Goal: Information Seeking & Learning: Compare options

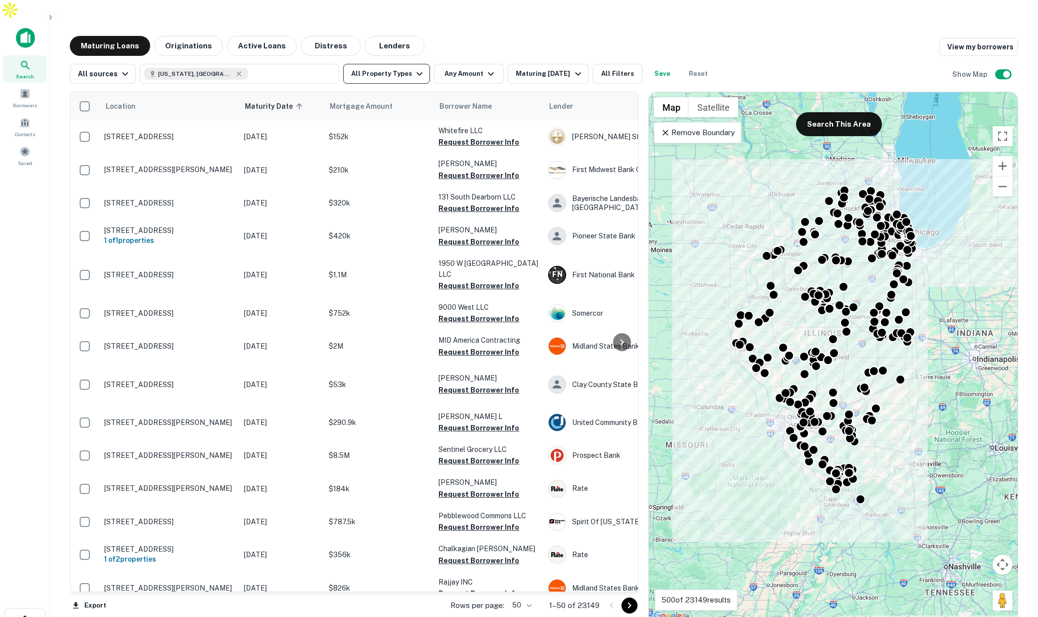
click at [398, 64] on button "All Property Types" at bounding box center [386, 74] width 87 height 20
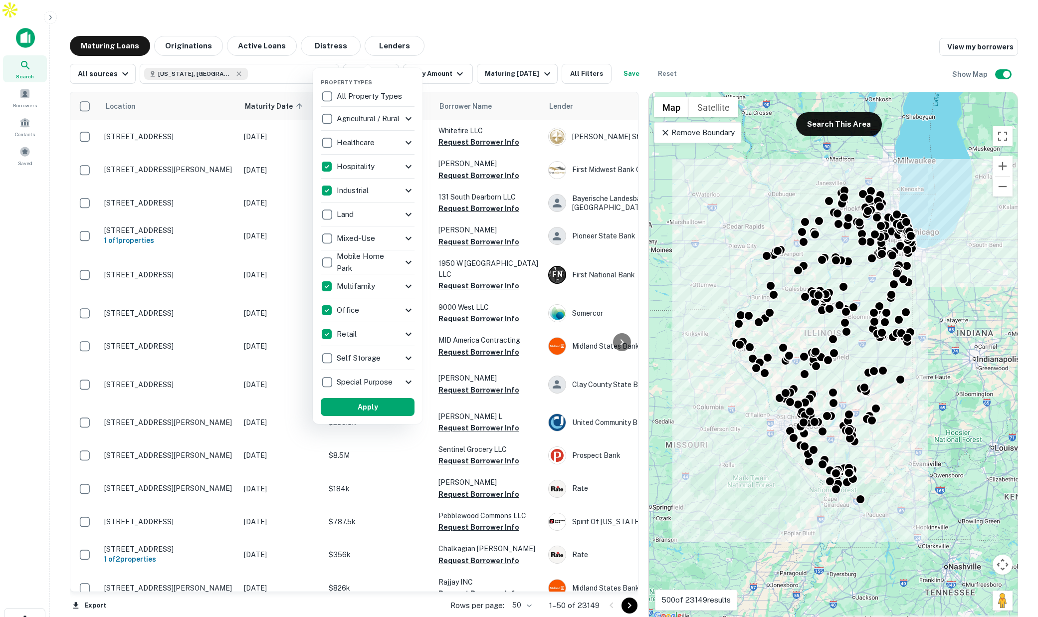
drag, startPoint x: 385, startPoint y: 412, endPoint x: 422, endPoint y: 190, distance: 225.1
click at [384, 412] on button "Apply" at bounding box center [368, 407] width 94 height 18
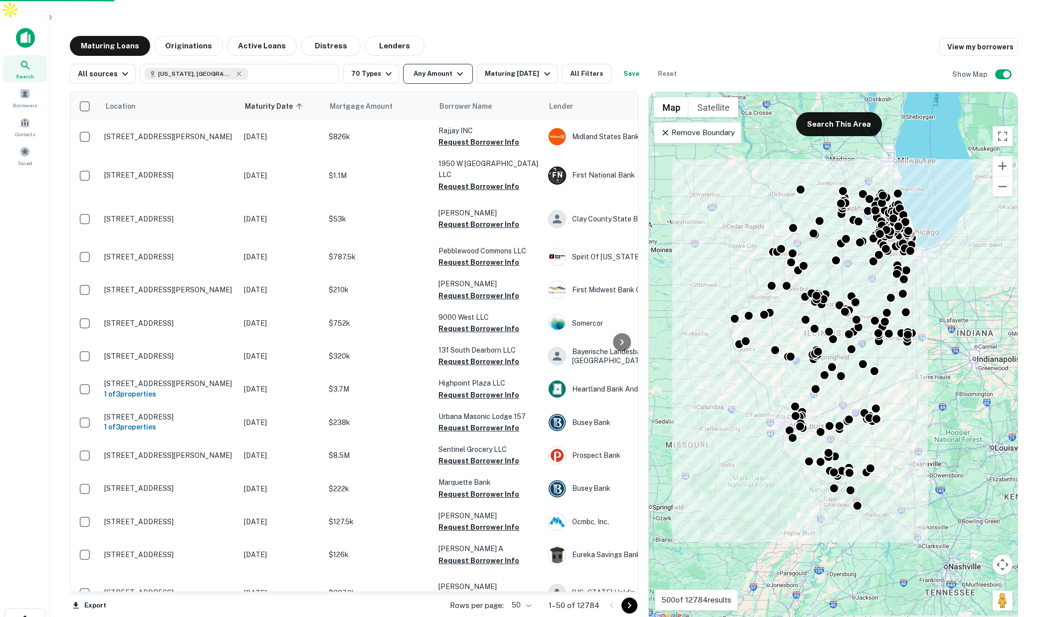
click at [446, 64] on button "Any Amount" at bounding box center [438, 74] width 70 height 20
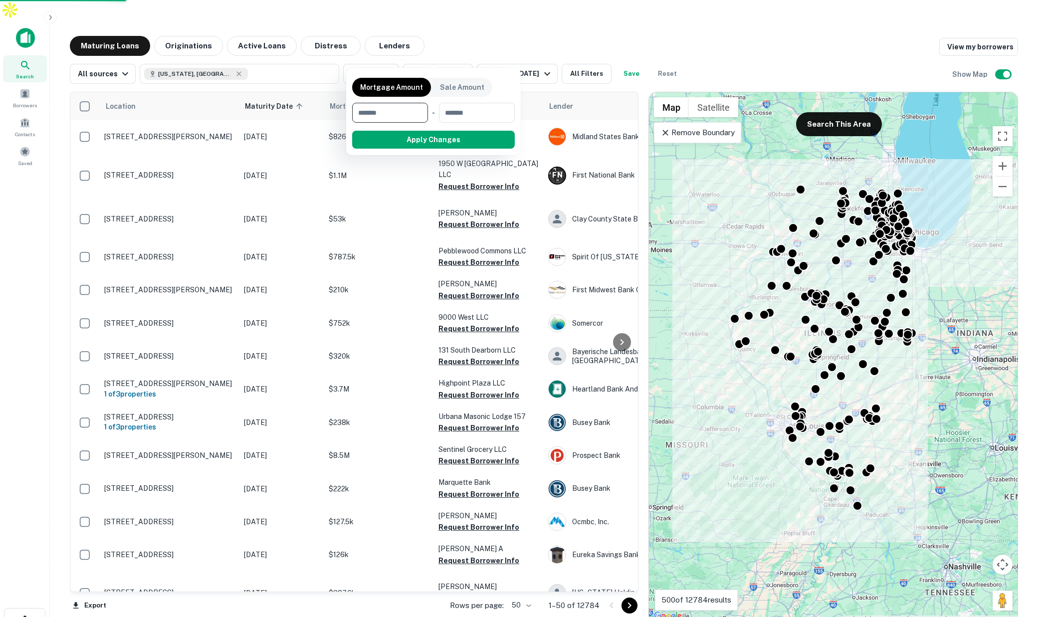
click at [384, 112] on input "number" at bounding box center [386, 113] width 69 height 20
type input "*******"
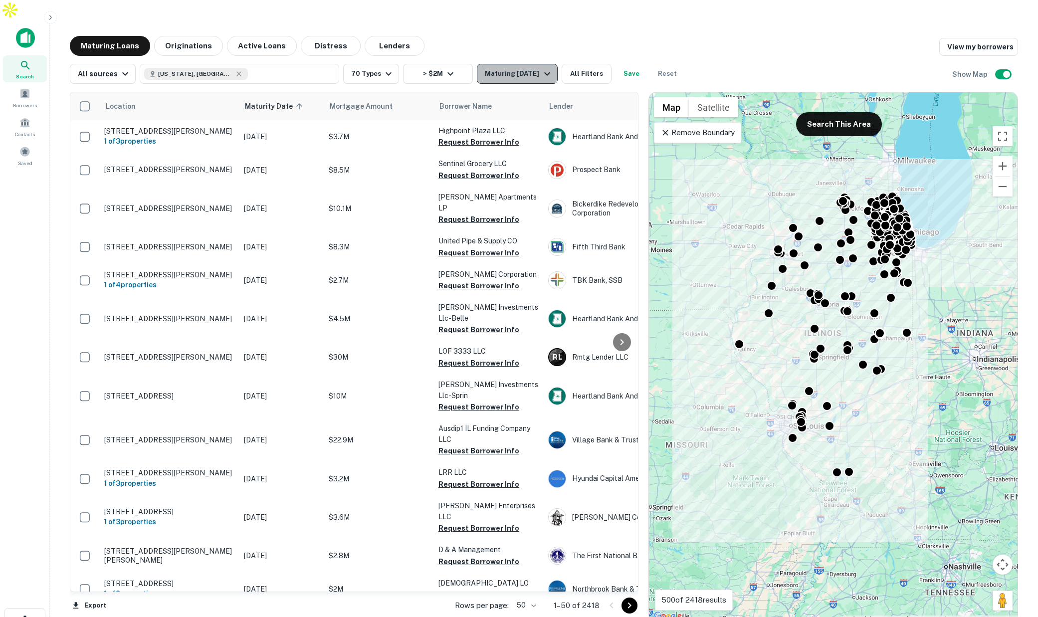
click at [535, 68] on div "Maturing [DATE]" at bounding box center [519, 74] width 68 height 12
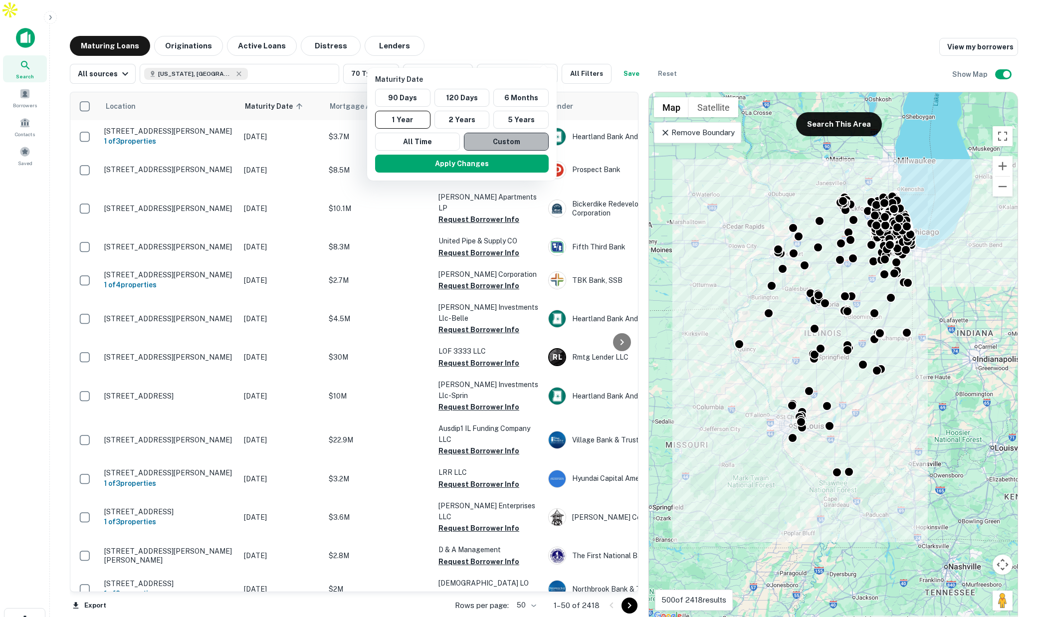
click at [500, 138] on button "Custom" at bounding box center [506, 142] width 85 height 18
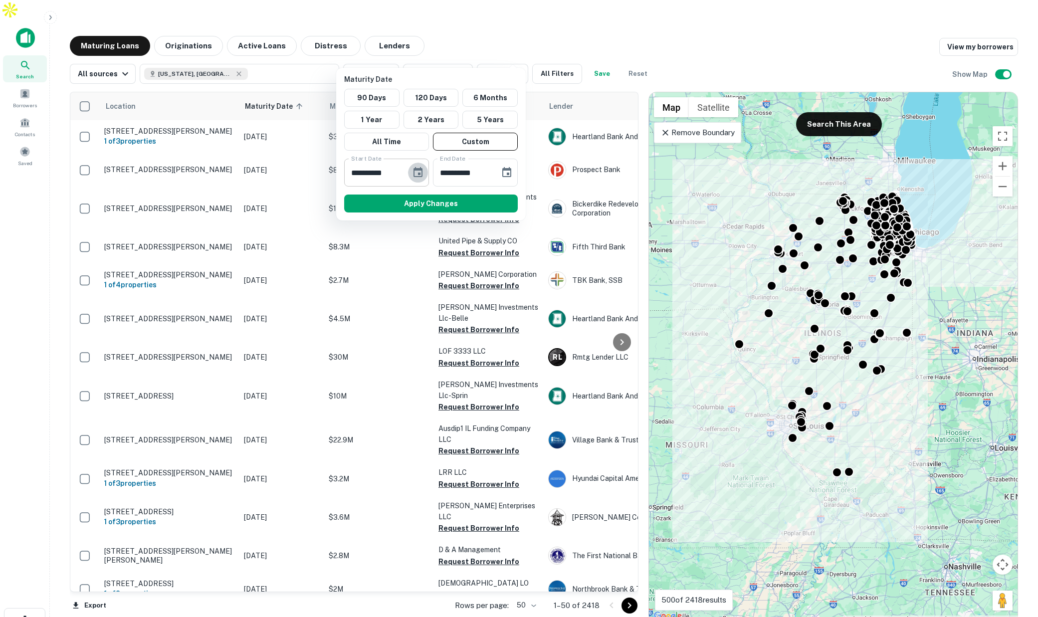
click at [418, 171] on icon "Choose date, selected date is Sep 23, 2025" at bounding box center [418, 173] width 12 height 12
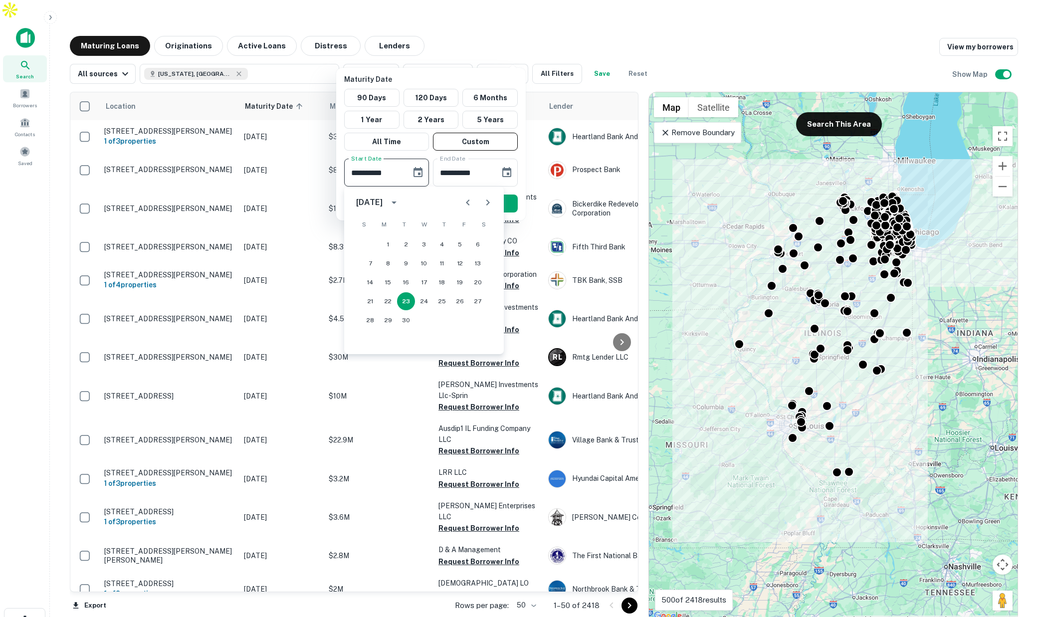
click at [483, 199] on icon "Next month" at bounding box center [488, 203] width 12 height 12
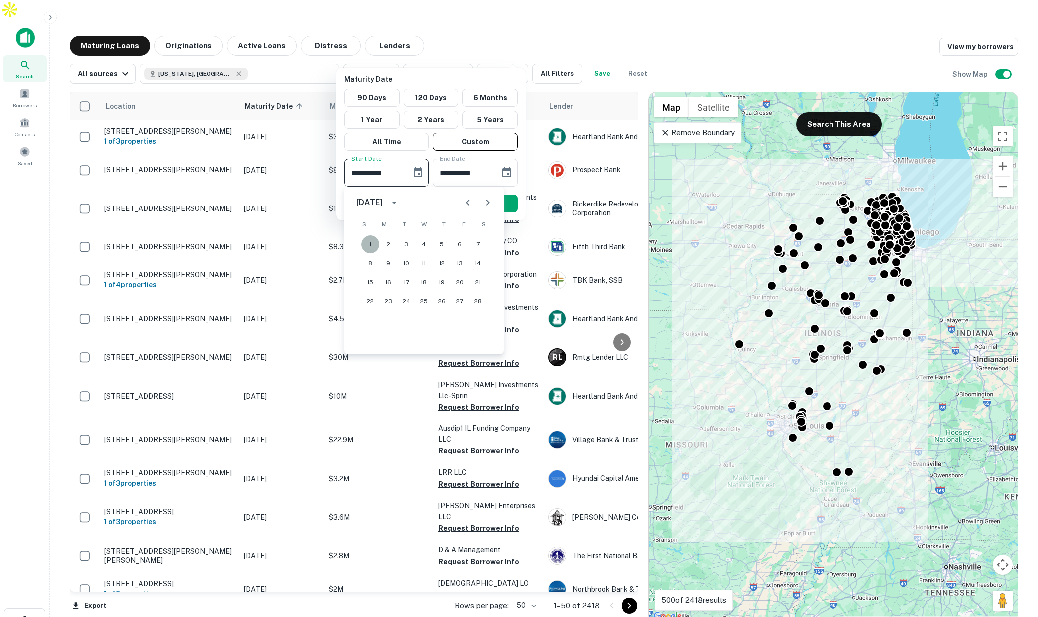
click at [372, 242] on button "1" at bounding box center [370, 245] width 18 height 18
type input "**********"
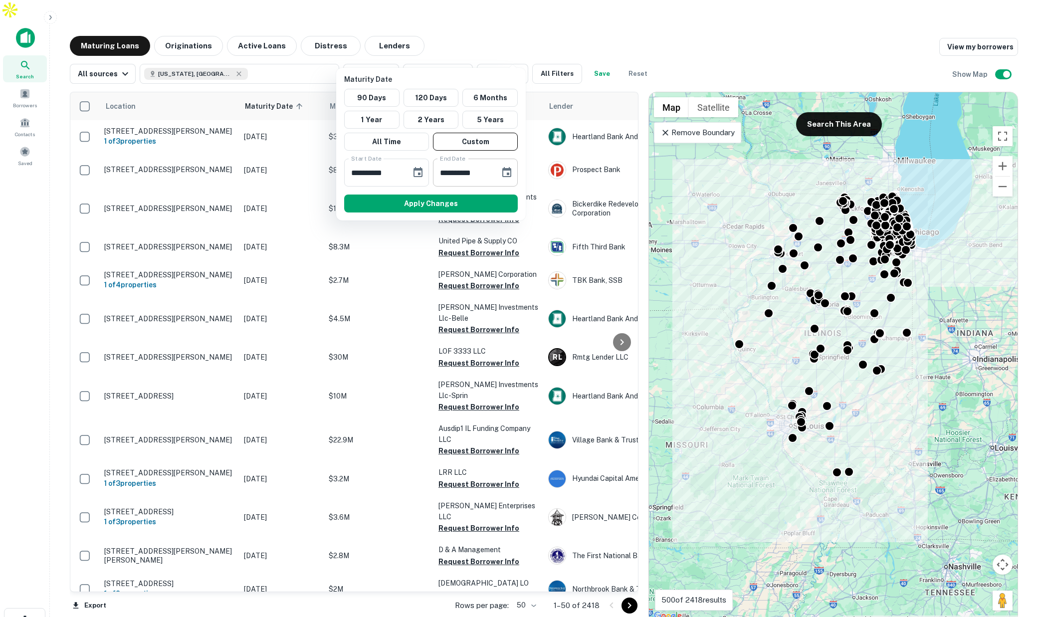
click at [510, 173] on icon "Choose date, selected date is Mar 22, 2026" at bounding box center [506, 172] width 9 height 10
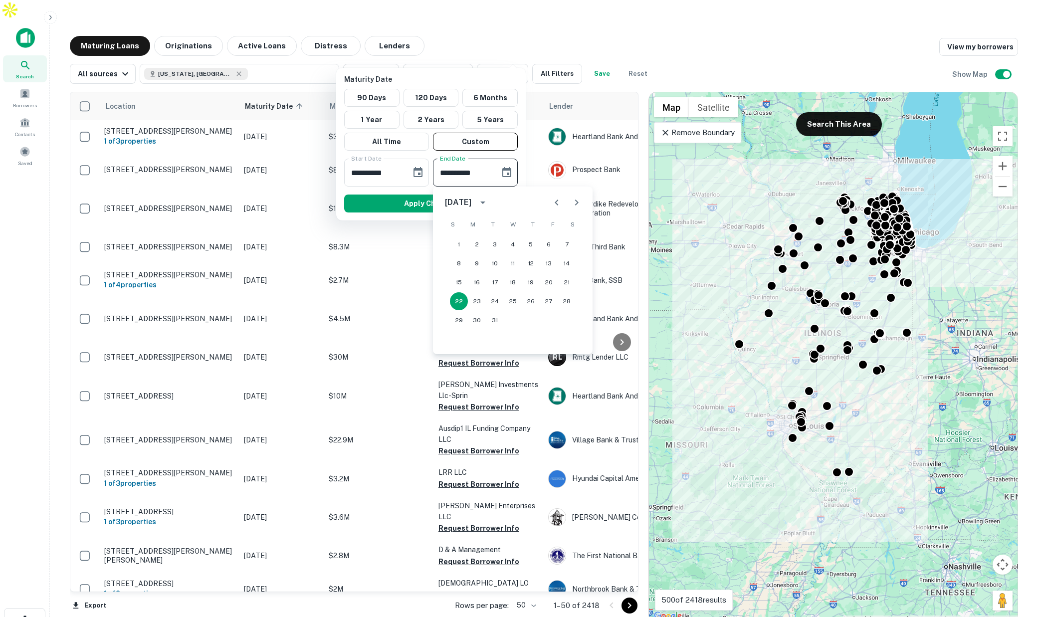
click at [572, 202] on icon "Next month" at bounding box center [577, 203] width 12 height 12
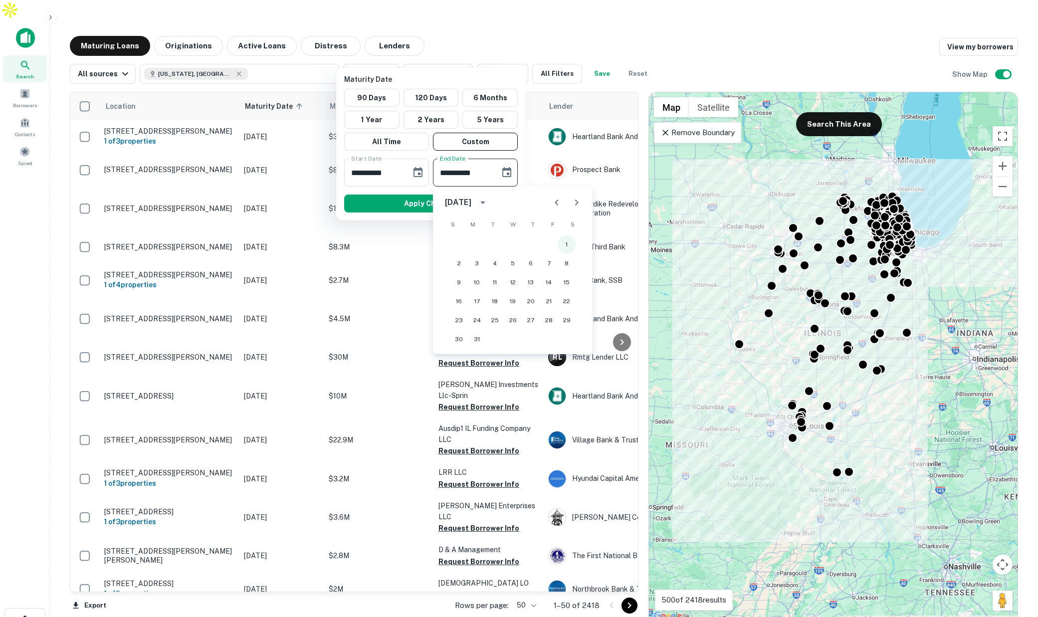
click at [564, 244] on button "1" at bounding box center [567, 245] width 18 height 18
type input "**********"
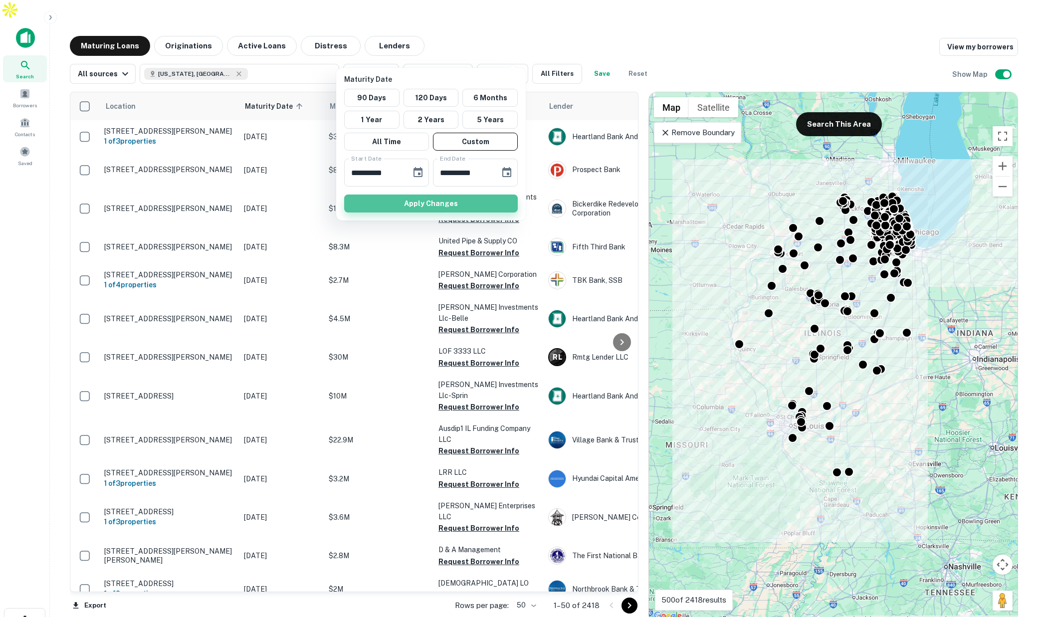
click at [468, 205] on button "Apply Changes" at bounding box center [431, 204] width 174 height 18
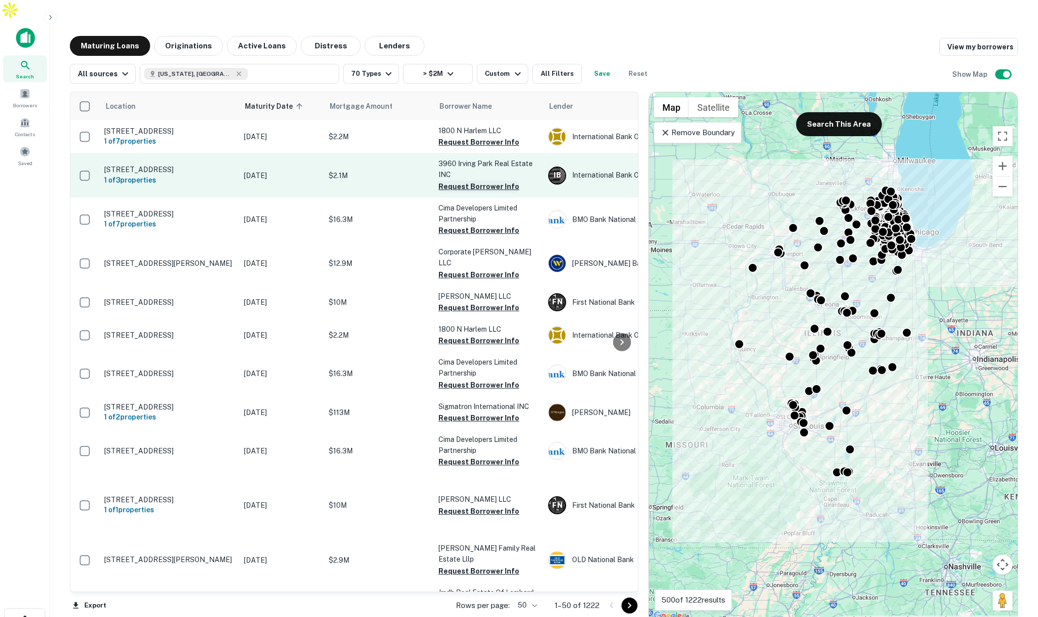
click at [474, 181] on button "Request Borrower Info" at bounding box center [479, 187] width 81 height 12
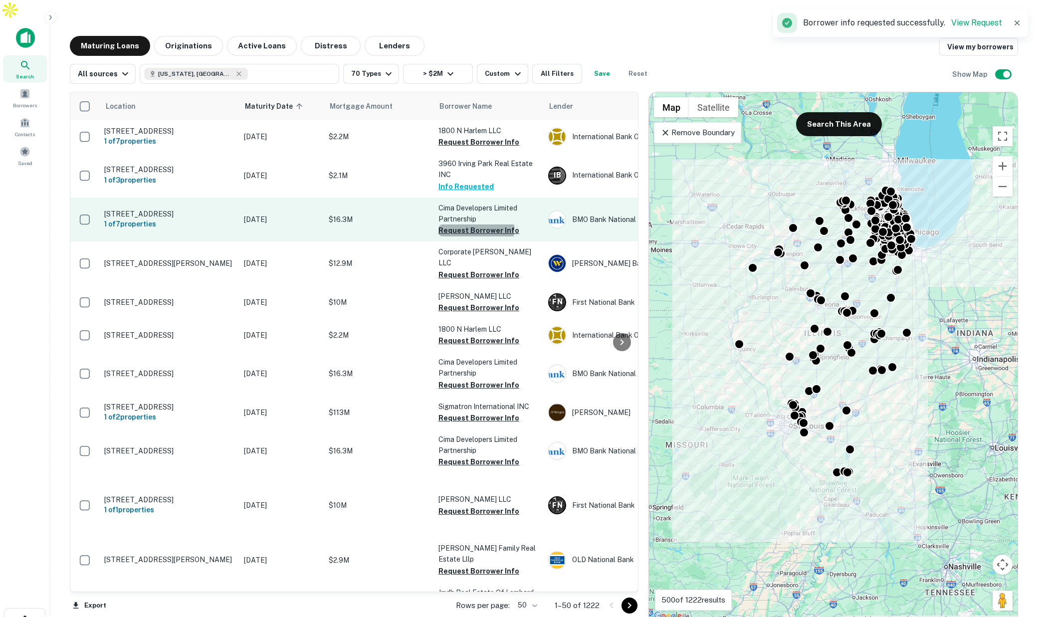
click at [462, 225] on button "Request Borrower Info" at bounding box center [479, 231] width 81 height 12
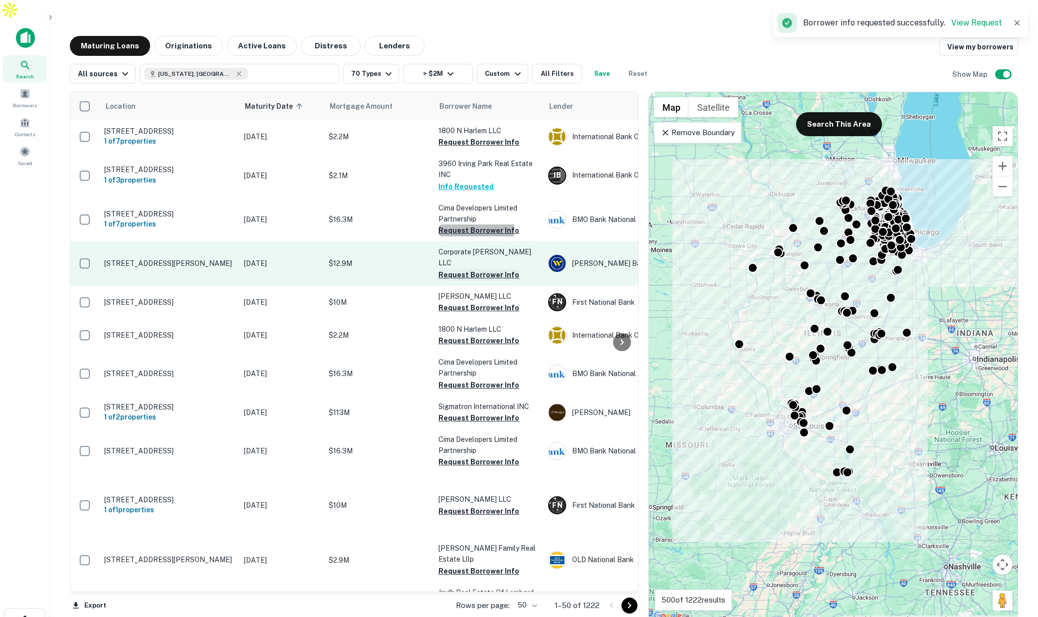
click at [459, 269] on button "Request Borrower Info" at bounding box center [479, 275] width 81 height 12
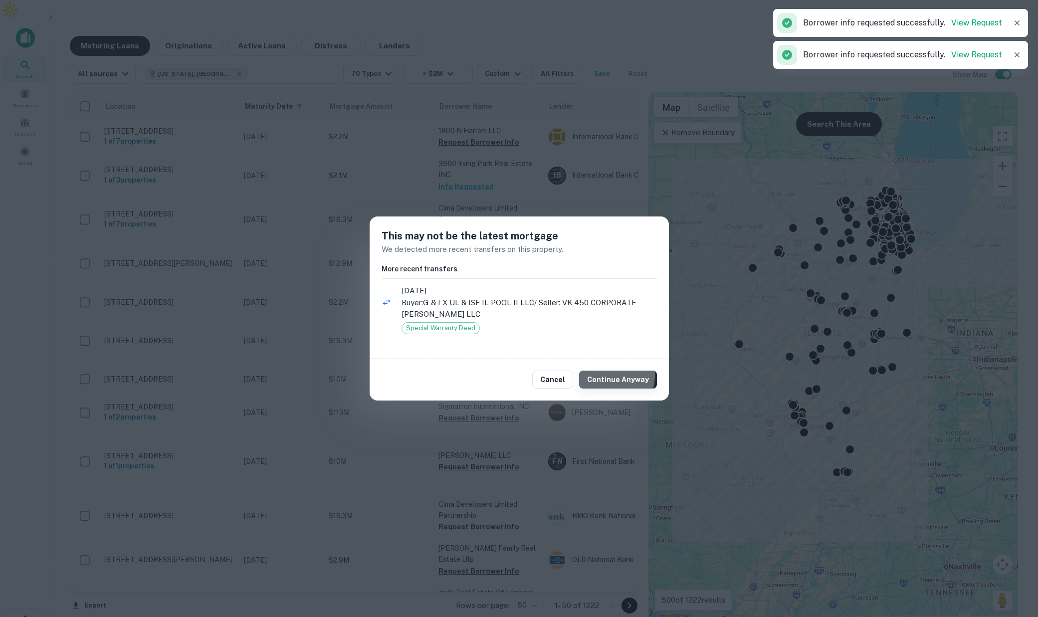
click at [605, 375] on button "Continue Anyway" at bounding box center [618, 380] width 78 height 18
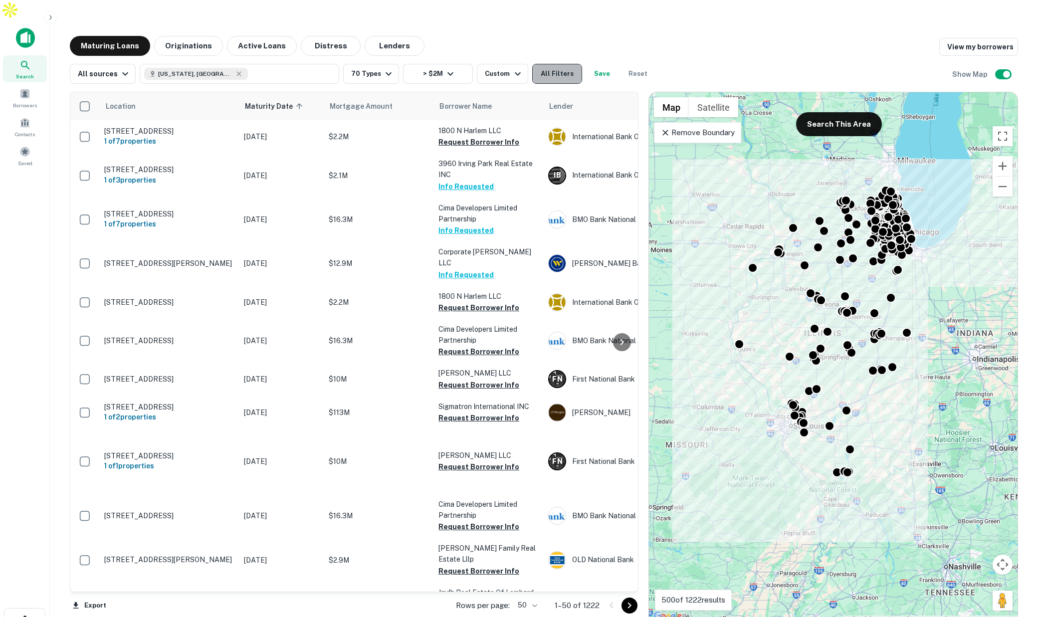
click at [556, 64] on button "All Filters" at bounding box center [557, 74] width 50 height 20
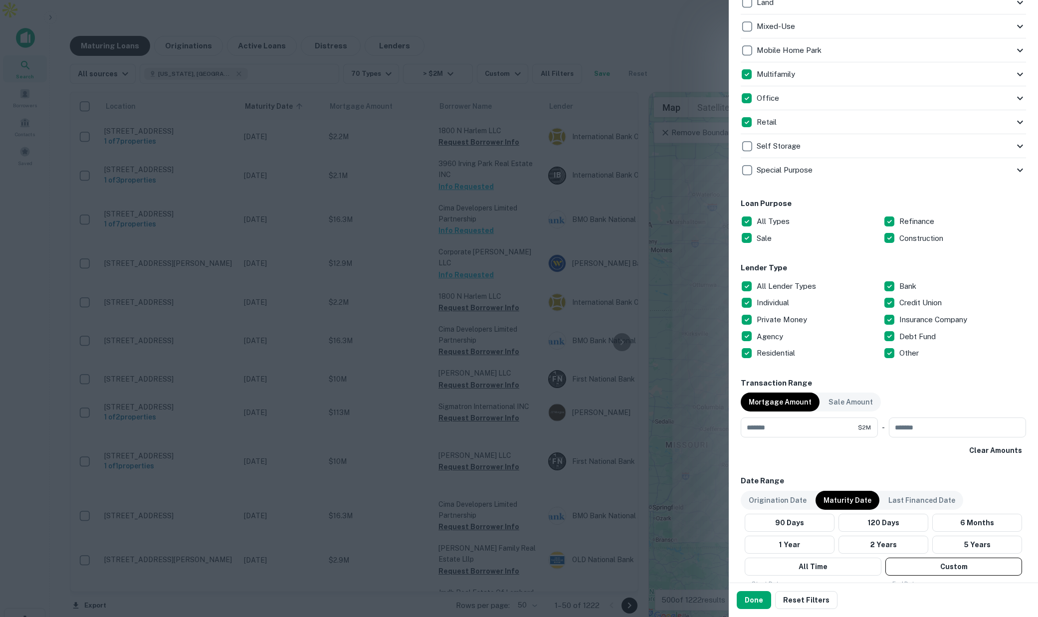
scroll to position [380, 0]
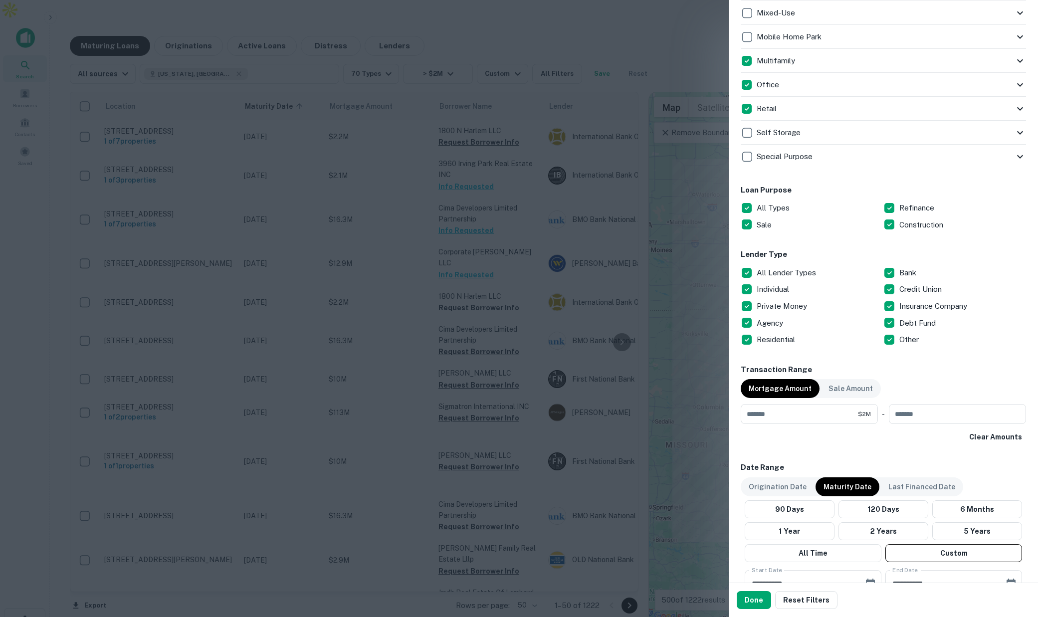
click at [351, 207] on div at bounding box center [519, 308] width 1038 height 617
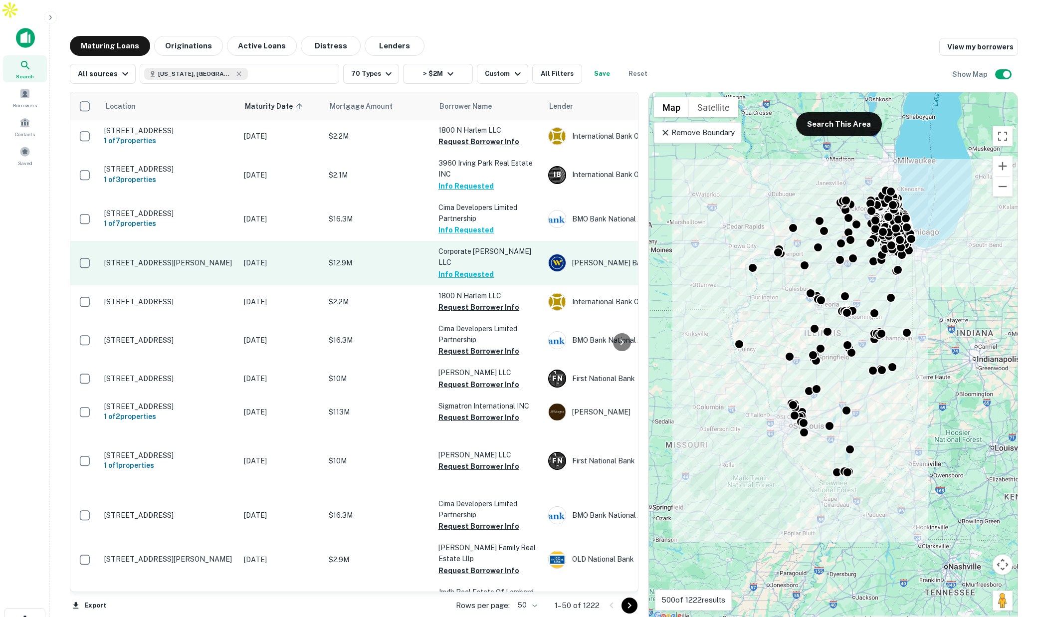
scroll to position [0, 0]
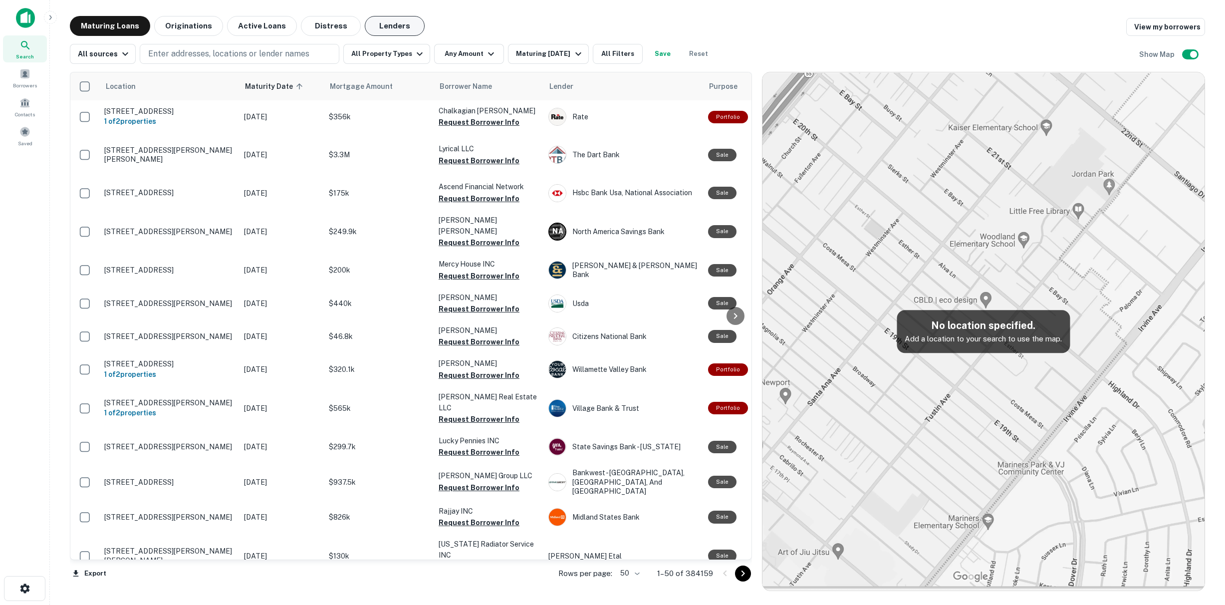
click at [385, 24] on button "Lenders" at bounding box center [395, 26] width 60 height 20
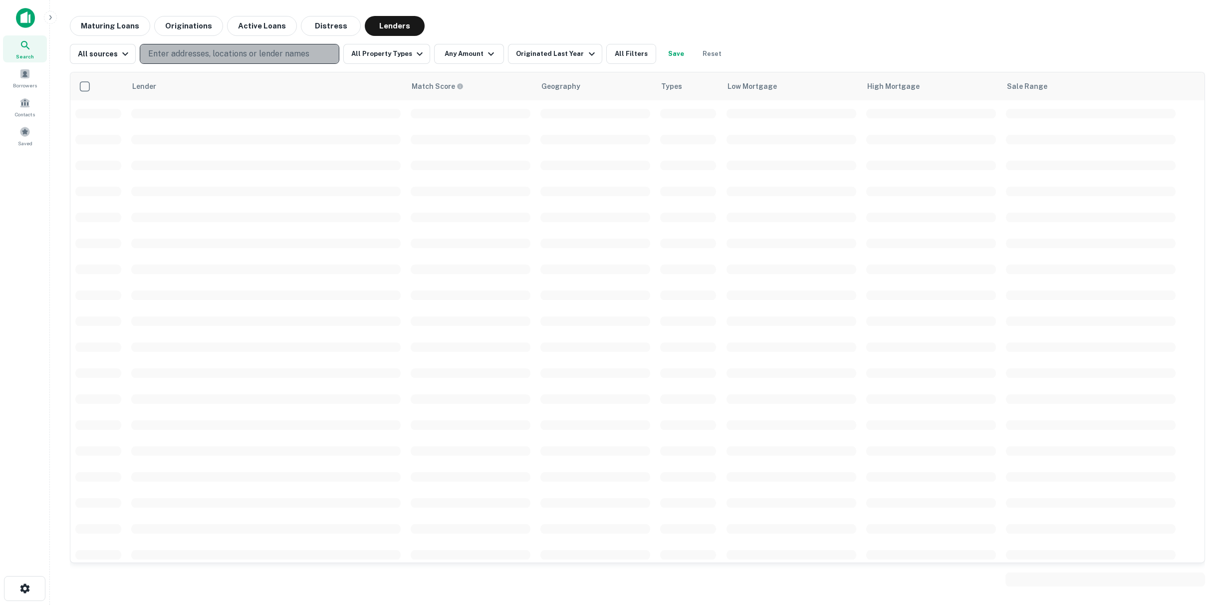
click at [227, 51] on p "Enter addresses, locations or lender names" at bounding box center [228, 54] width 161 height 12
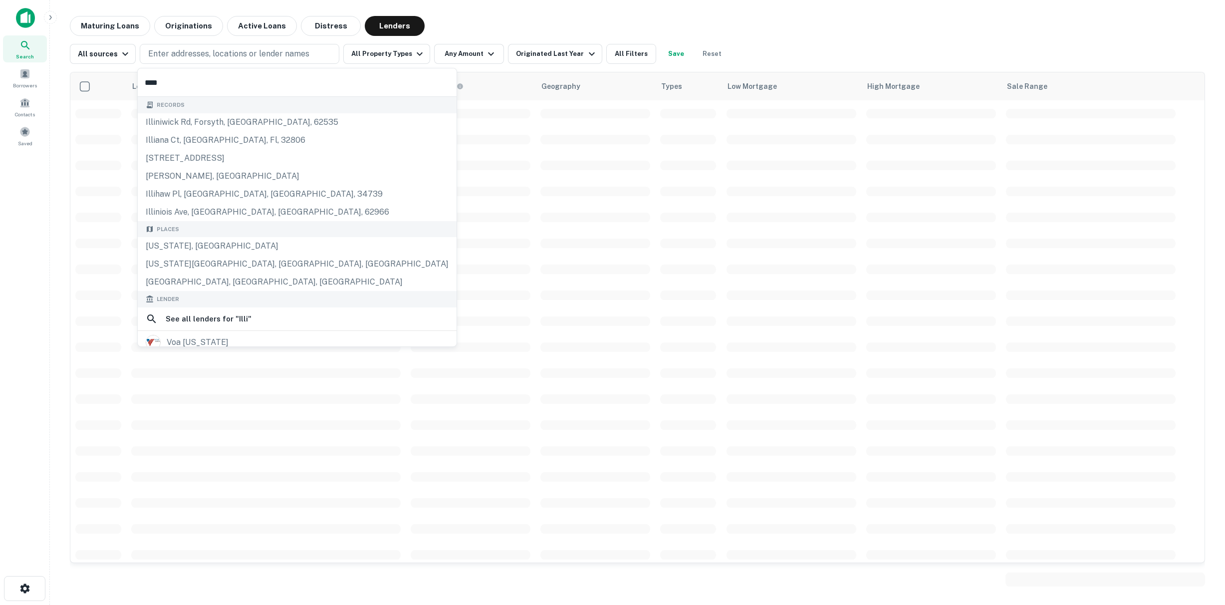
click at [175, 80] on input "****" at bounding box center [297, 82] width 319 height 28
type input "*"
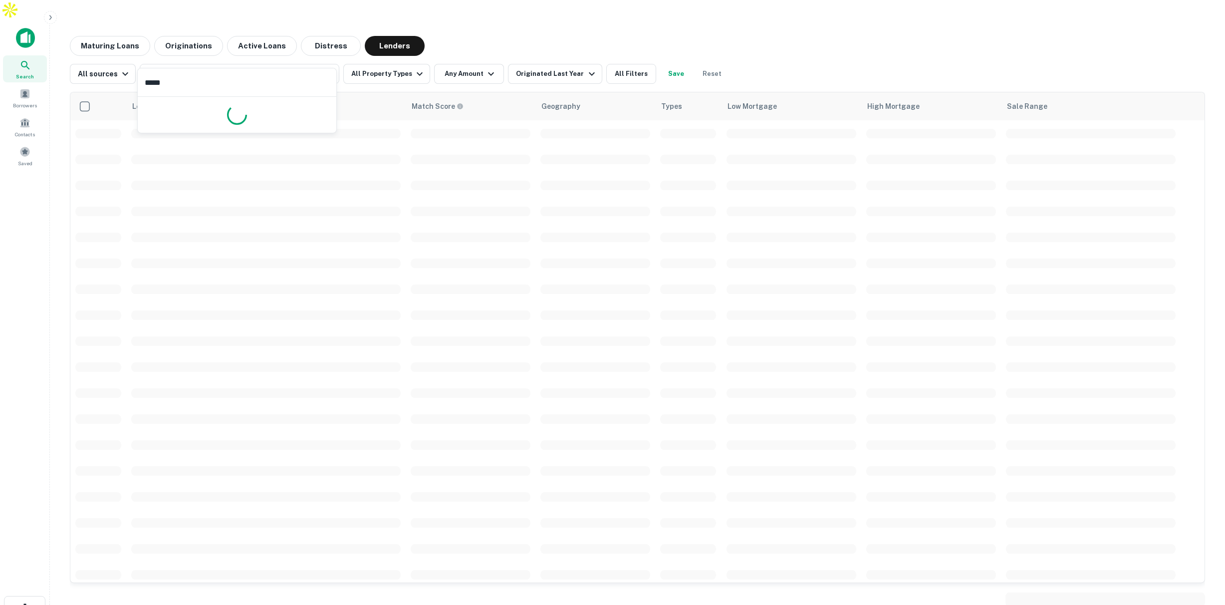
type input "******"
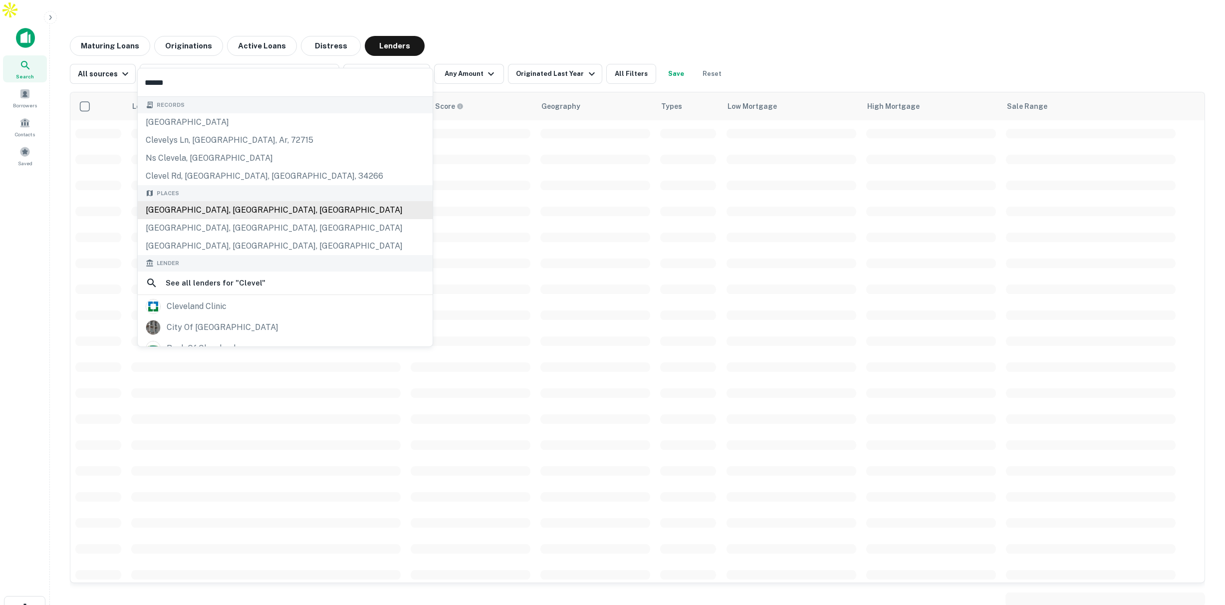
click at [182, 207] on div "Cleveland, OH, USA" at bounding box center [285, 210] width 295 height 18
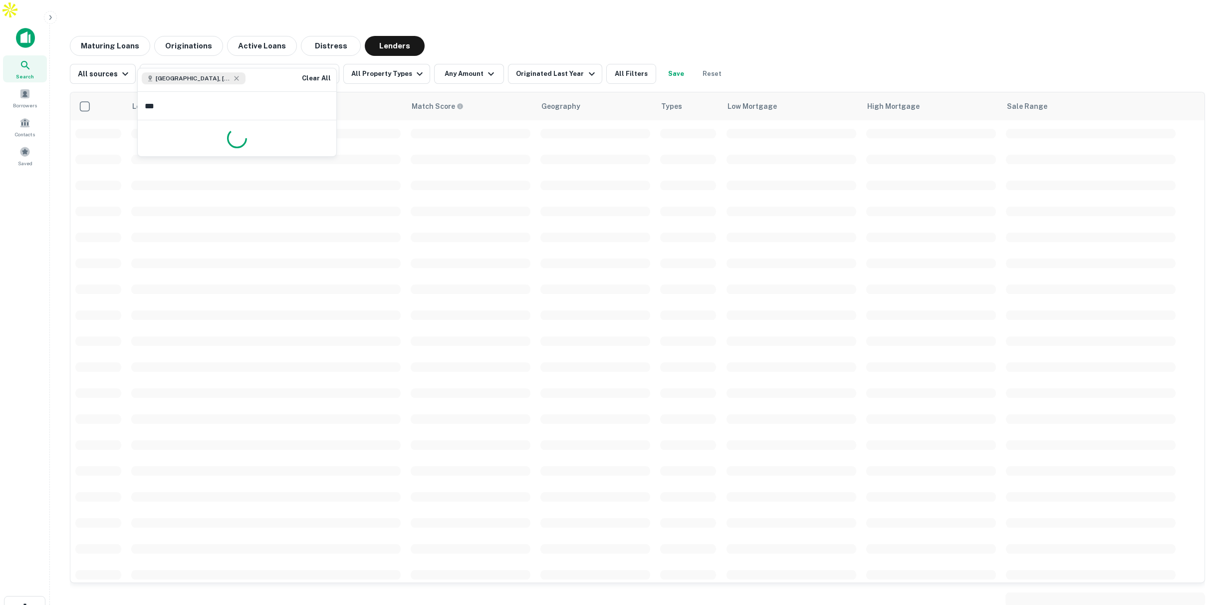
type input "****"
type input "*****"
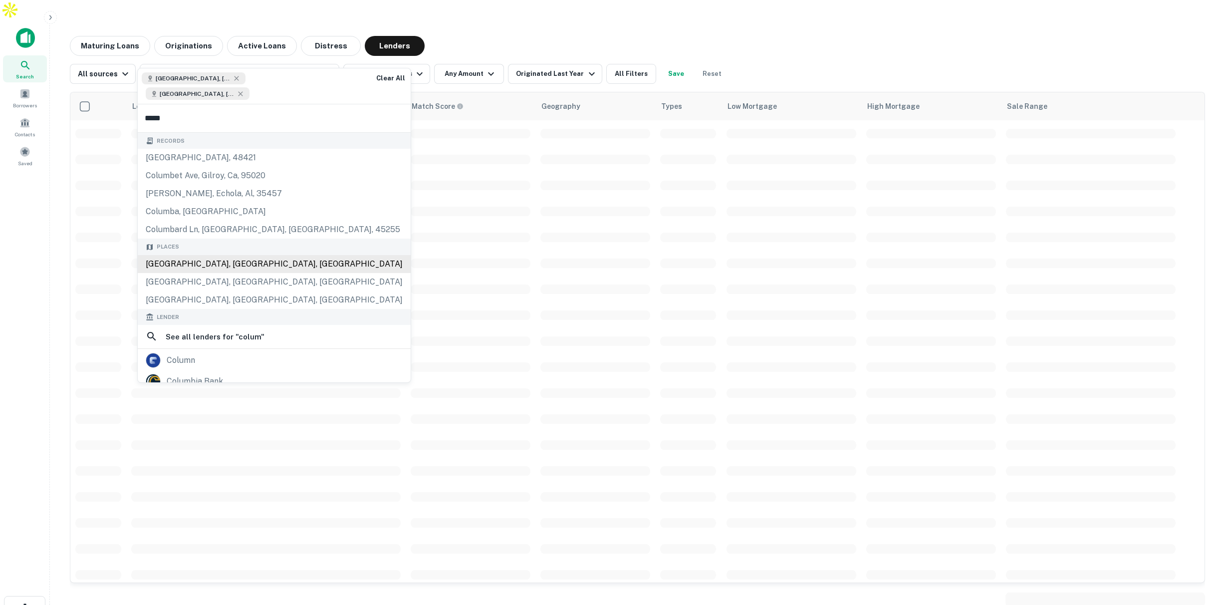
click at [190, 255] on div "Columbus, OH, USA" at bounding box center [274, 264] width 273 height 18
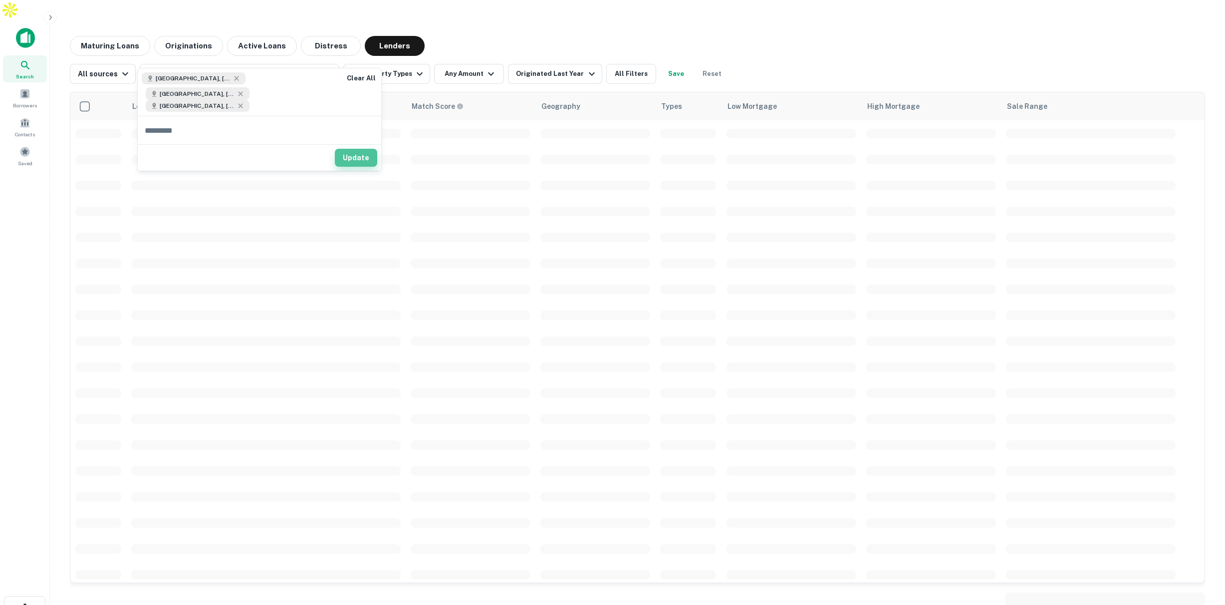
click at [362, 149] on button "Update" at bounding box center [356, 158] width 42 height 18
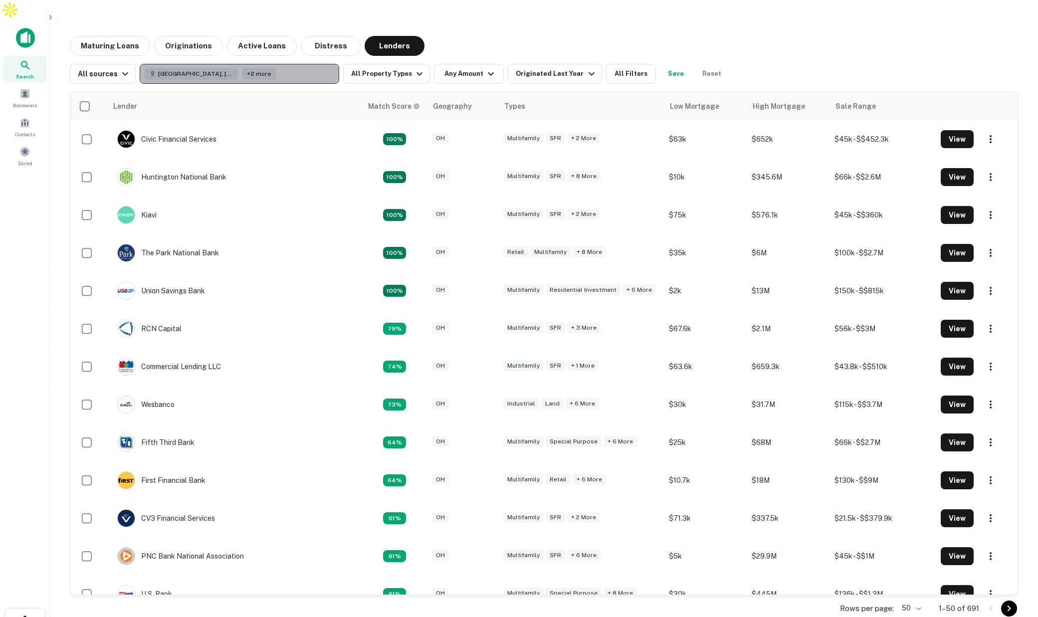
click at [275, 64] on button "Cleveland, OH, USA +2 more" at bounding box center [240, 74] width 200 height 20
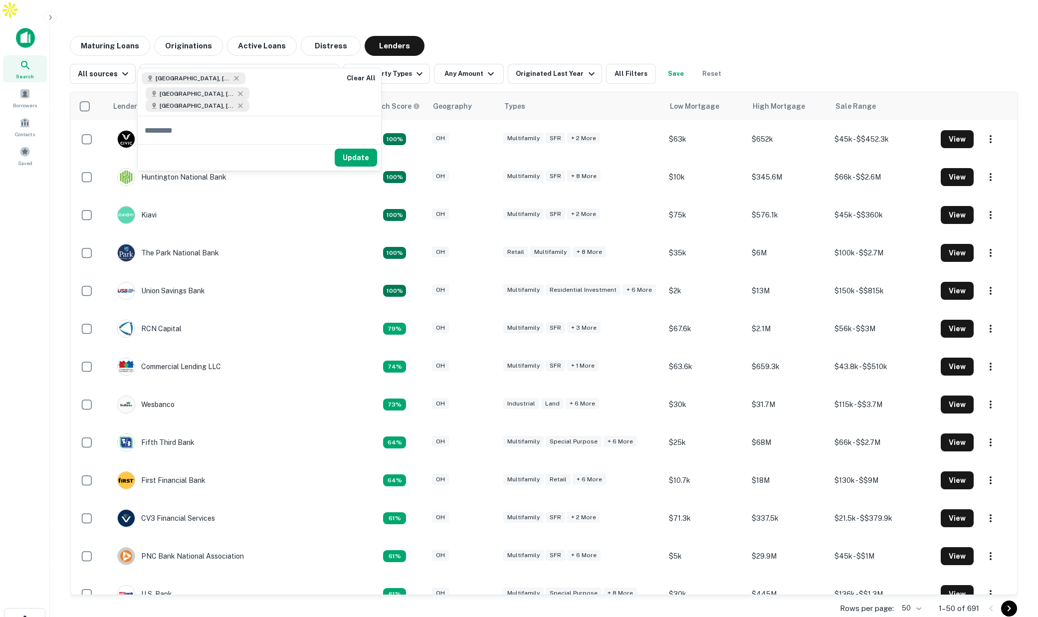
click at [491, 36] on div "Maturing Loans Originations Active Loans Distress Lenders" at bounding box center [544, 46] width 949 height 20
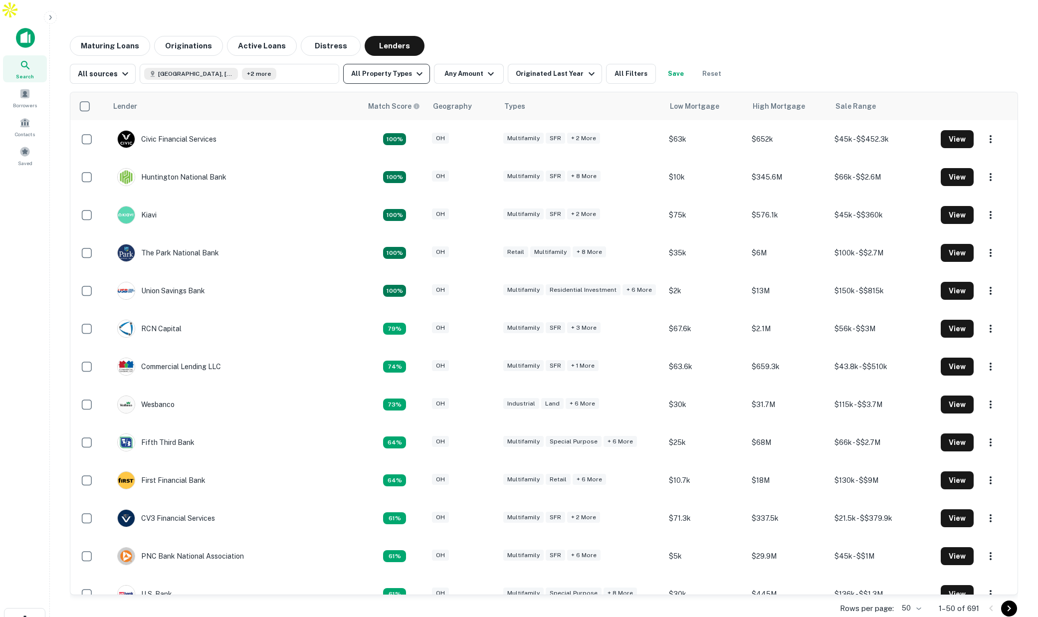
click at [414, 68] on icon "button" at bounding box center [420, 74] width 12 height 12
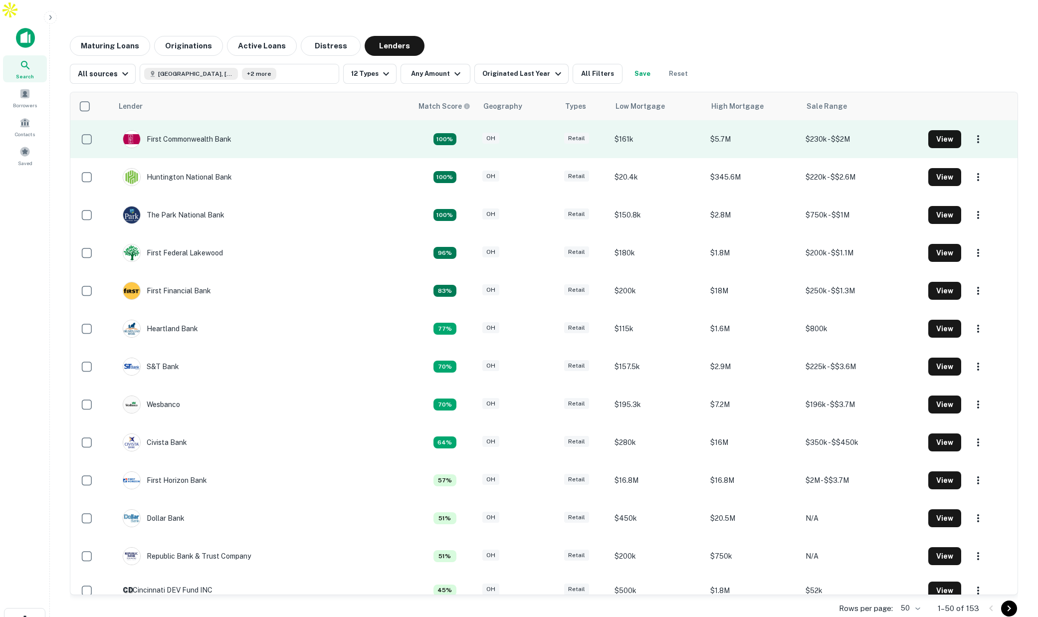
scroll to position [0, 0]
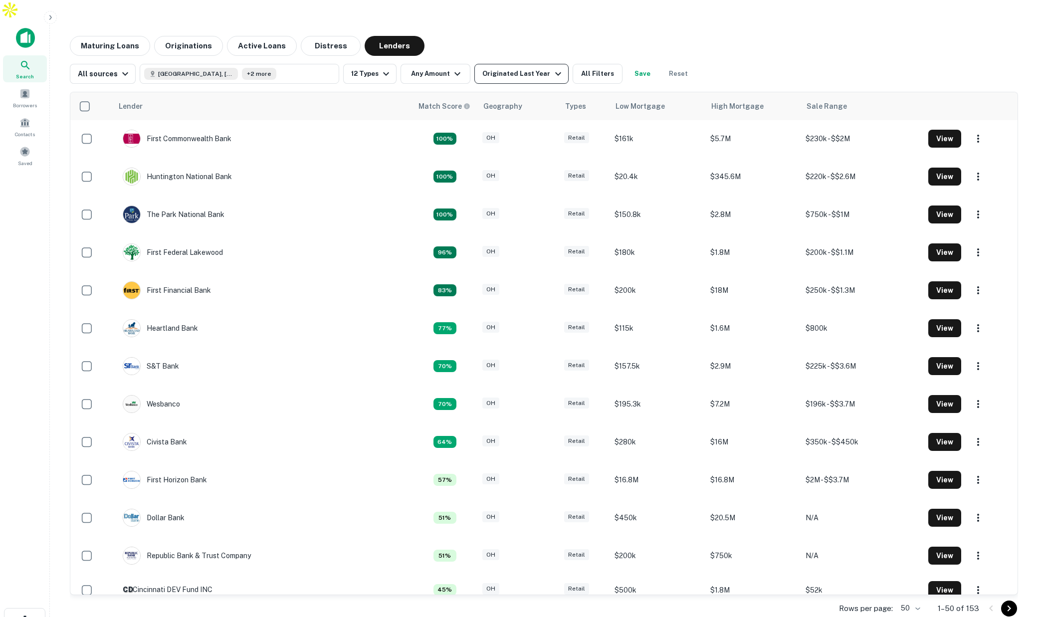
click at [552, 68] on icon "button" at bounding box center [558, 74] width 12 height 12
click at [32, 39] on button "90 Days" at bounding box center [16, 34] width 32 height 10
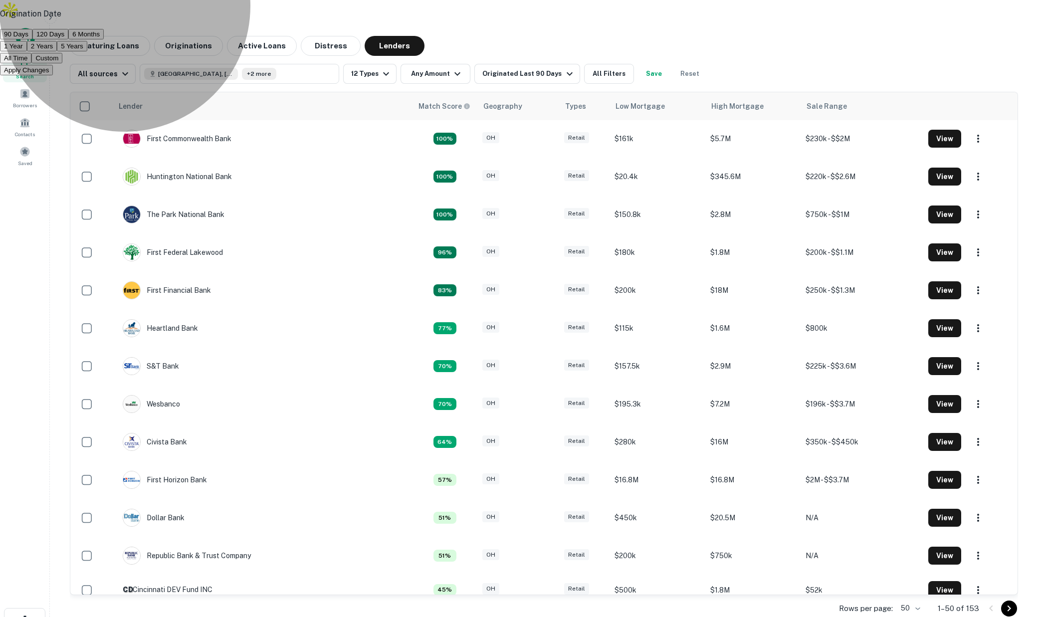
click at [53, 75] on button "Apply Changes" at bounding box center [26, 70] width 53 height 10
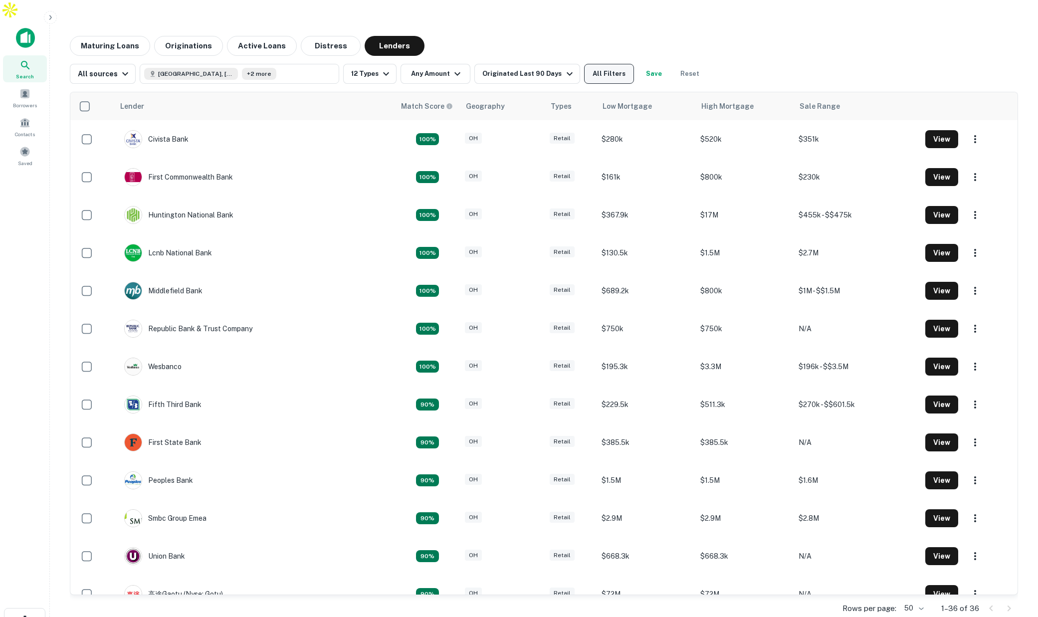
click at [592, 64] on button "All Filters" at bounding box center [609, 74] width 50 height 20
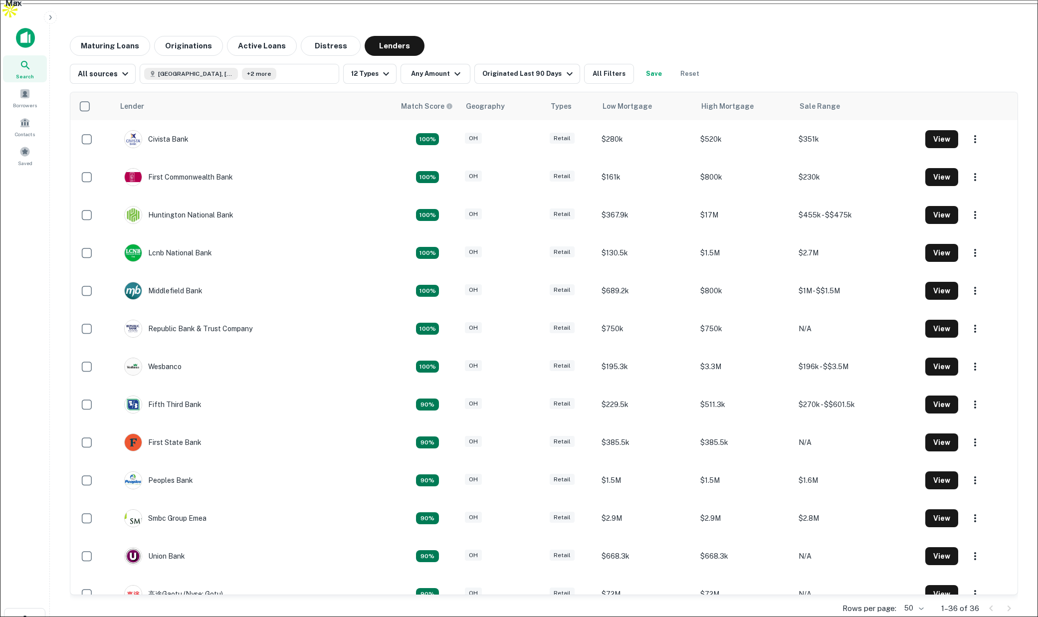
scroll to position [239, 0]
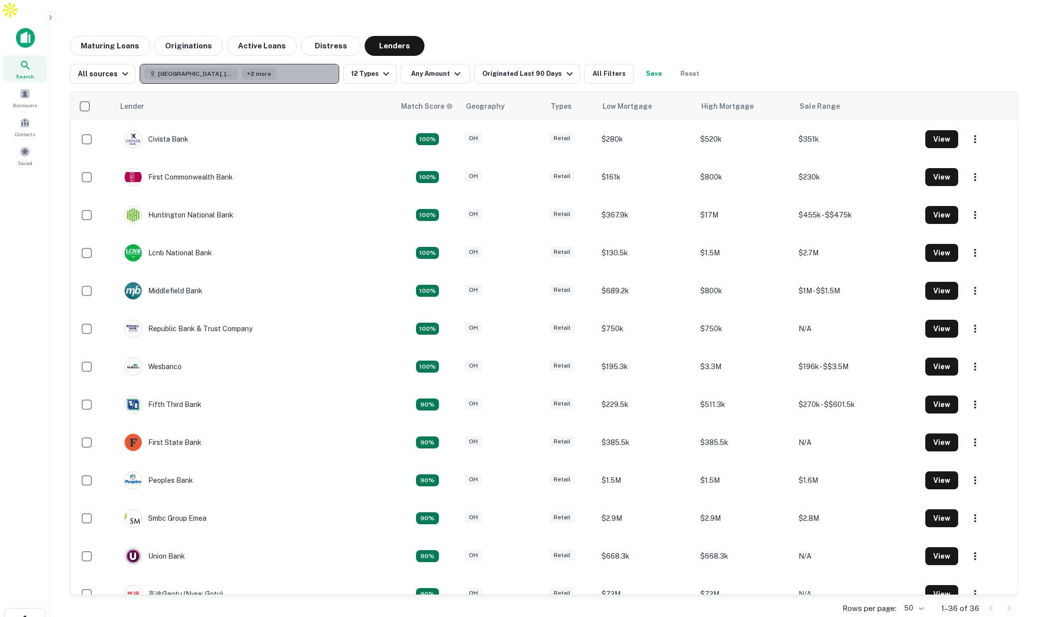
click at [277, 64] on button "Cleveland, OH, USA +2 more" at bounding box center [240, 74] width 200 height 20
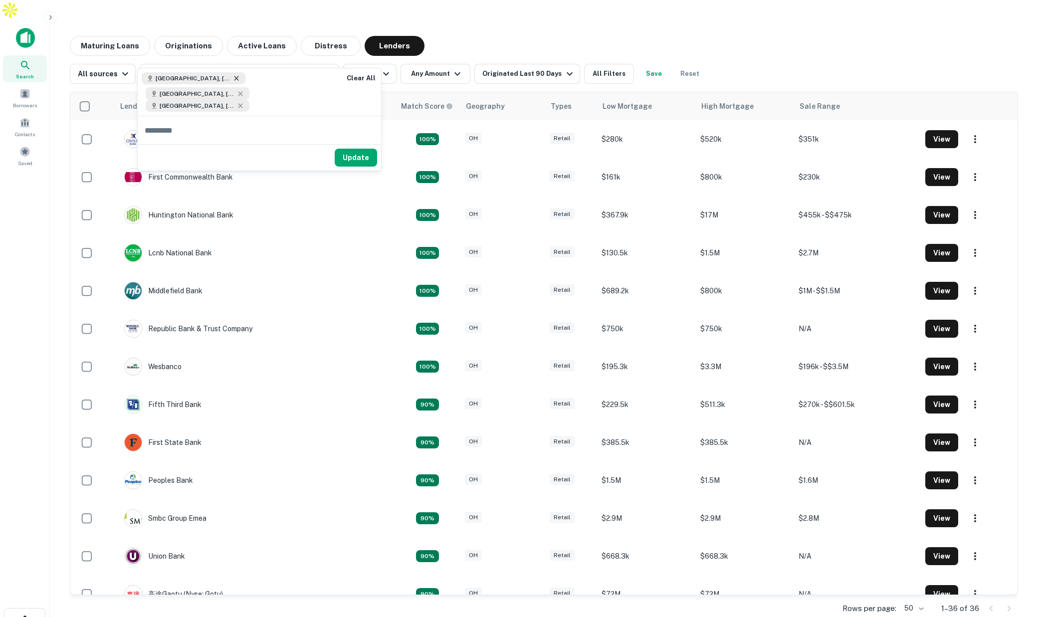
click at [233, 77] on icon at bounding box center [237, 78] width 8 height 8
click at [233, 78] on icon at bounding box center [237, 78] width 8 height 8
click at [315, 131] on button "Update" at bounding box center [311, 133] width 42 height 18
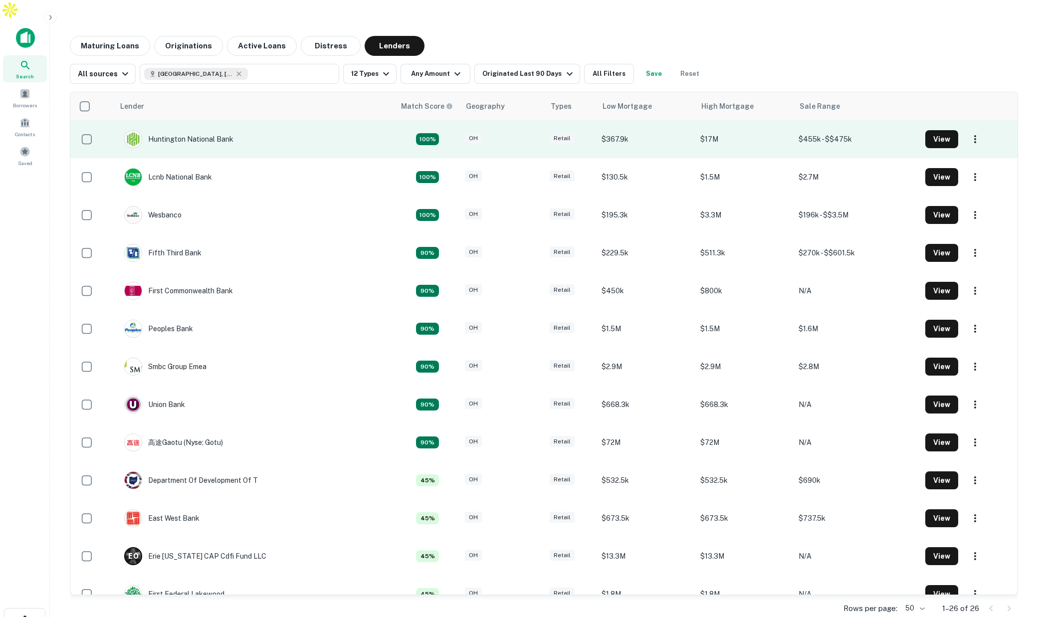
scroll to position [1, 0]
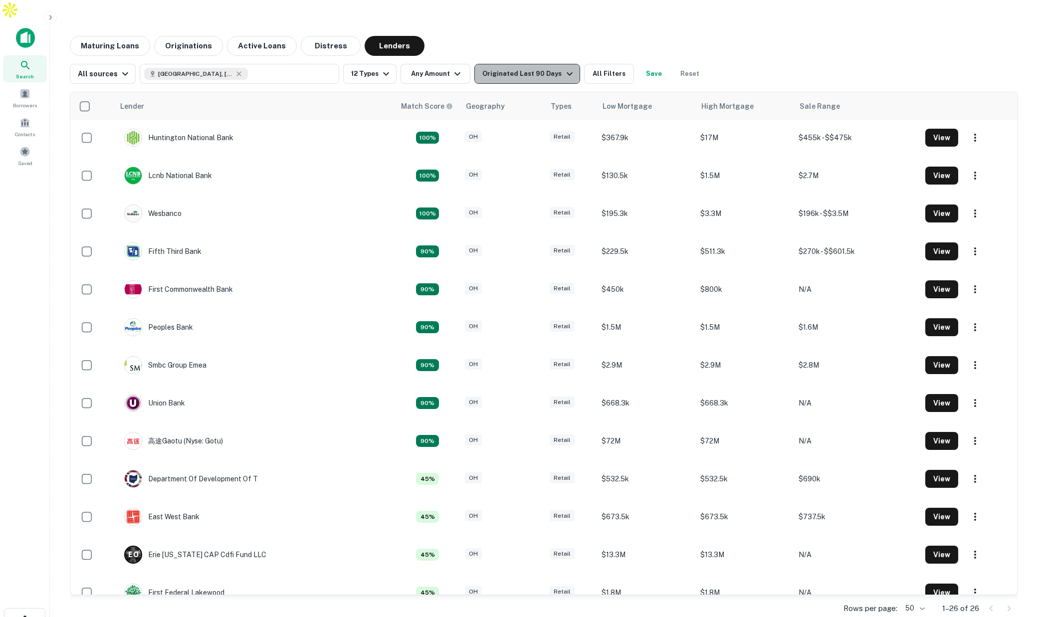
click at [541, 68] on div "Originated Last 90 Days" at bounding box center [529, 74] width 93 height 12
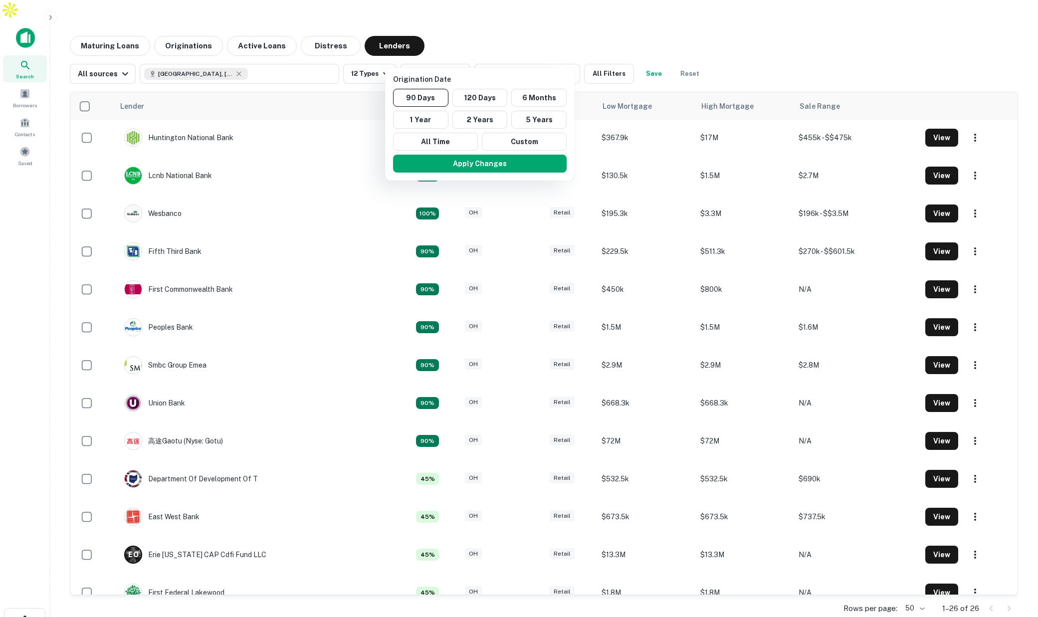
click at [532, 25] on div at bounding box center [519, 308] width 1038 height 617
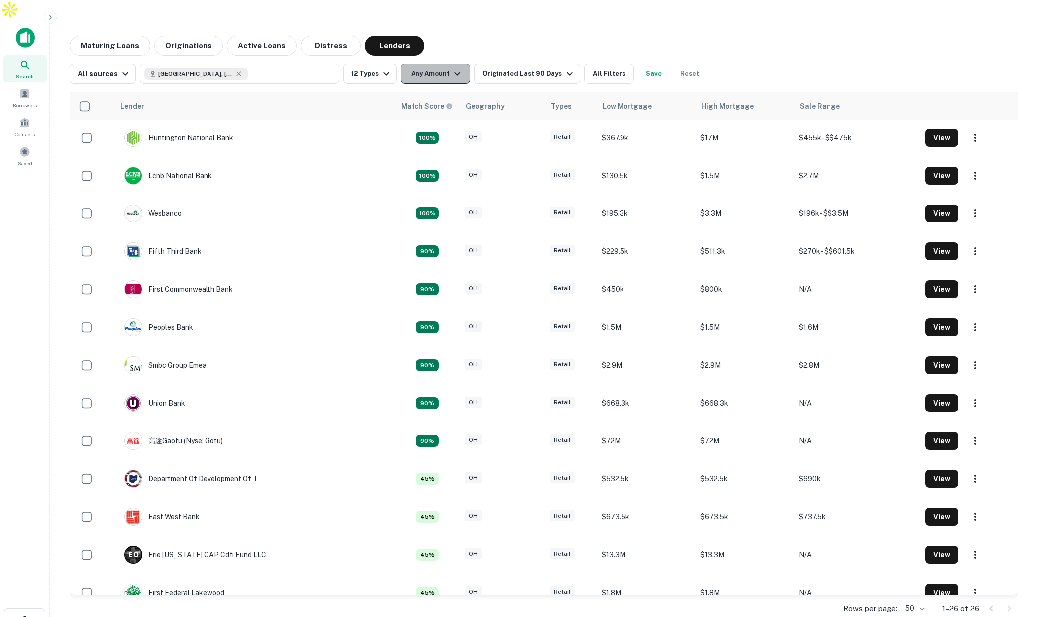
click at [440, 64] on button "Any Amount" at bounding box center [436, 74] width 70 height 20
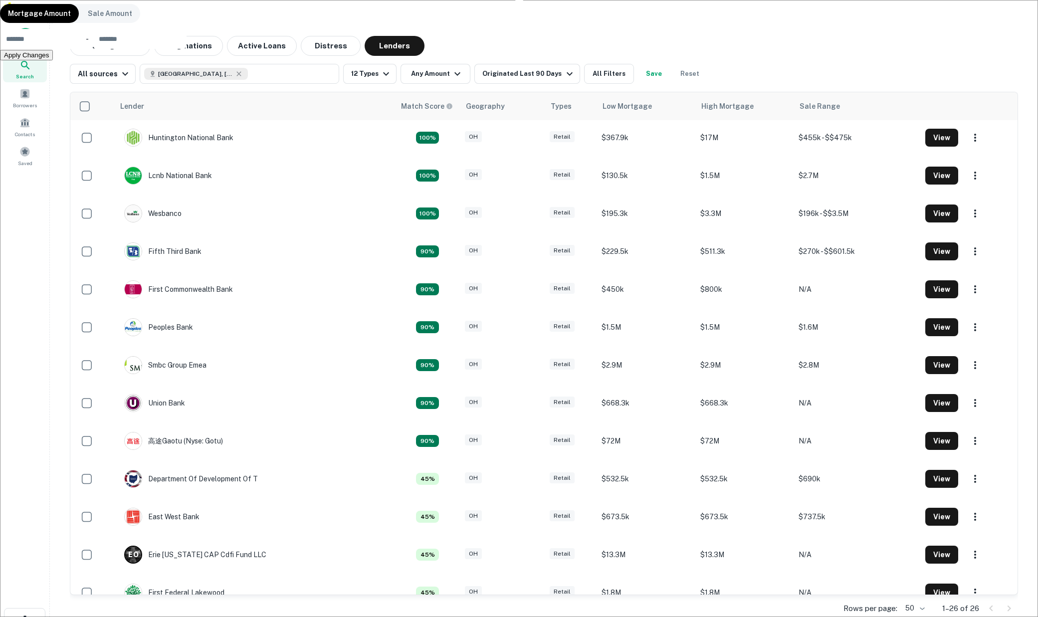
click at [94, 49] on input "number" at bounding box center [47, 39] width 94 height 20
type input "*******"
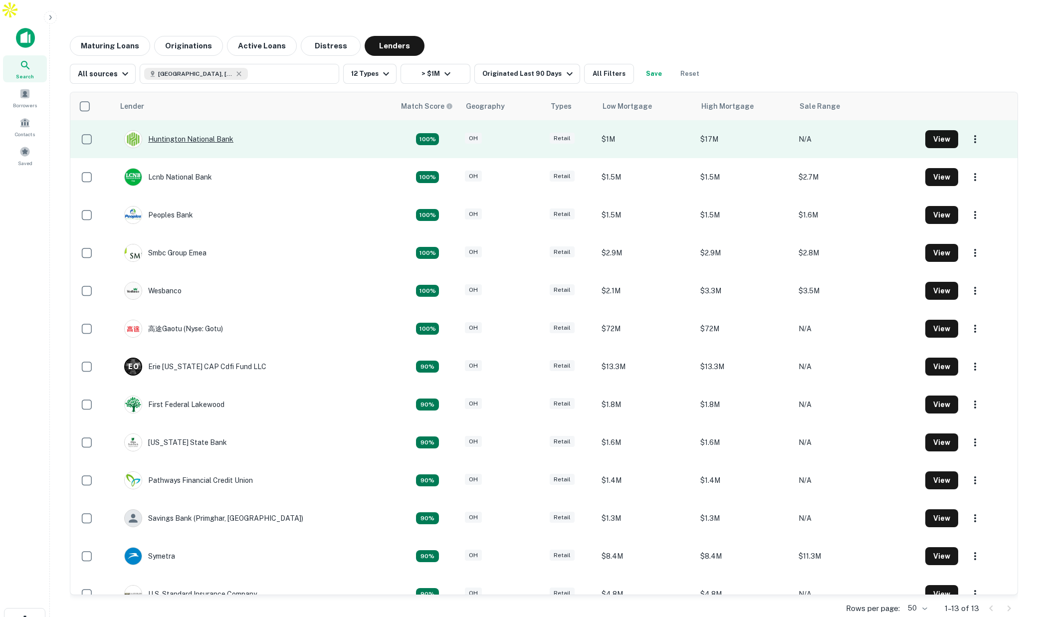
click at [206, 130] on div "Huntington National Bank" at bounding box center [178, 139] width 109 height 18
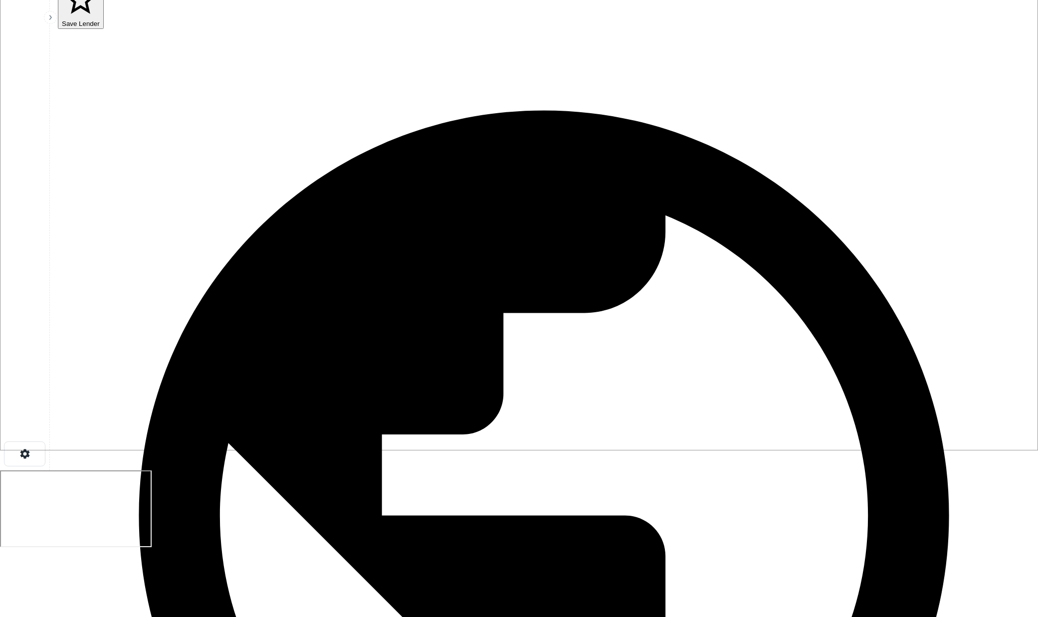
scroll to position [130, 0]
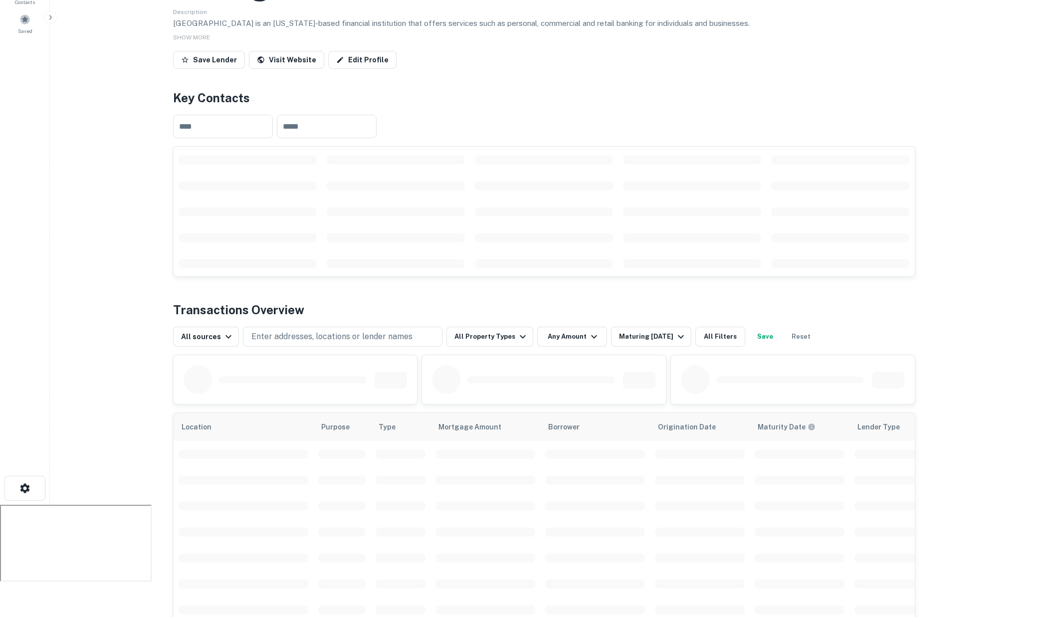
scroll to position [134, 0]
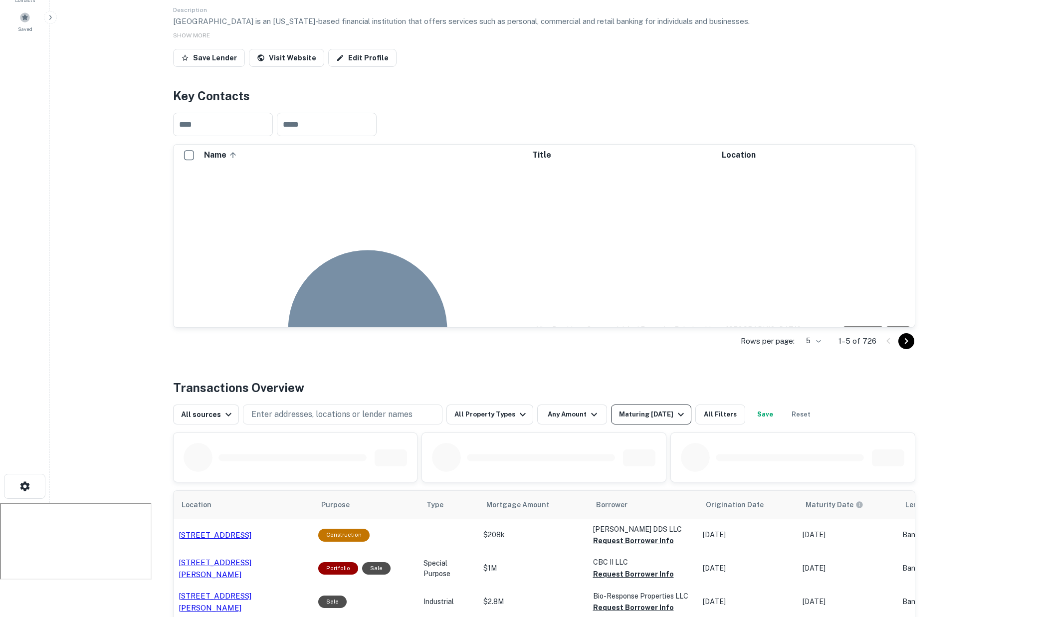
click at [652, 409] on div "Maturing [DATE]" at bounding box center [653, 415] width 68 height 12
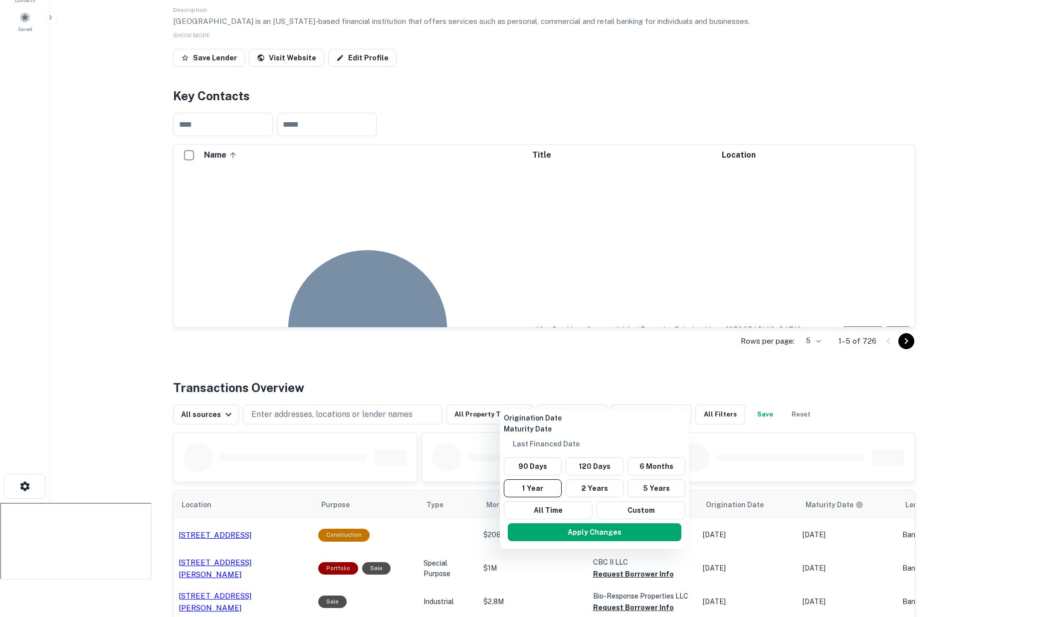
click at [522, 424] on p "Origination Date" at bounding box center [595, 418] width 182 height 11
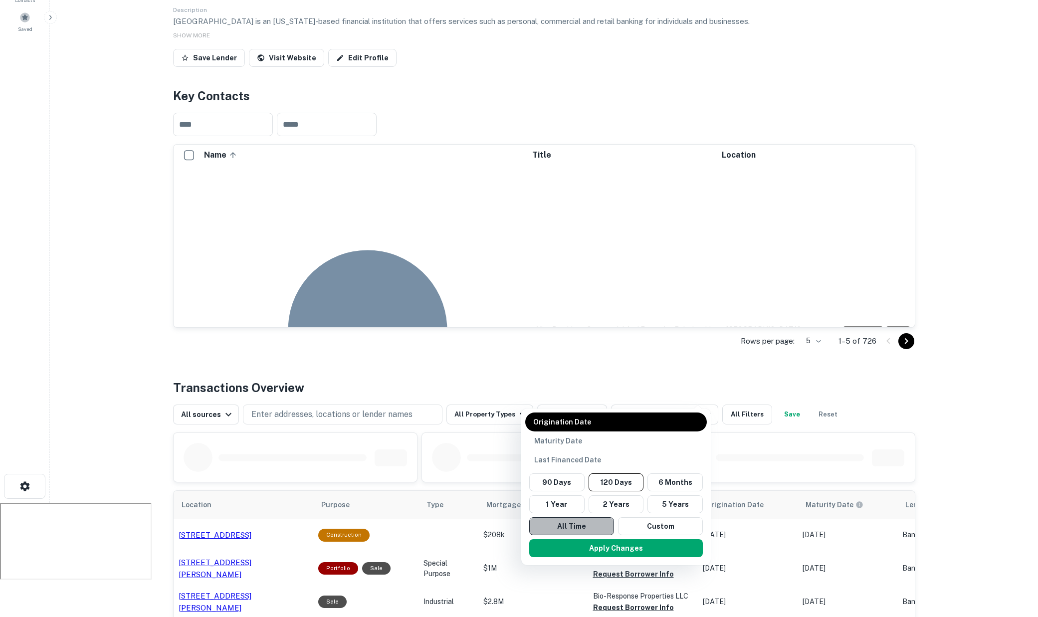
click at [557, 517] on button "All Time" at bounding box center [571, 526] width 85 height 18
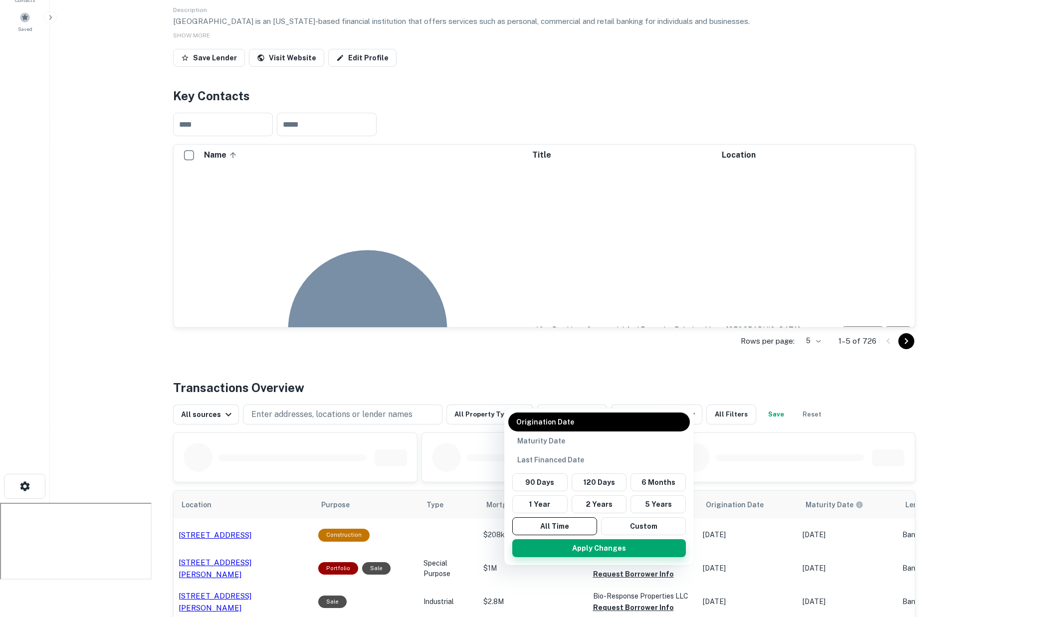
click at [606, 539] on button "Apply Changes" at bounding box center [599, 548] width 174 height 18
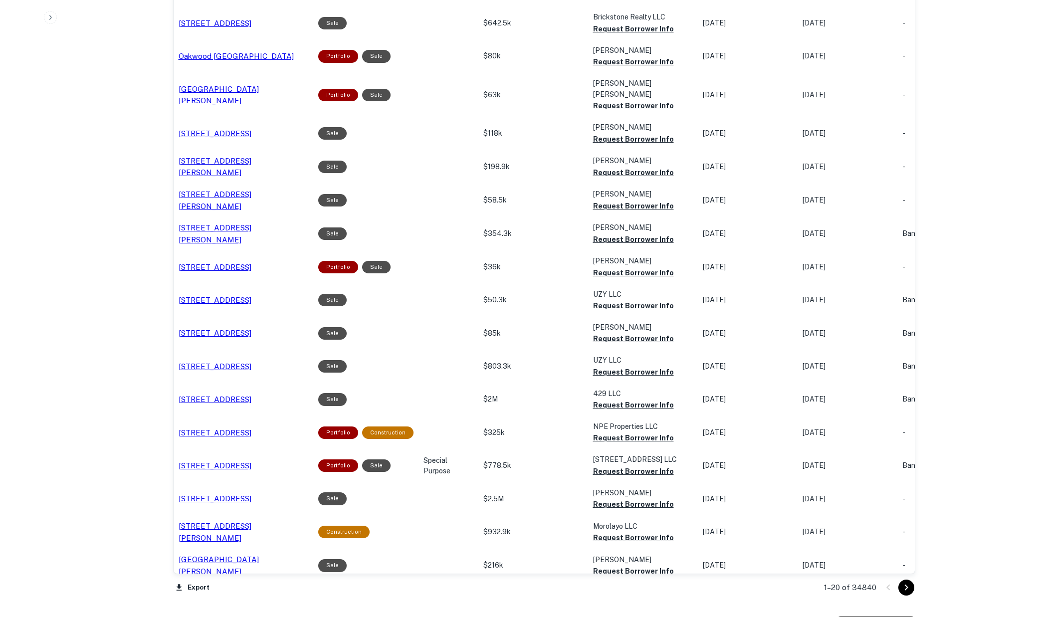
scroll to position [747, 0]
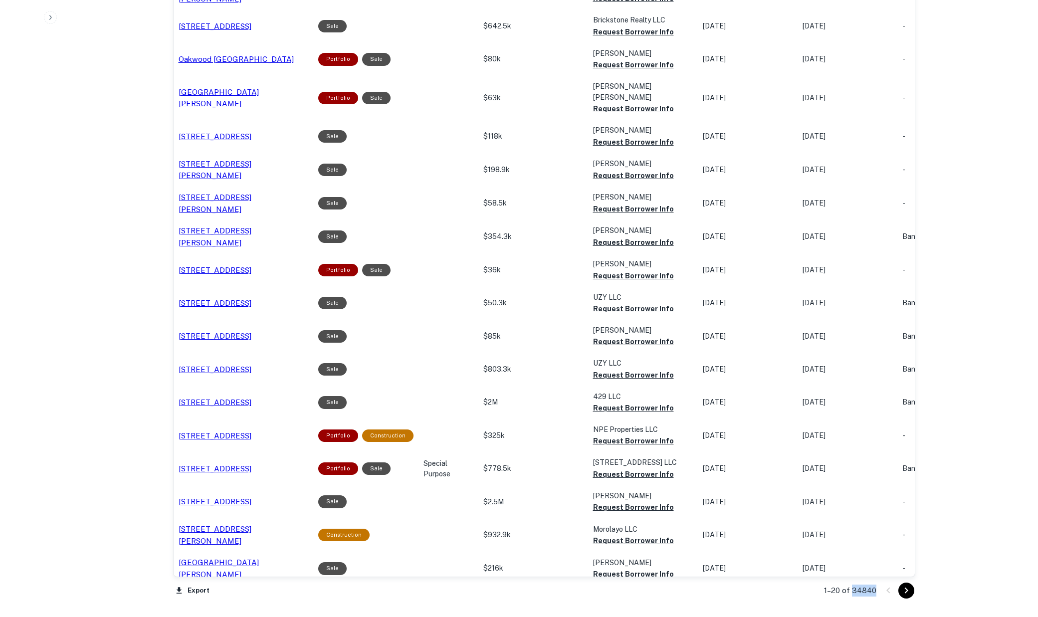
drag, startPoint x: 852, startPoint y: 566, endPoint x: 876, endPoint y: 566, distance: 23.5
click at [876, 585] on p "1–20 of 34840" at bounding box center [850, 591] width 52 height 12
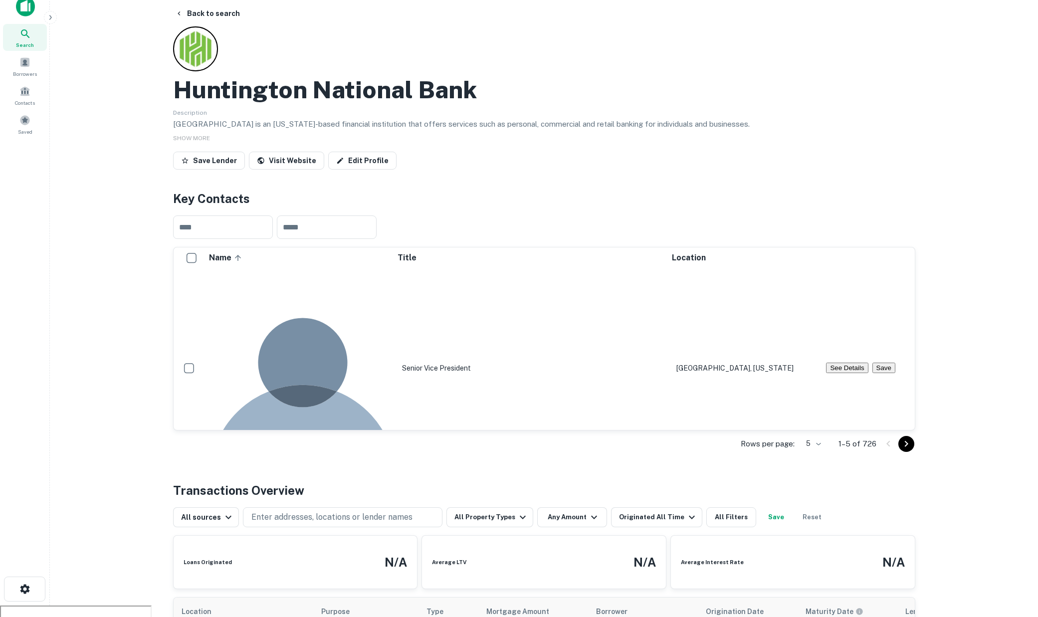
scroll to position [0, 0]
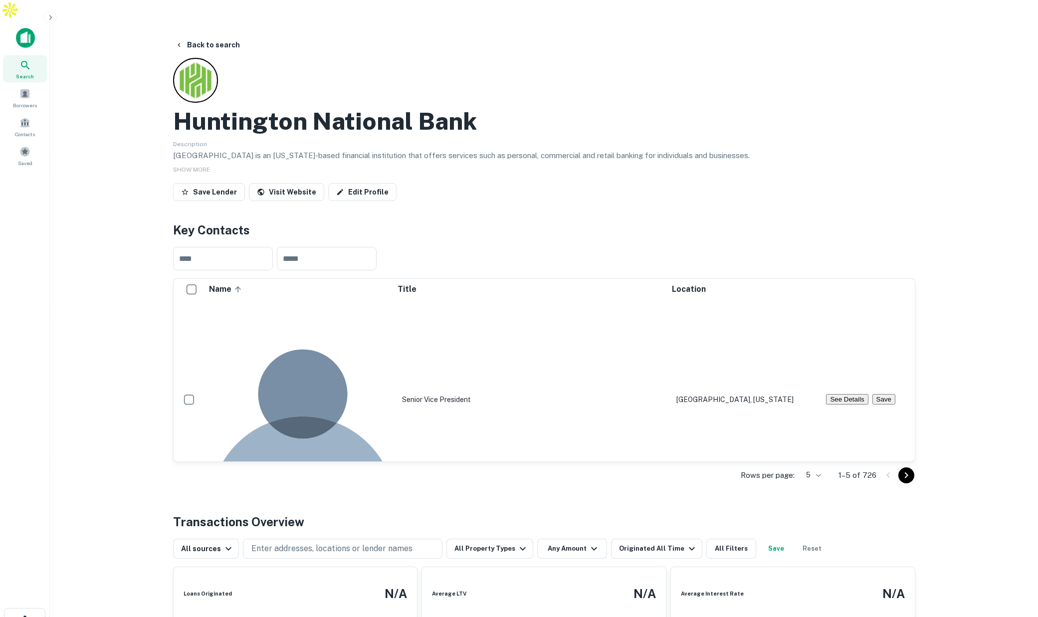
scroll to position [134, 0]
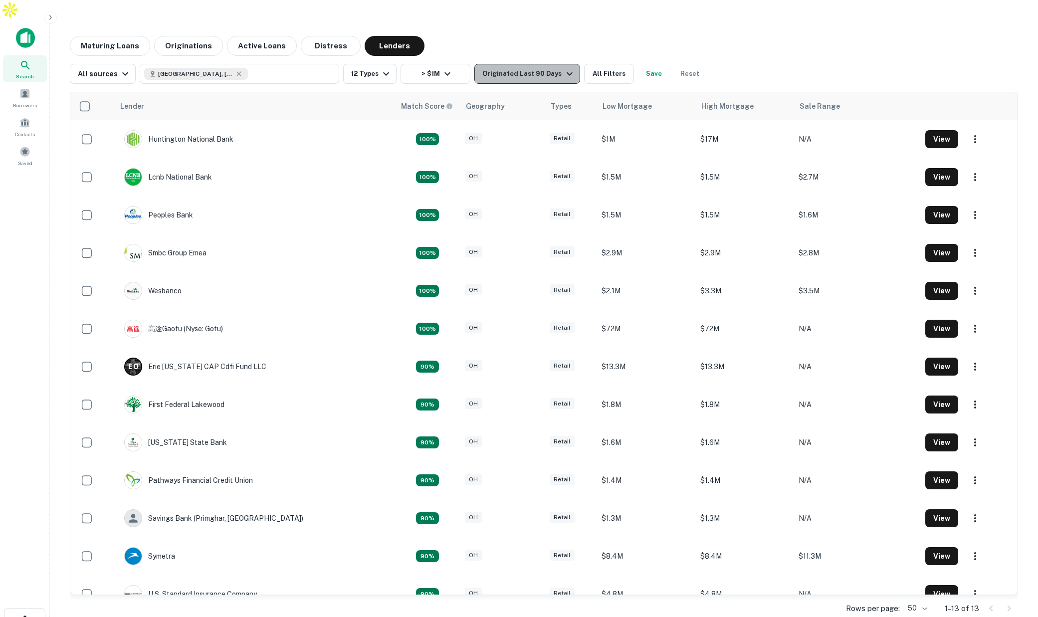
click at [564, 68] on icon "button" at bounding box center [570, 74] width 12 height 12
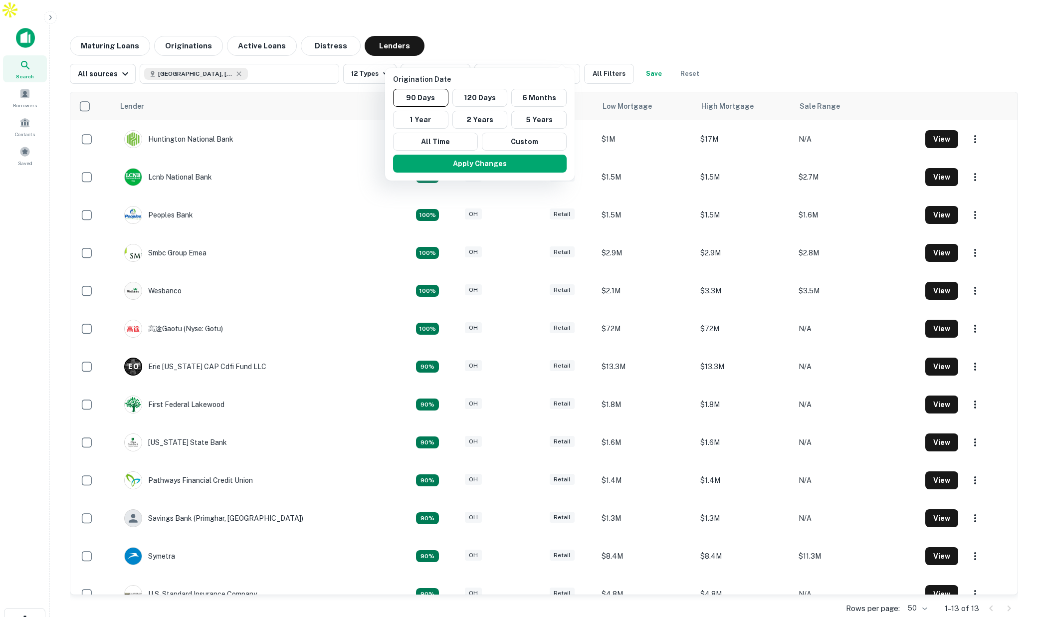
click at [182, 121] on div at bounding box center [519, 308] width 1038 height 617
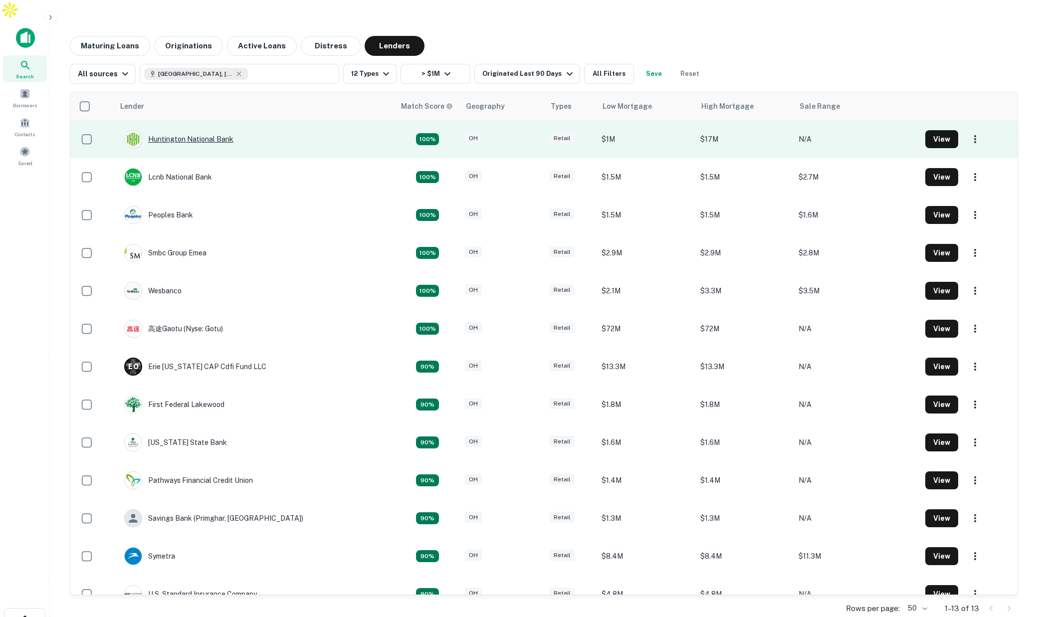
click at [191, 130] on div "Huntington National Bank" at bounding box center [178, 139] width 109 height 18
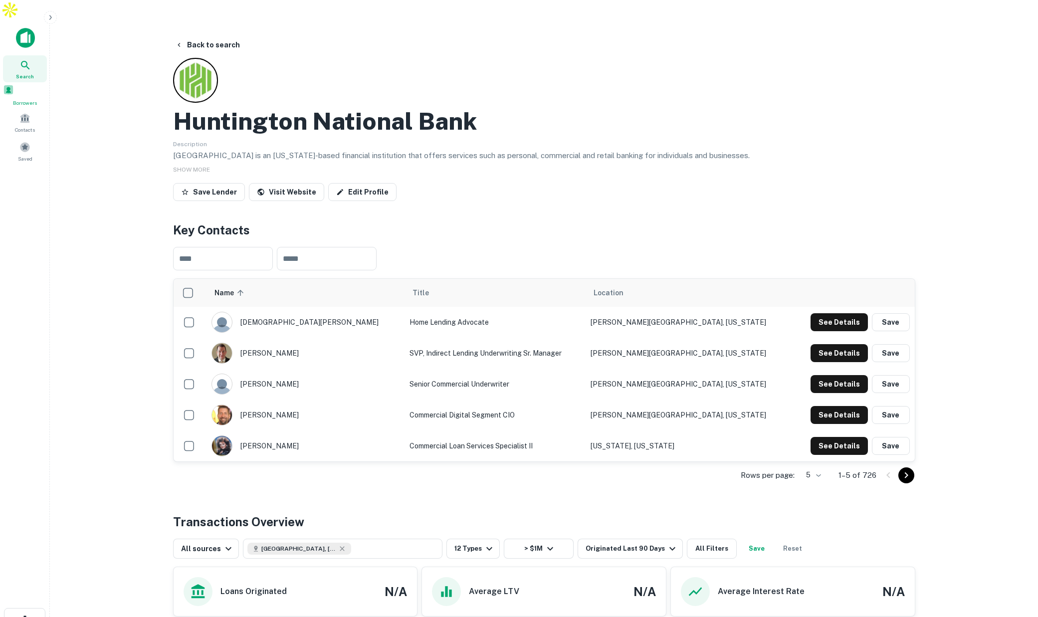
click at [14, 84] on span at bounding box center [8, 89] width 11 height 11
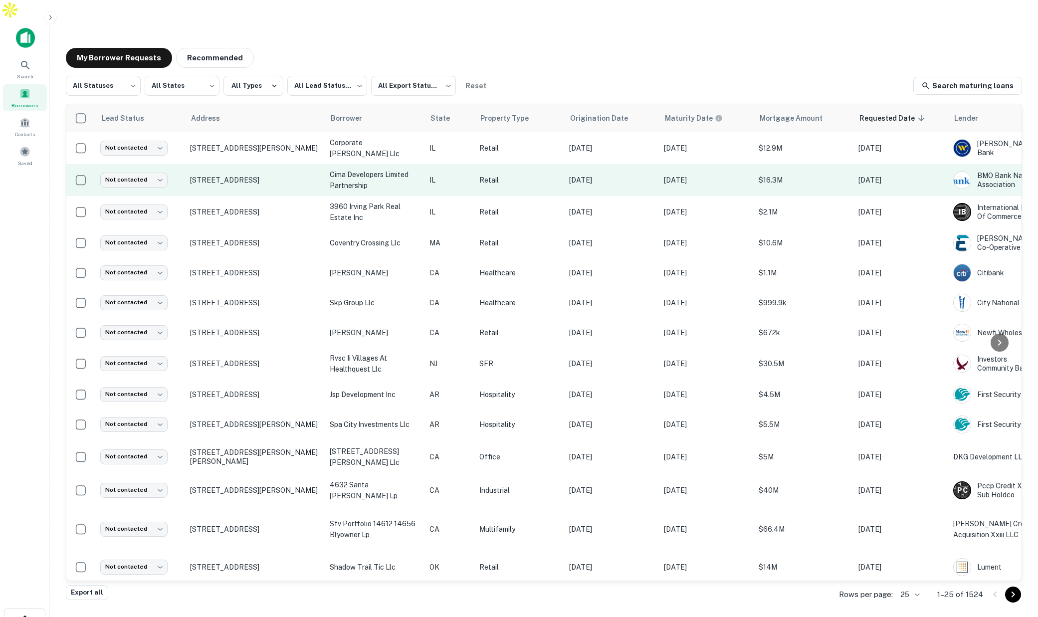
click at [516, 175] on p "Retail" at bounding box center [520, 180] width 80 height 11
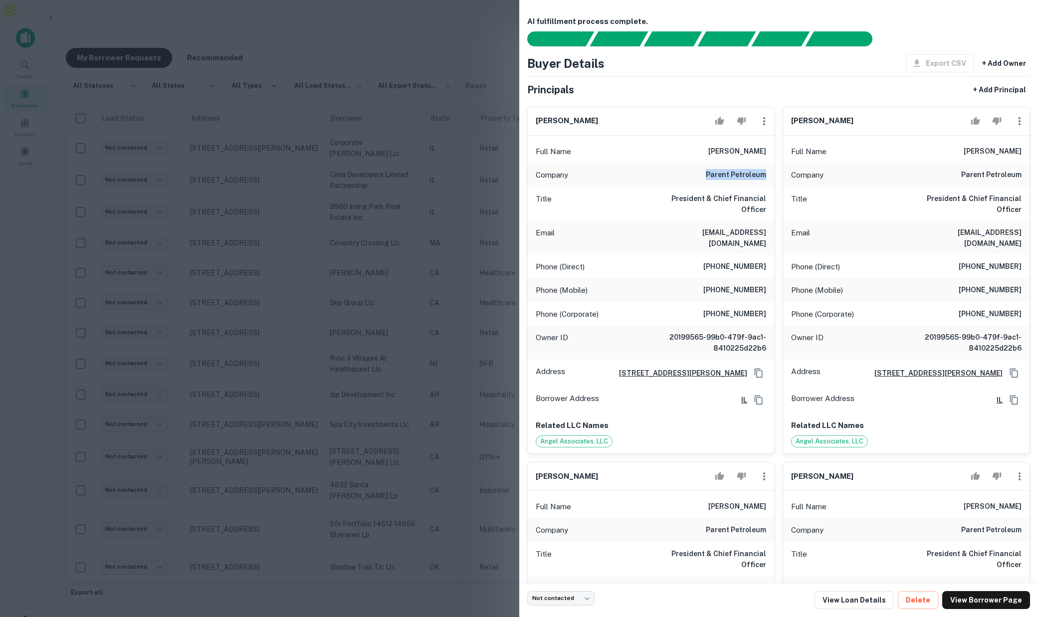
drag, startPoint x: 709, startPoint y: 173, endPoint x: 770, endPoint y: 175, distance: 61.4
click at [770, 175] on div "Company parent petroleum" at bounding box center [651, 175] width 246 height 24
drag, startPoint x: 643, startPoint y: 198, endPoint x: 721, endPoint y: 197, distance: 77.8
click at [721, 197] on div "Title President & Chief Financial Officer" at bounding box center [651, 204] width 246 height 34
drag, startPoint x: 665, startPoint y: 217, endPoint x: 745, endPoint y: 224, distance: 80.7
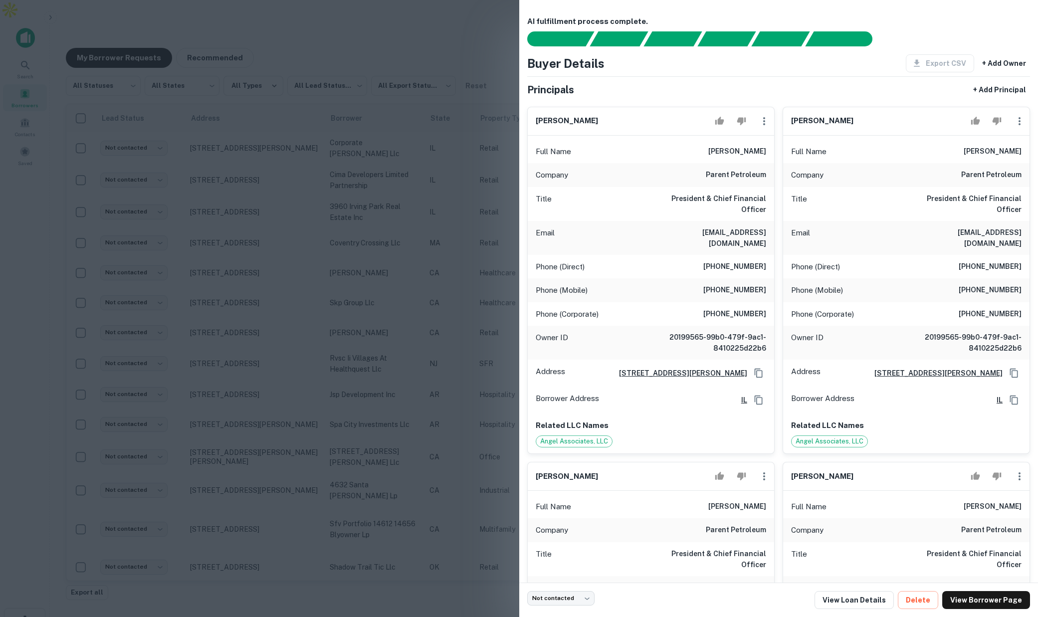
click at [745, 227] on h6 "[EMAIL_ADDRESS][DOMAIN_NAME]" at bounding box center [707, 238] width 120 height 22
drag, startPoint x: 717, startPoint y: 269, endPoint x: 766, endPoint y: 272, distance: 49.5
click at [766, 284] on h6 "[PHONE_NUMBER]" at bounding box center [735, 290] width 63 height 12
click at [471, 70] on div at bounding box center [519, 308] width 1038 height 617
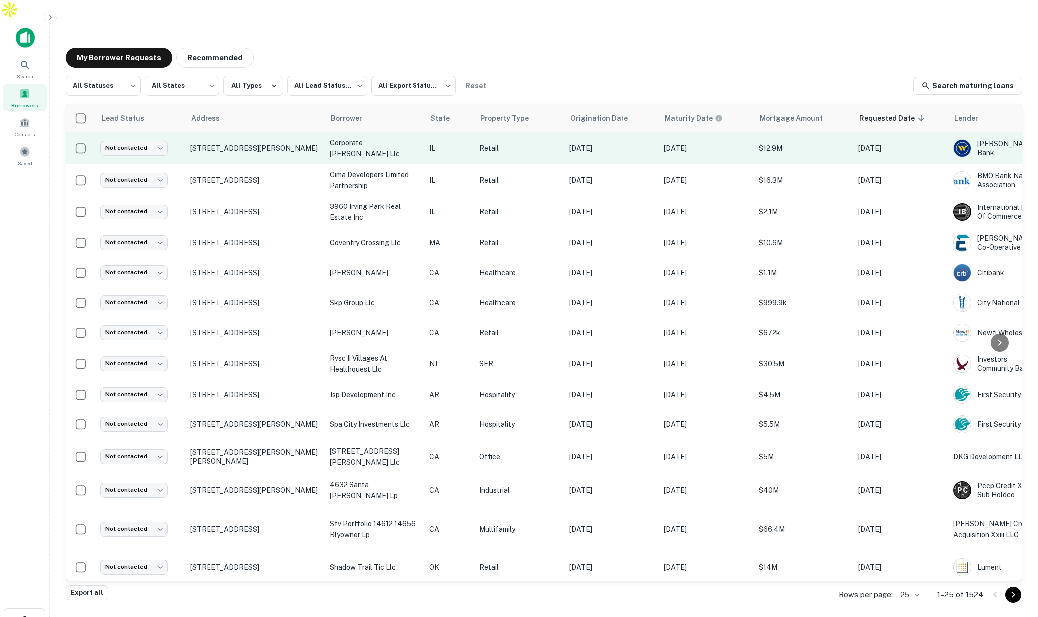
click at [459, 143] on p "IL" at bounding box center [450, 148] width 40 height 11
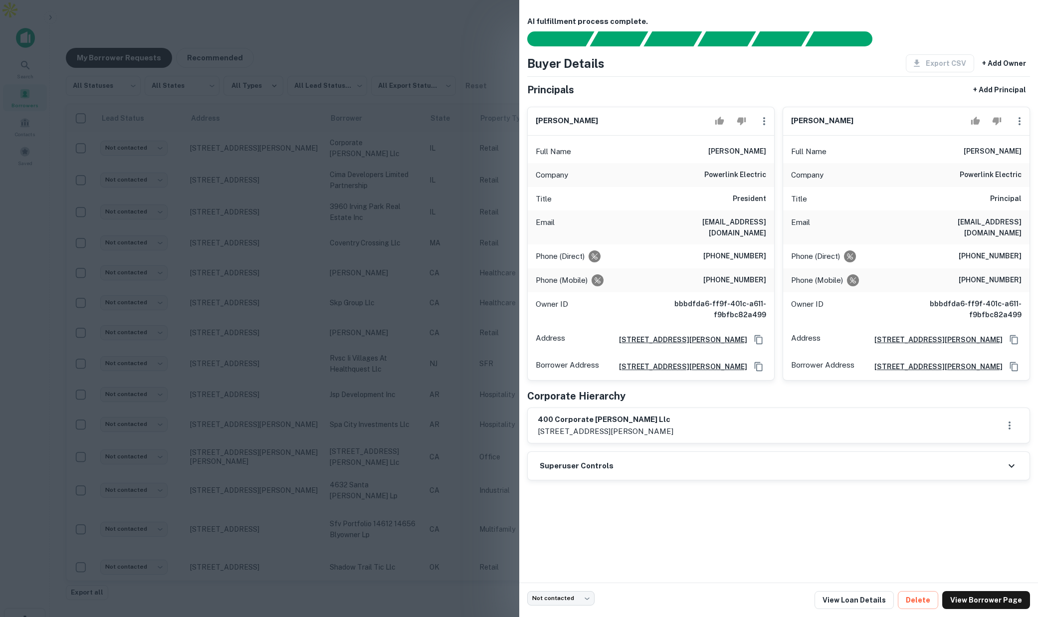
click at [459, 144] on div at bounding box center [519, 308] width 1038 height 617
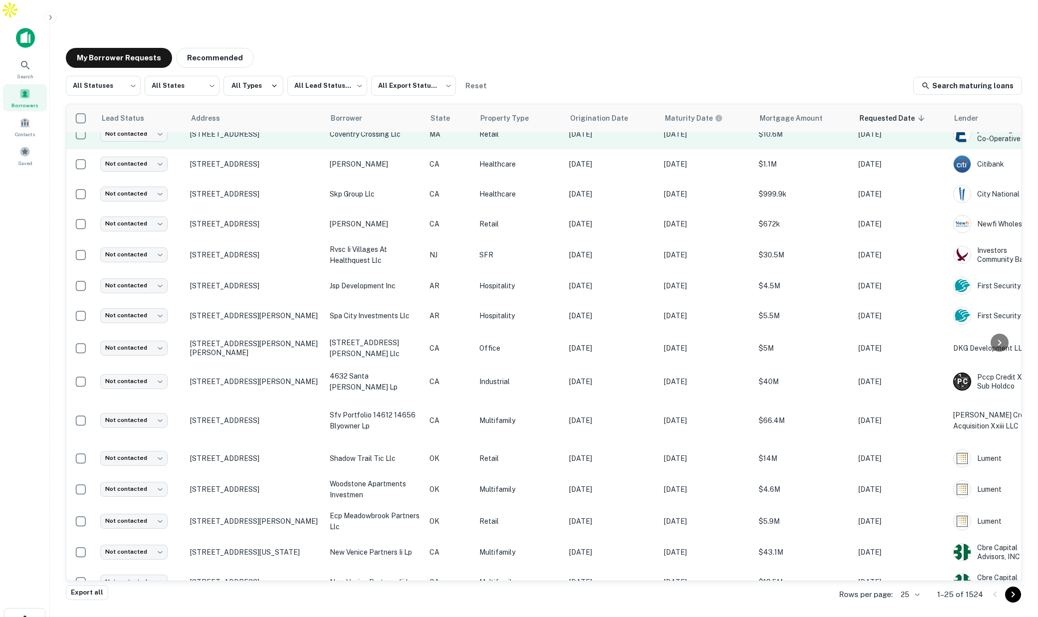
scroll to position [109, 0]
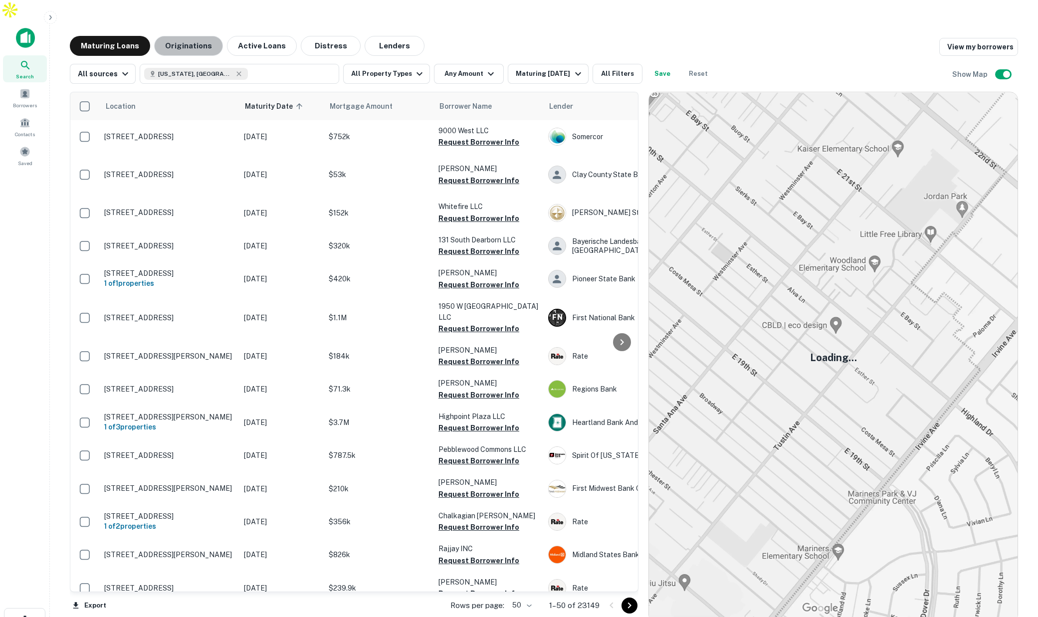
click at [194, 36] on button "Originations" at bounding box center [188, 46] width 69 height 20
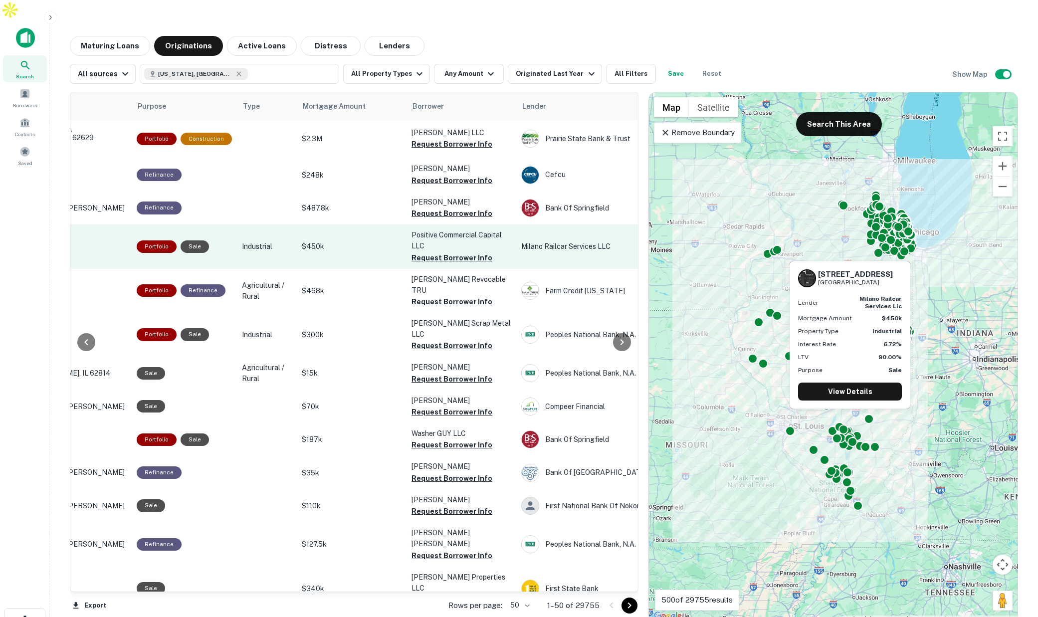
scroll to position [1, 114]
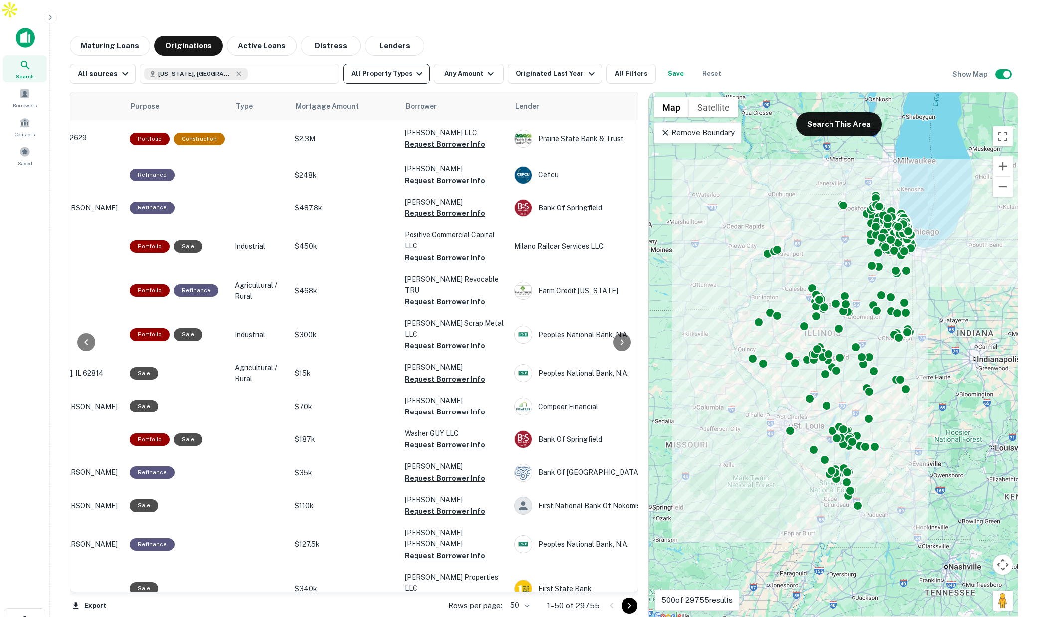
click at [403, 64] on button "All Property Types" at bounding box center [386, 74] width 87 height 20
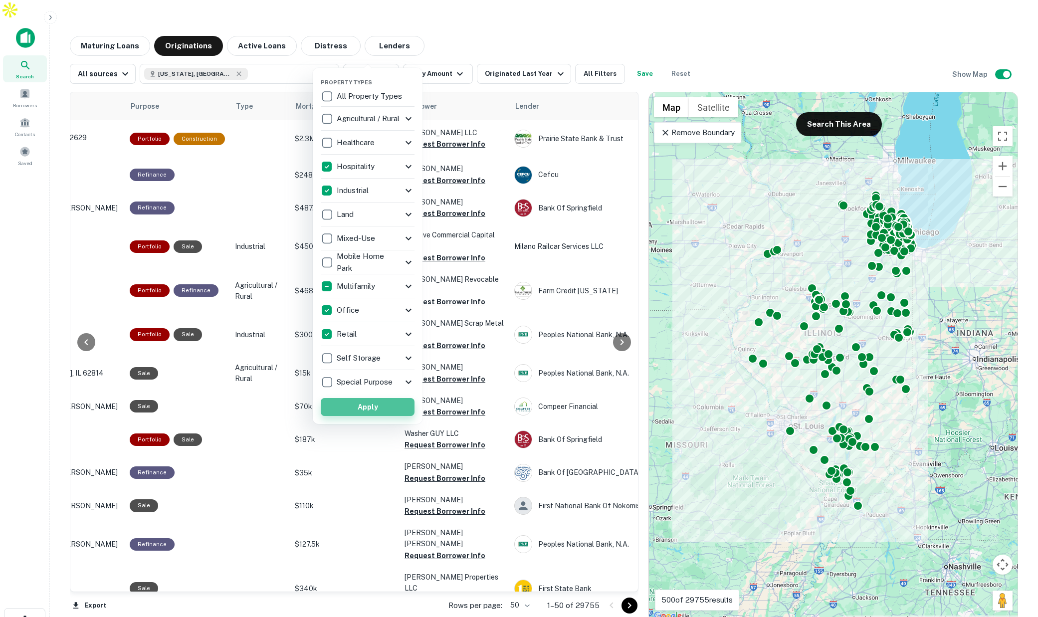
drag, startPoint x: 388, startPoint y: 408, endPoint x: 418, endPoint y: 242, distance: 167.9
click at [388, 408] on button "Apply" at bounding box center [368, 407] width 94 height 18
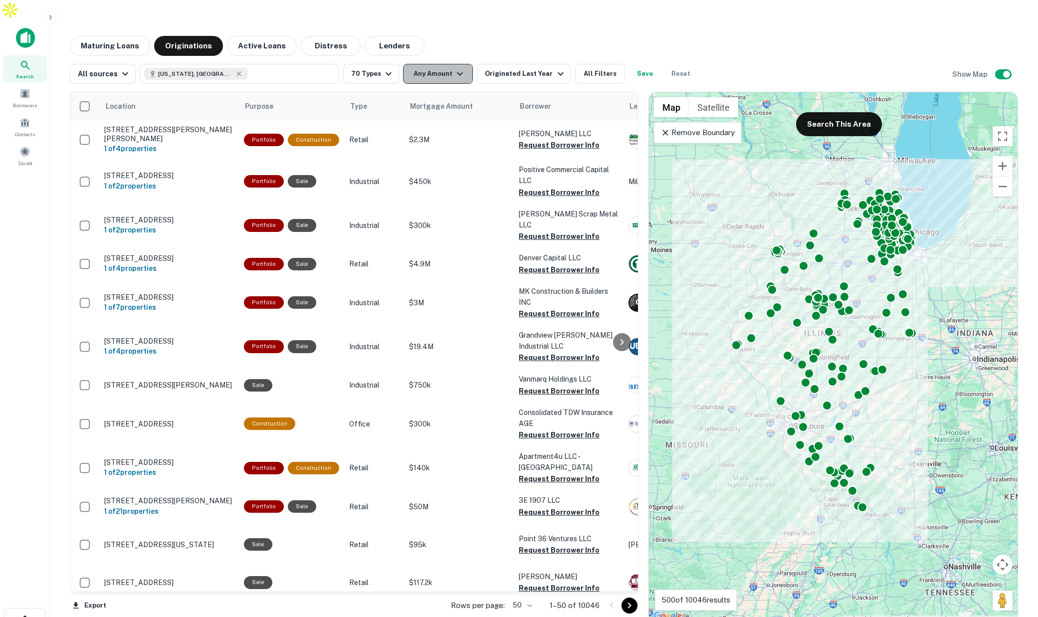
click at [440, 64] on button "Any Amount" at bounding box center [438, 74] width 70 height 20
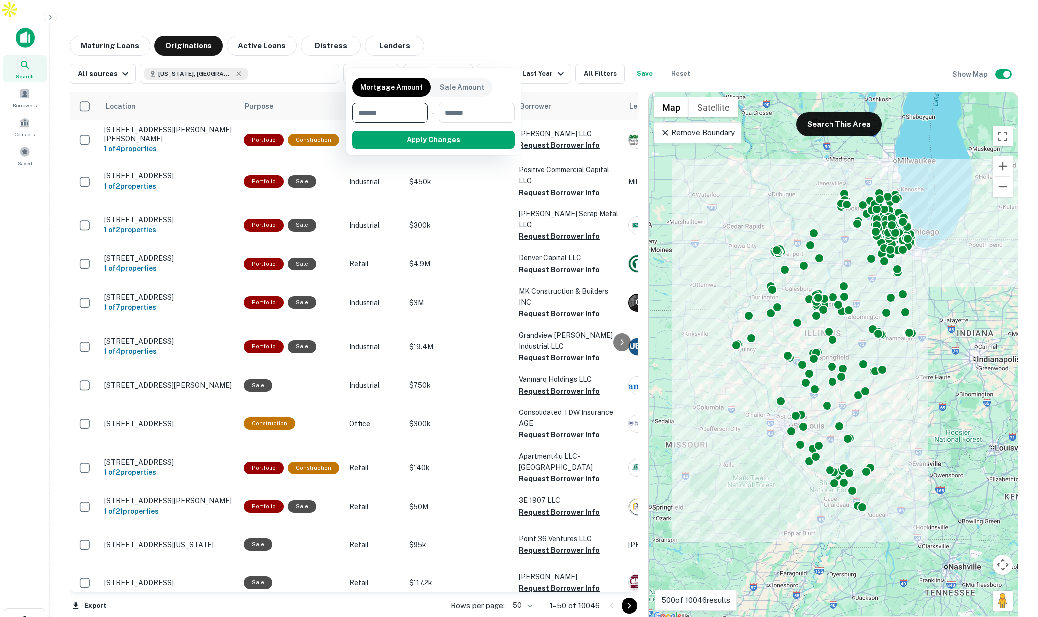
click at [393, 115] on input "number" at bounding box center [386, 113] width 69 height 20
type input "*******"
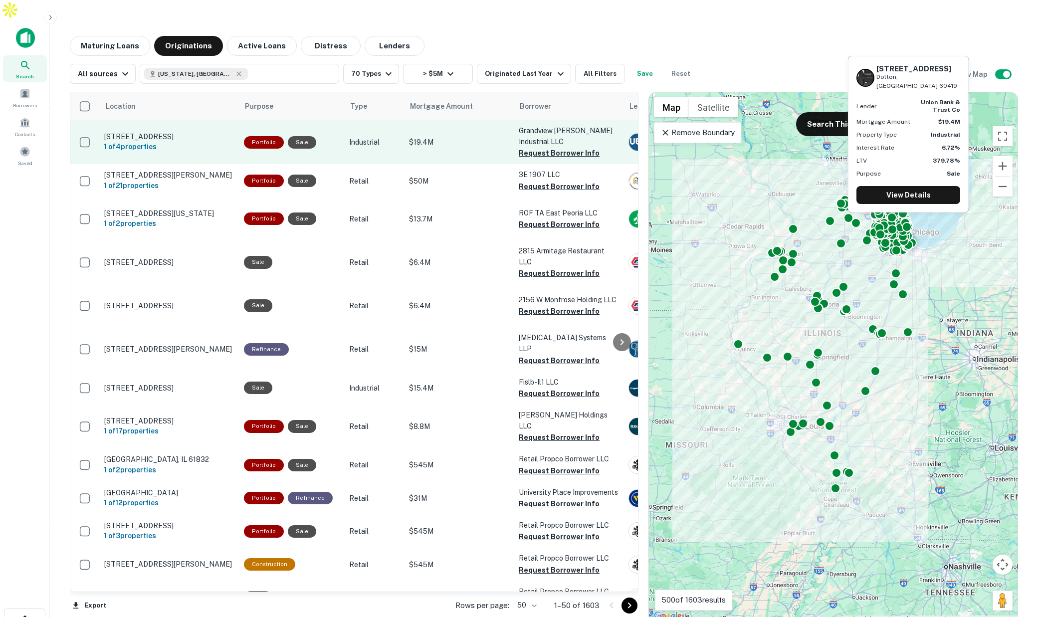
scroll to position [0, 11]
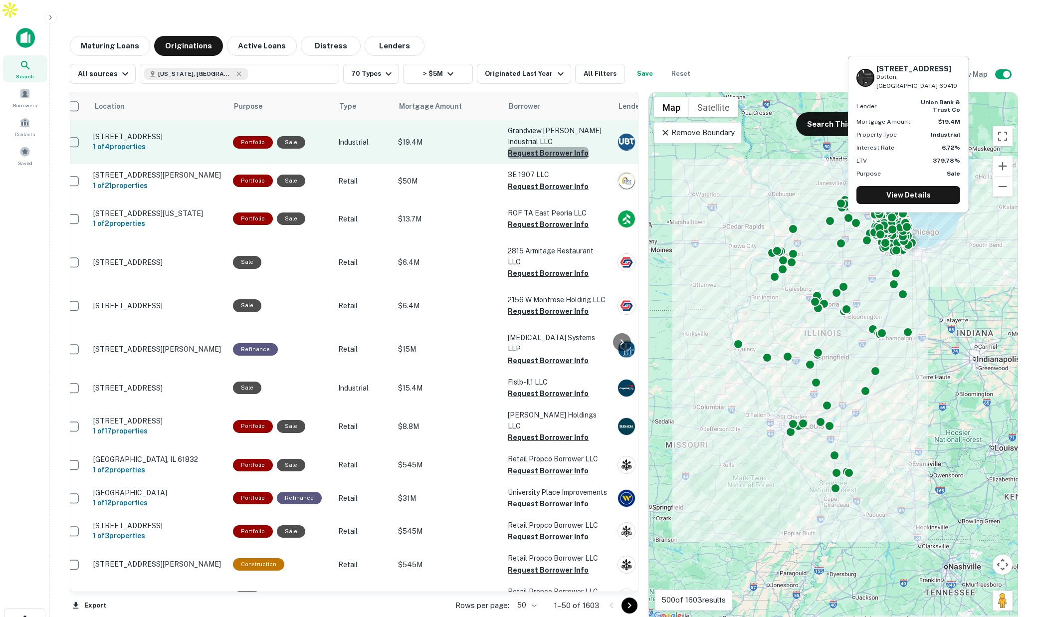
click at [550, 147] on button "Request Borrower Info" at bounding box center [548, 153] width 81 height 12
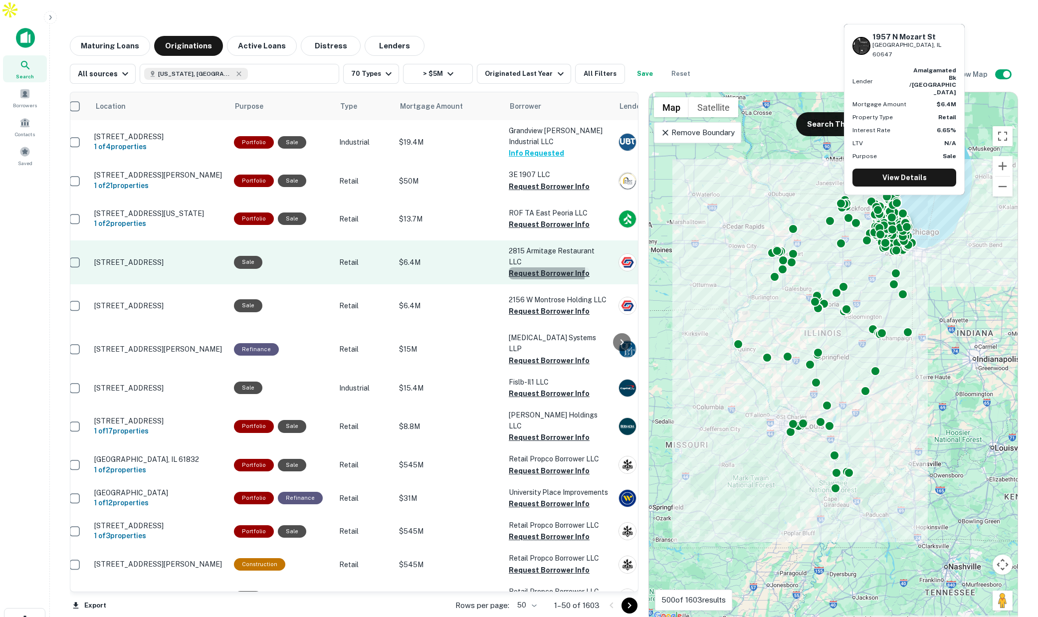
click at [516, 267] on button "Request Borrower Info" at bounding box center [549, 273] width 81 height 12
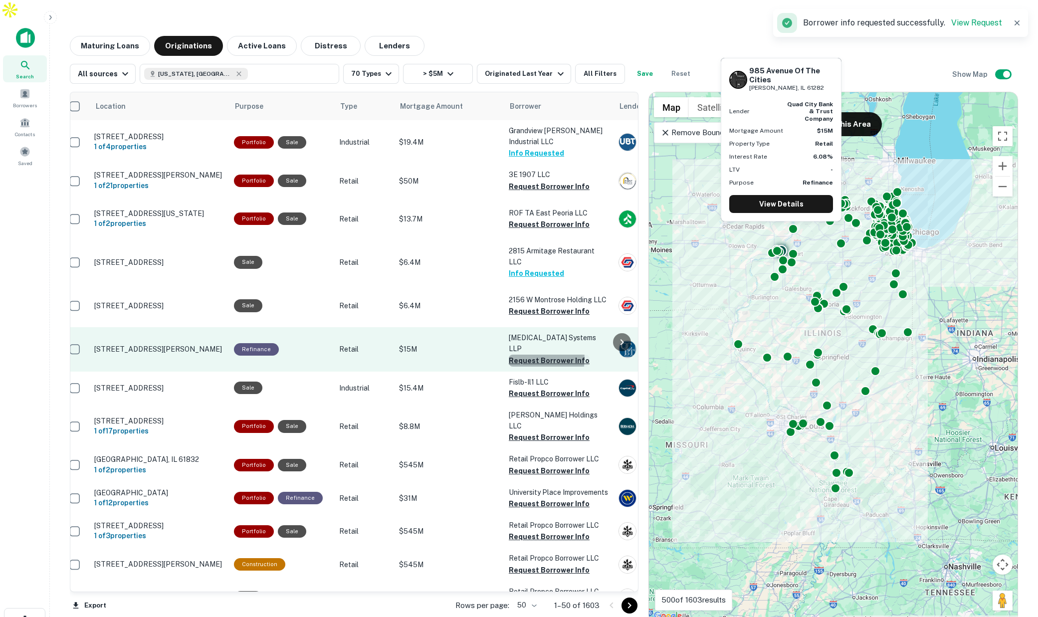
click at [534, 361] on button "Request Borrower Info" at bounding box center [549, 361] width 81 height 12
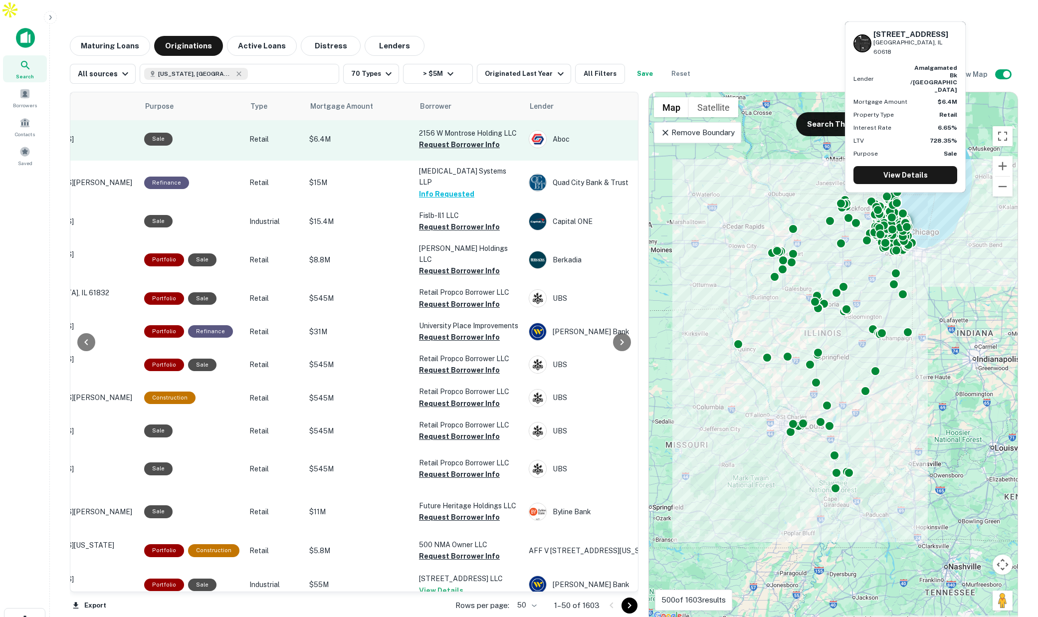
scroll to position [0, 100]
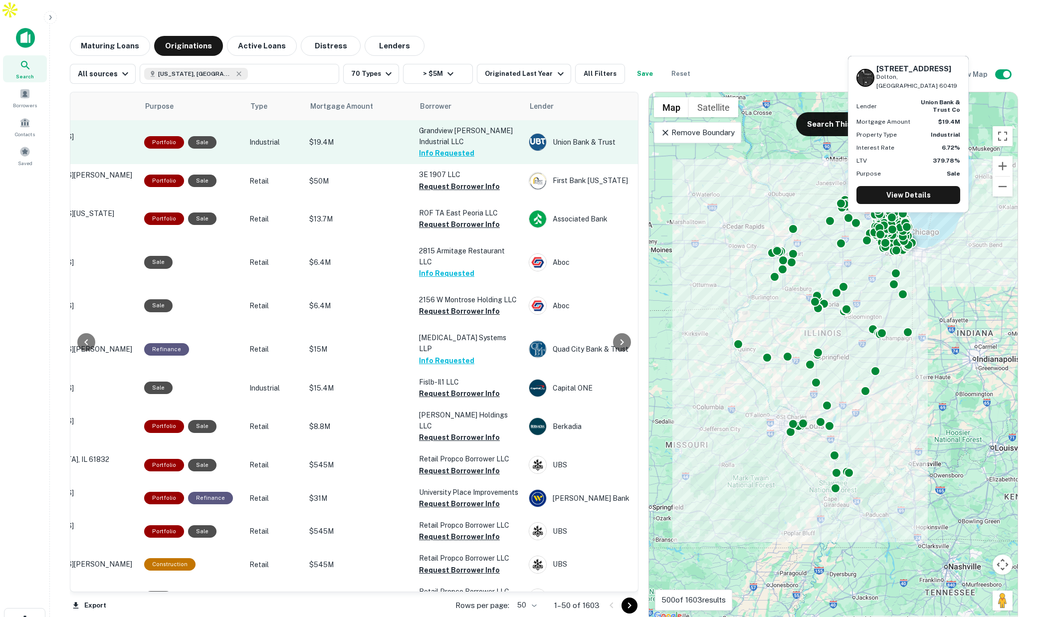
click at [291, 137] on p "Industrial" at bounding box center [274, 142] width 50 height 11
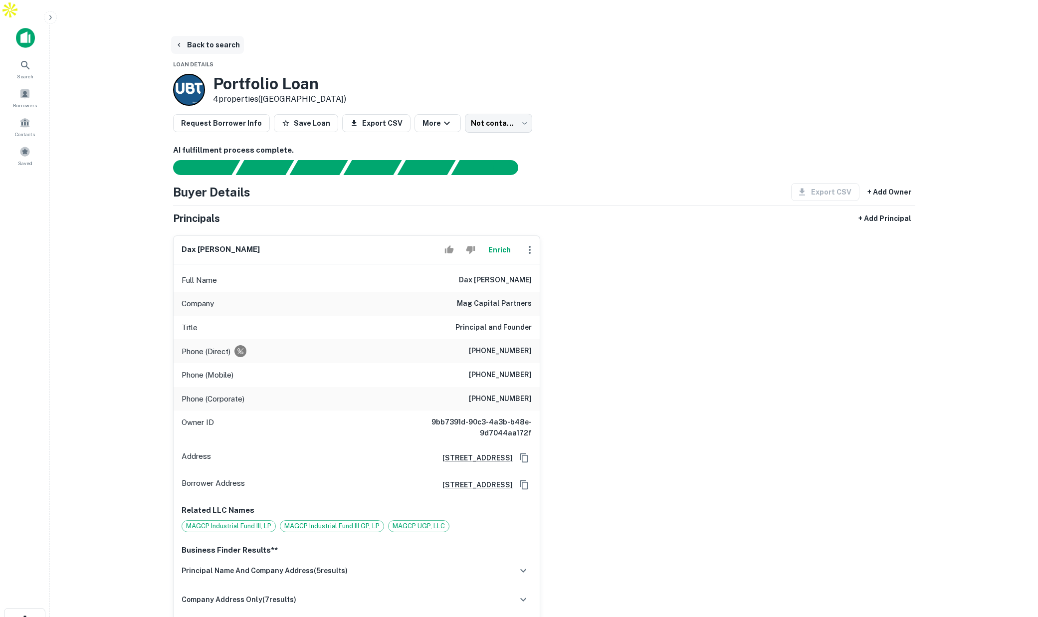
click at [216, 36] on button "Back to search" at bounding box center [207, 45] width 73 height 18
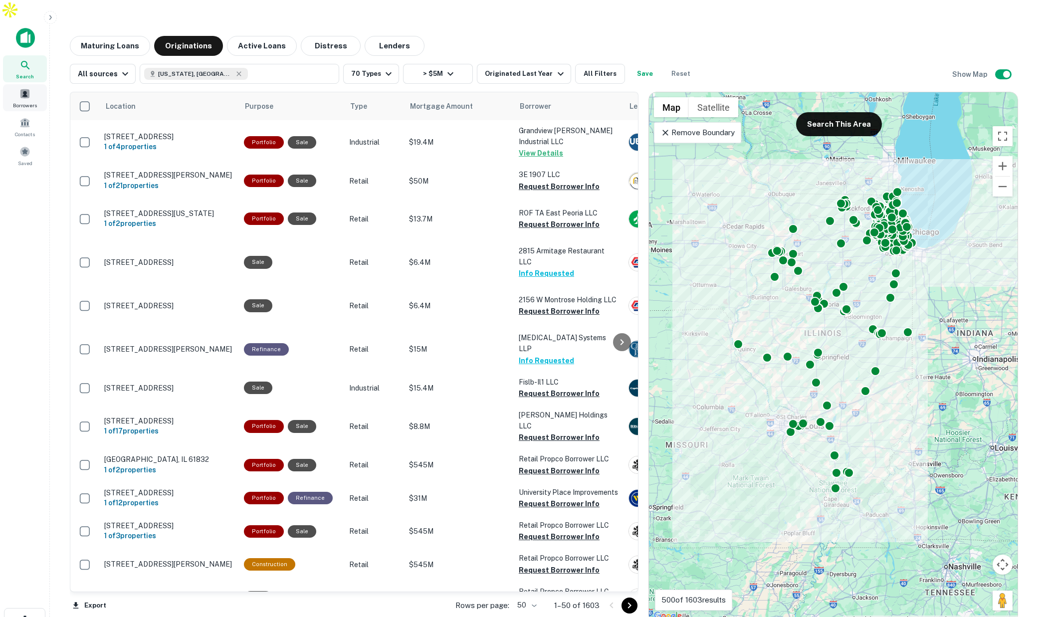
scroll to position [0, 9]
click at [32, 84] on div "Borrowers" at bounding box center [16, 97] width 44 height 27
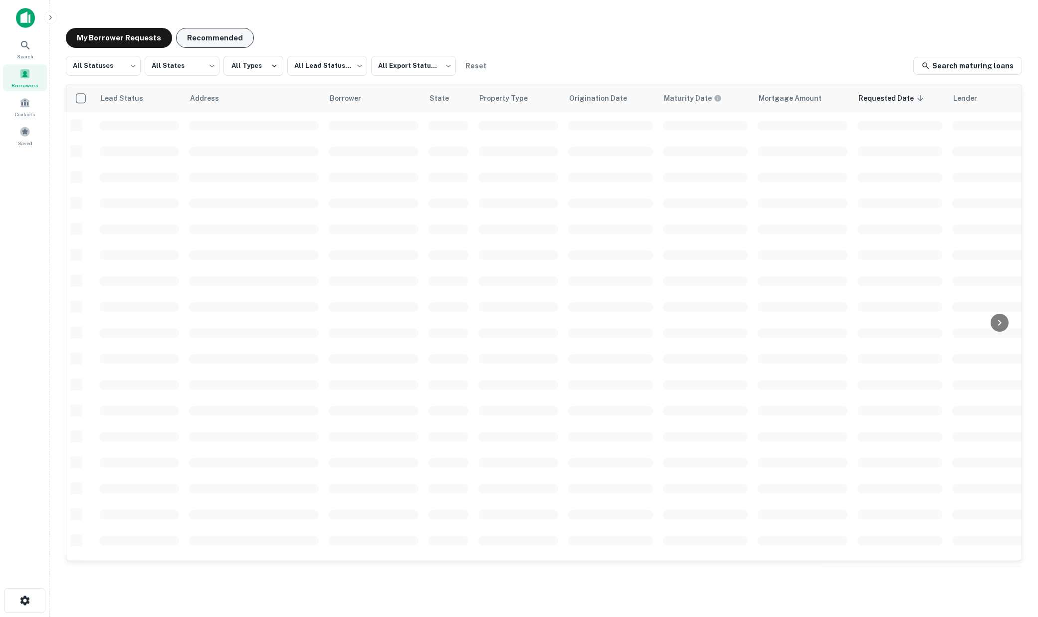
click at [226, 39] on button "Recommended" at bounding box center [215, 38] width 78 height 20
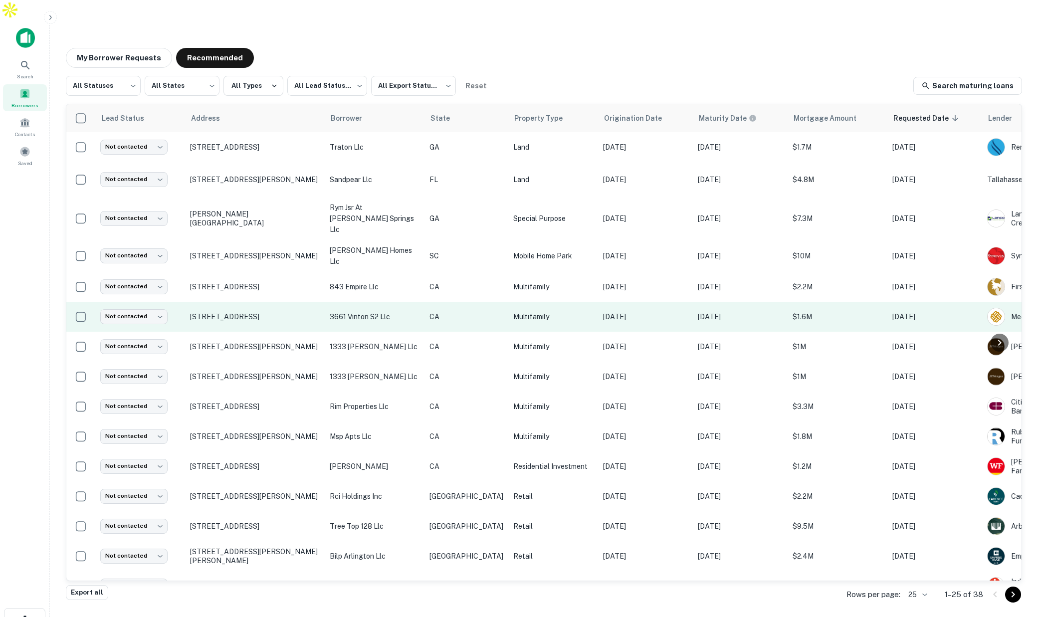
click at [458, 311] on p "CA" at bounding box center [467, 316] width 74 height 11
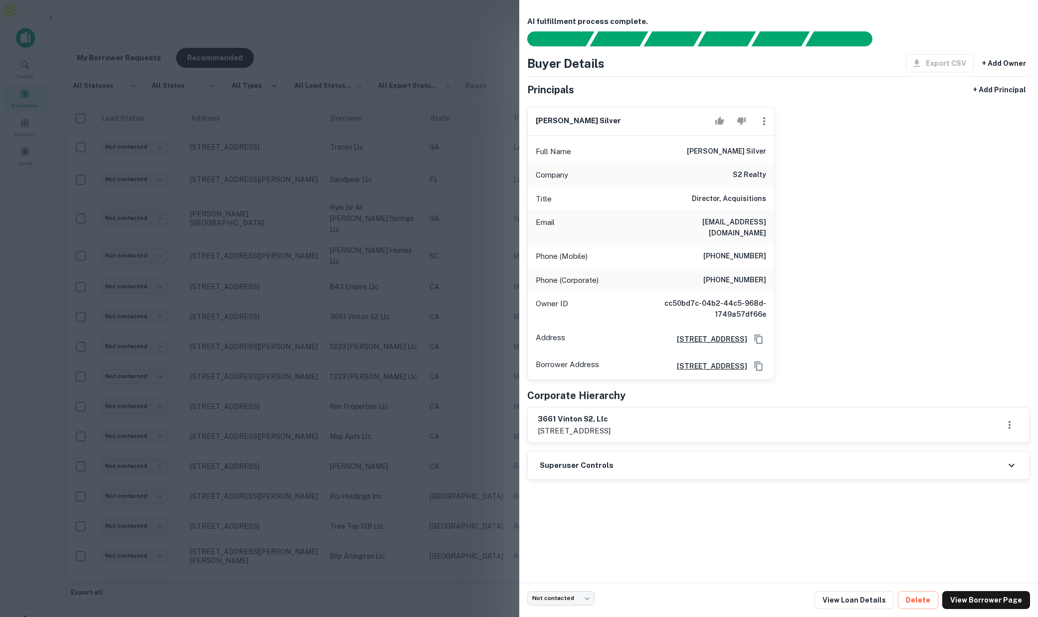
click at [333, 117] on div at bounding box center [519, 308] width 1038 height 617
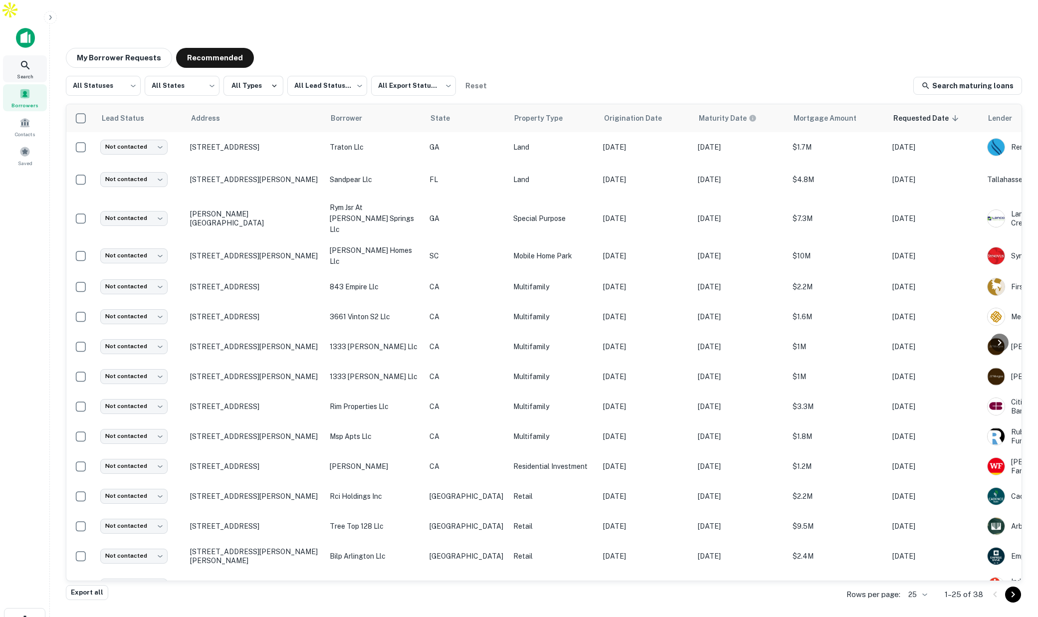
click at [30, 59] on icon at bounding box center [25, 65] width 12 height 12
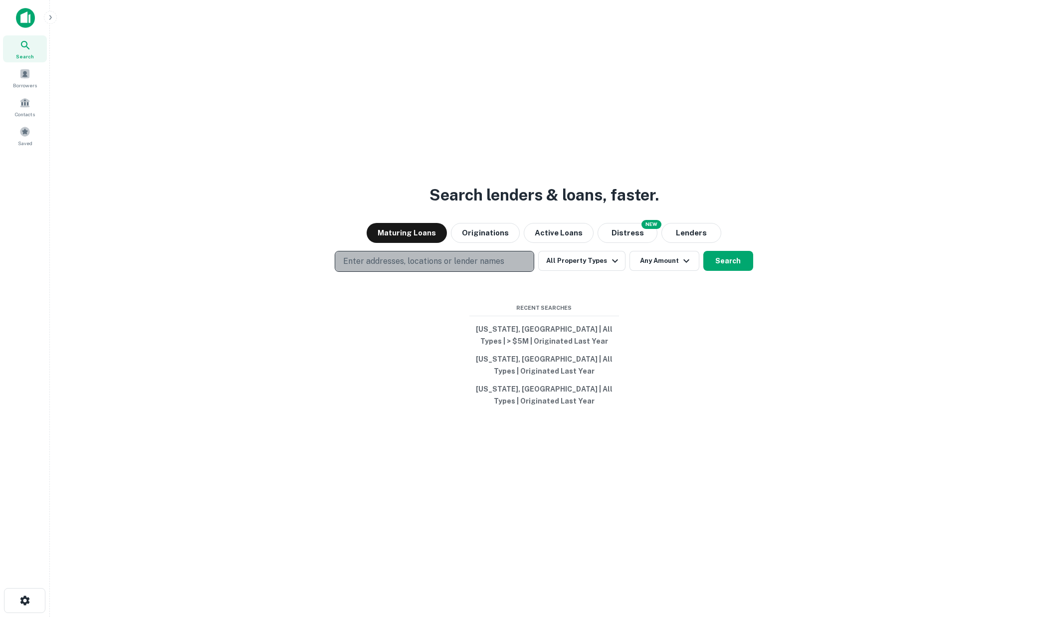
click at [511, 259] on button "Enter addresses, locations or lender names" at bounding box center [435, 261] width 200 height 21
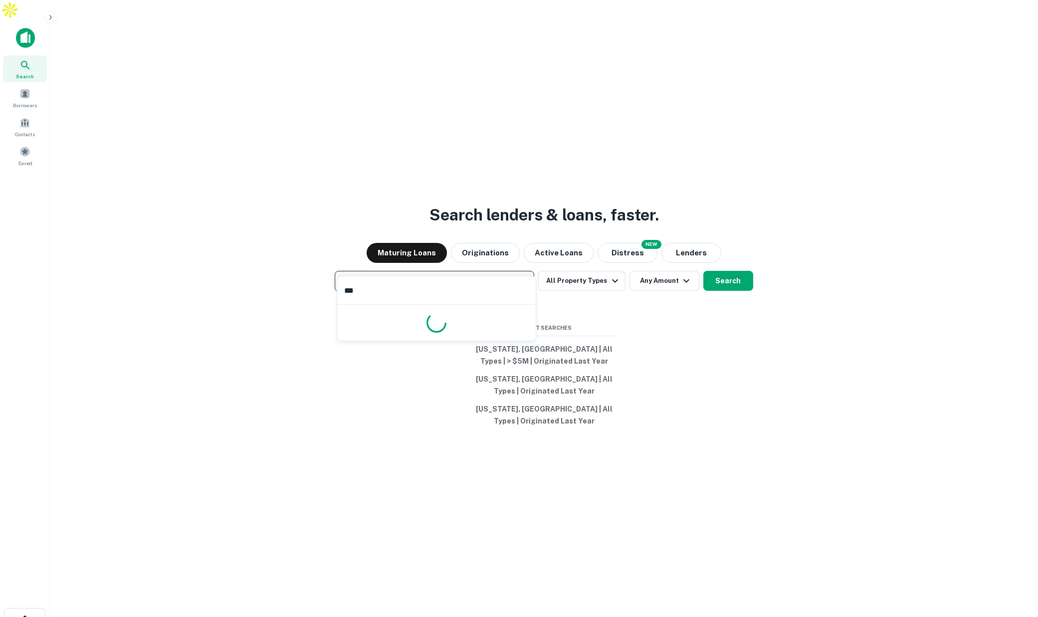
type input "****"
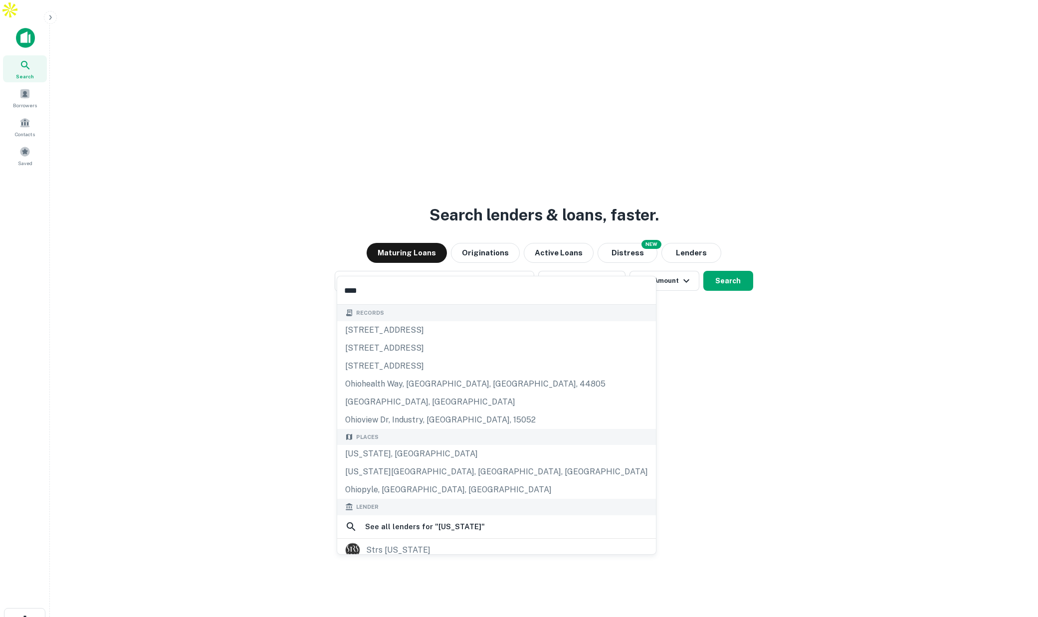
click at [392, 294] on input "****" at bounding box center [496, 290] width 319 height 28
click at [396, 451] on div "[US_STATE], [GEOGRAPHIC_DATA]" at bounding box center [496, 454] width 319 height 18
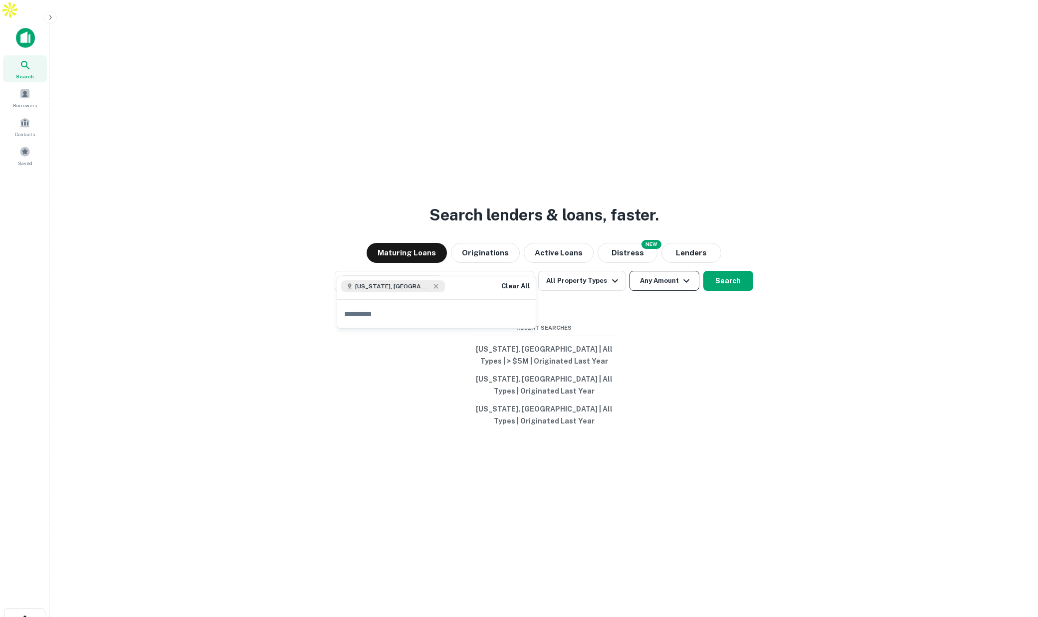
click at [668, 271] on button "Any Amount" at bounding box center [665, 281] width 70 height 20
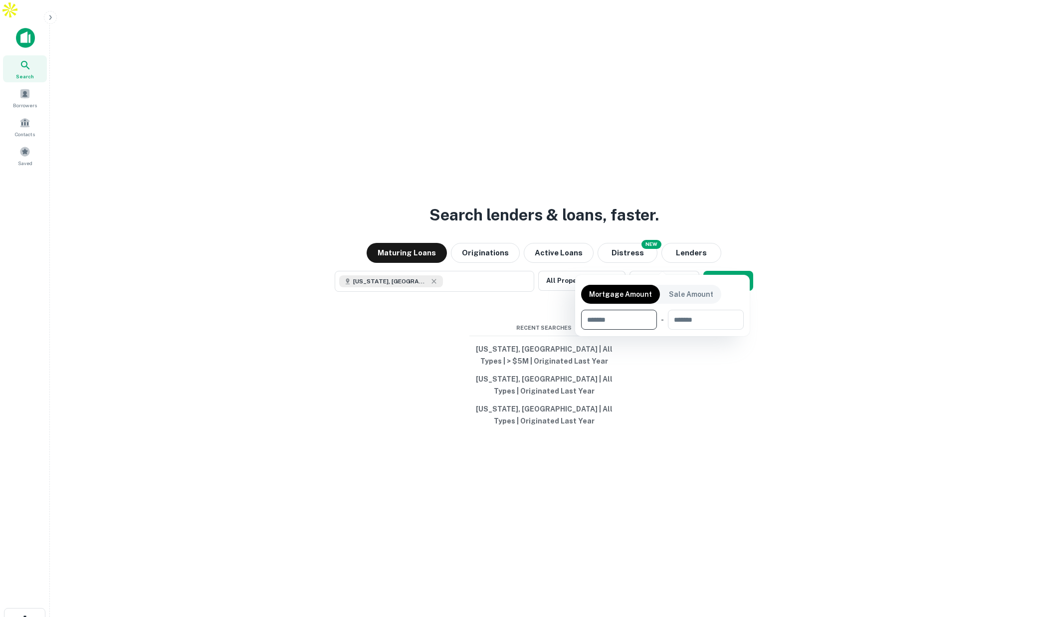
click at [620, 321] on input "number" at bounding box center [615, 320] width 69 height 20
type input "*******"
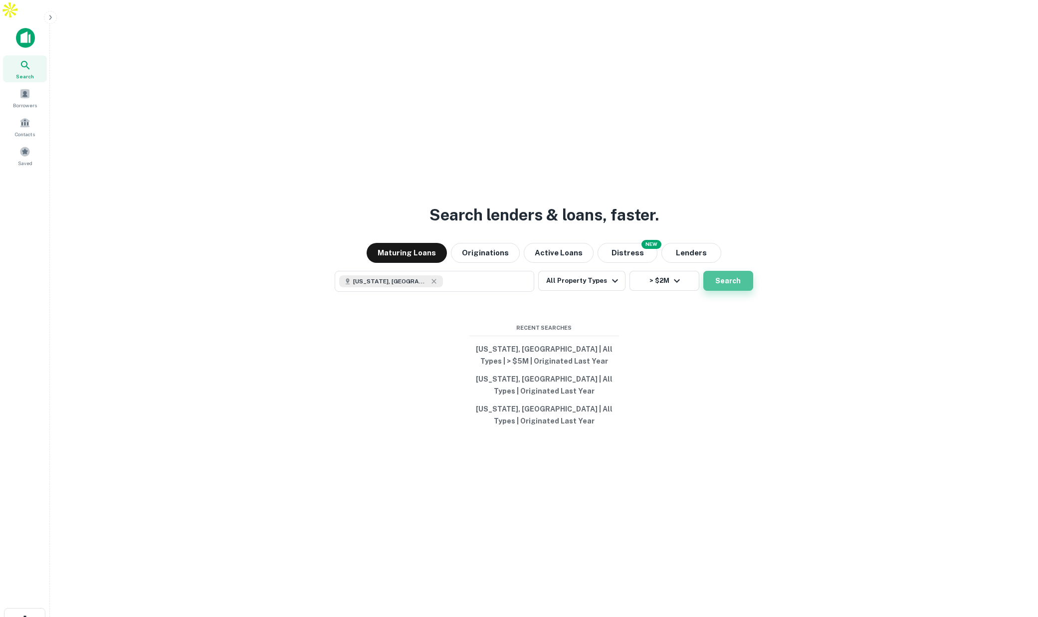
click at [735, 271] on button "Search" at bounding box center [729, 281] width 50 height 20
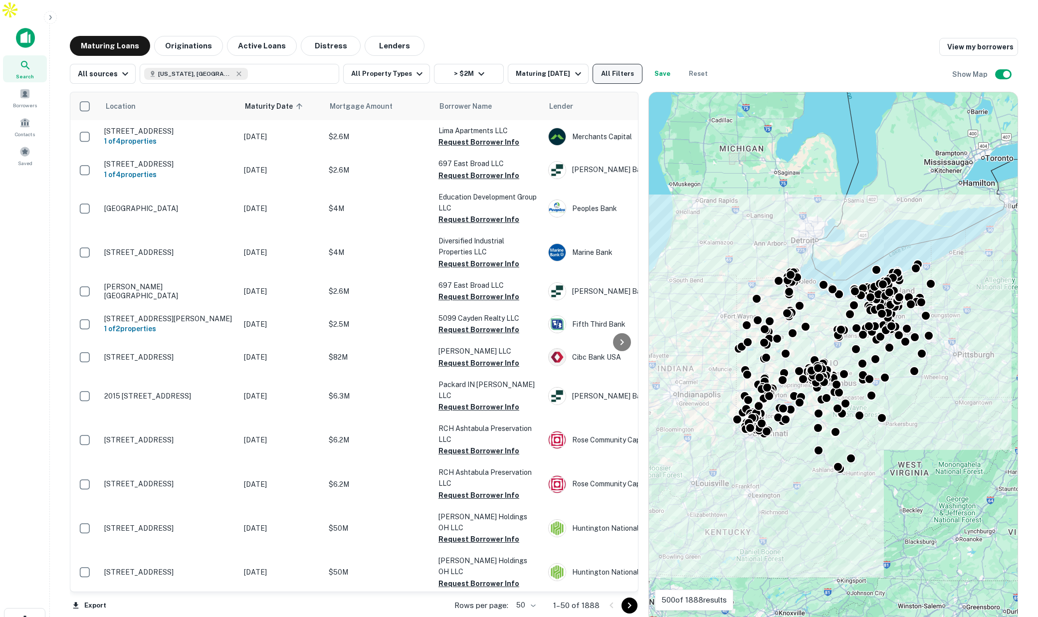
click at [612, 64] on button "All Filters" at bounding box center [618, 74] width 50 height 20
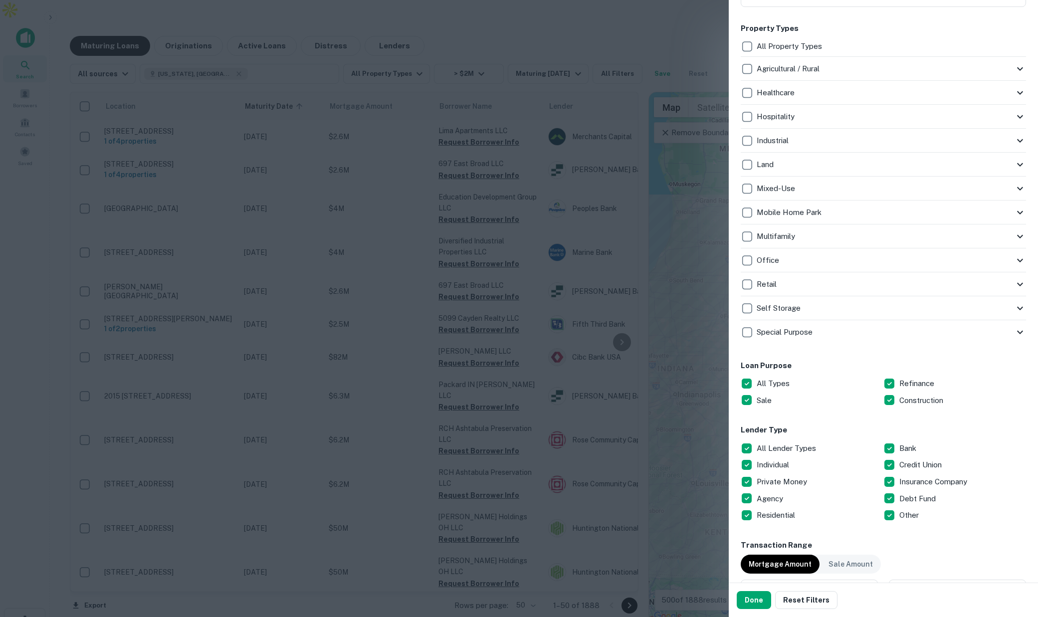
scroll to position [223, 0]
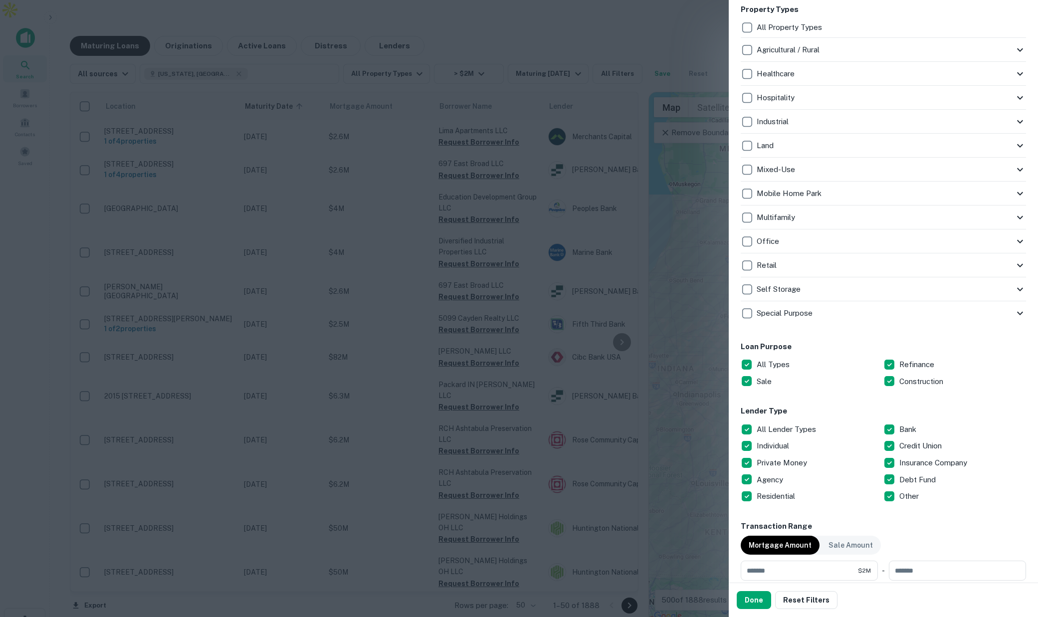
click at [659, 27] on div at bounding box center [519, 308] width 1038 height 617
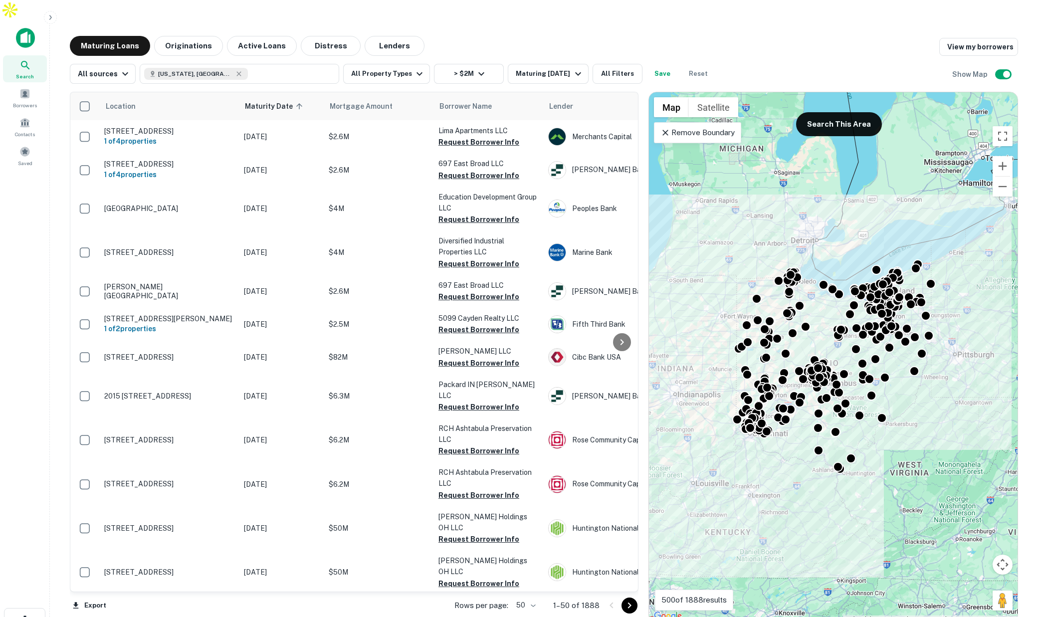
click at [653, 64] on button "Save" at bounding box center [663, 74] width 32 height 20
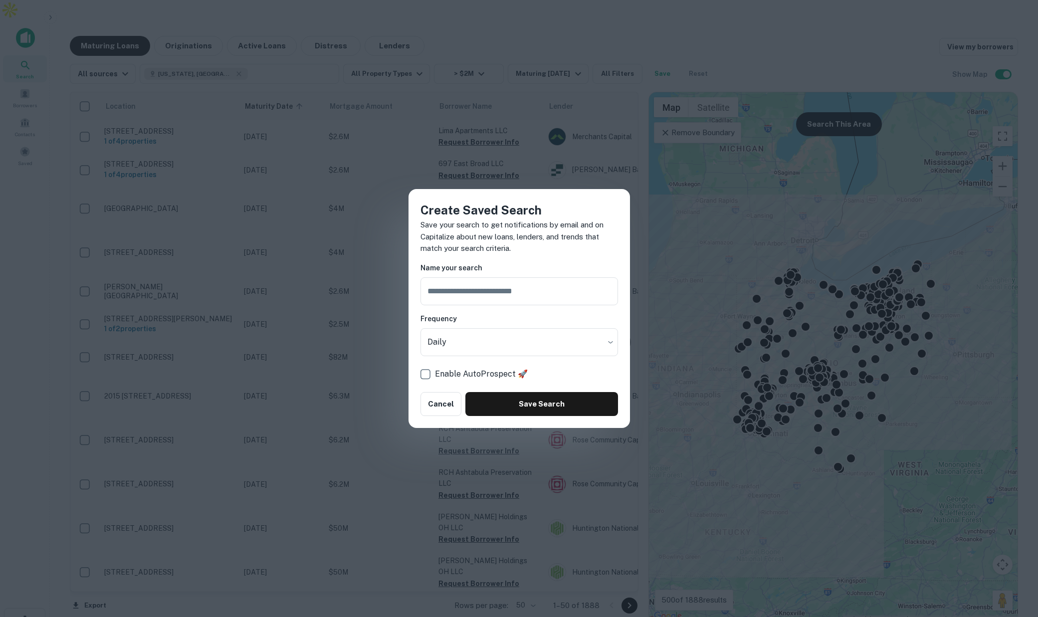
click at [735, 29] on div "Create Saved Search Save your search to get notifications by email and on Capit…" at bounding box center [519, 308] width 1038 height 617
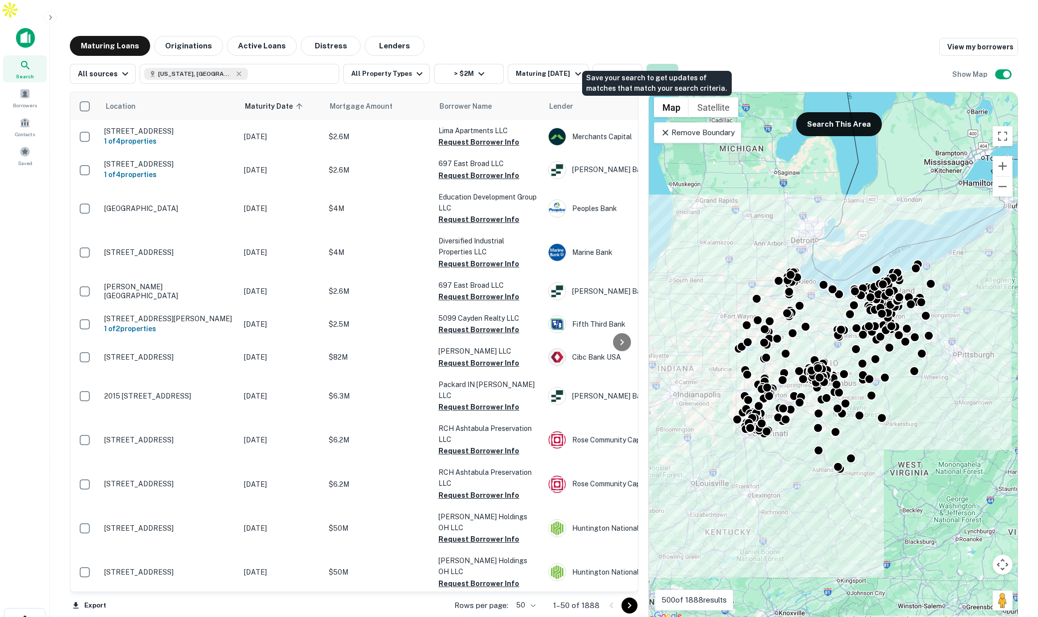
click at [656, 64] on button "Save" at bounding box center [663, 74] width 32 height 20
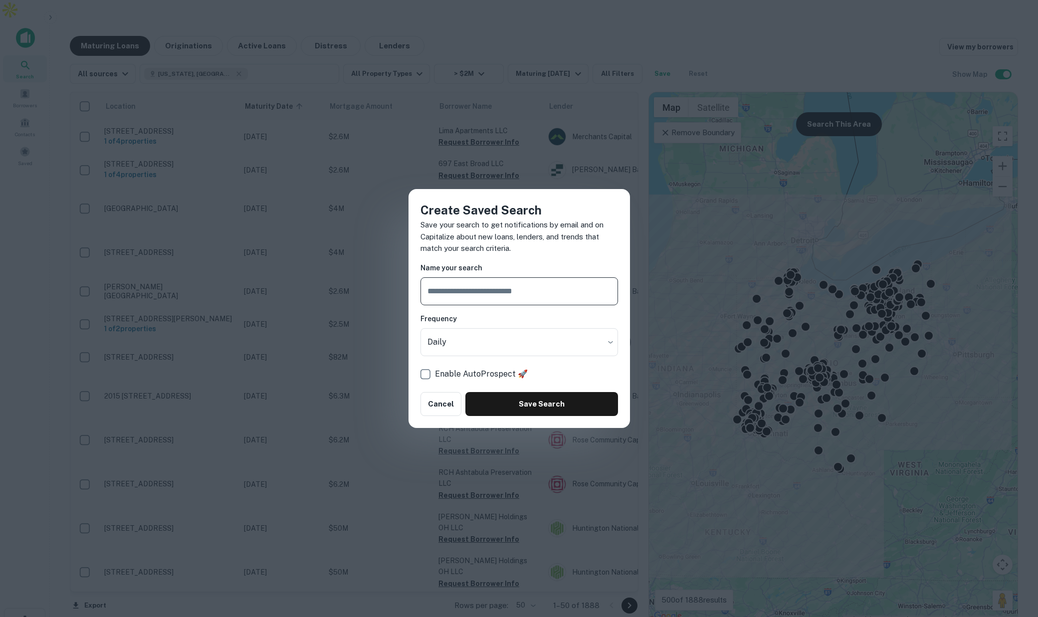
click at [499, 289] on input "text" at bounding box center [520, 291] width 198 height 28
click at [527, 23] on div "Create Saved Search Save your search to get notifications by email and on Capit…" at bounding box center [519, 308] width 1038 height 617
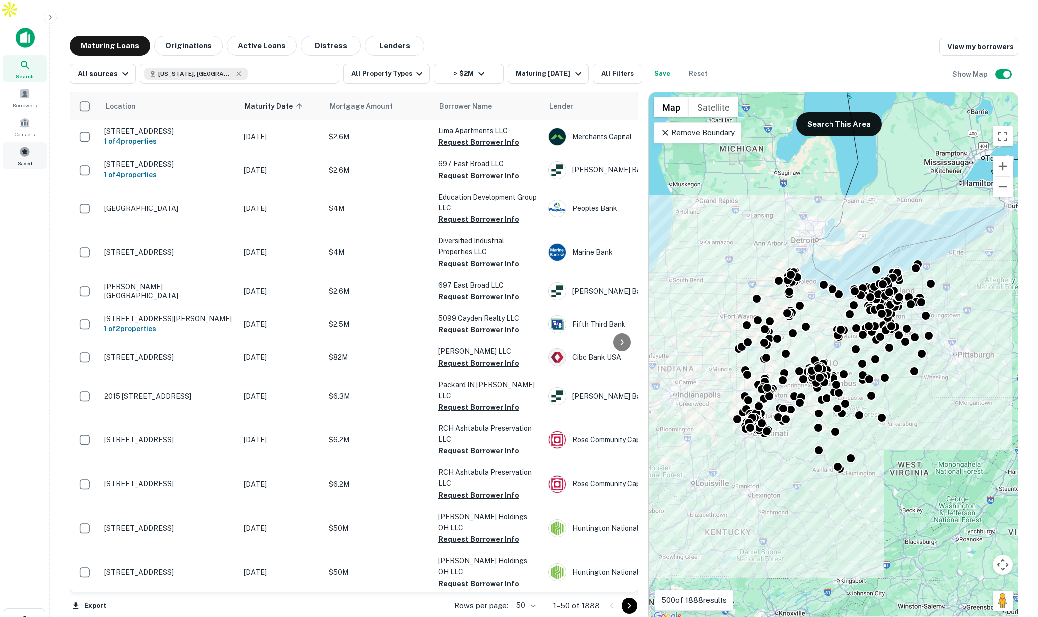
click at [21, 146] on span at bounding box center [24, 151] width 11 height 11
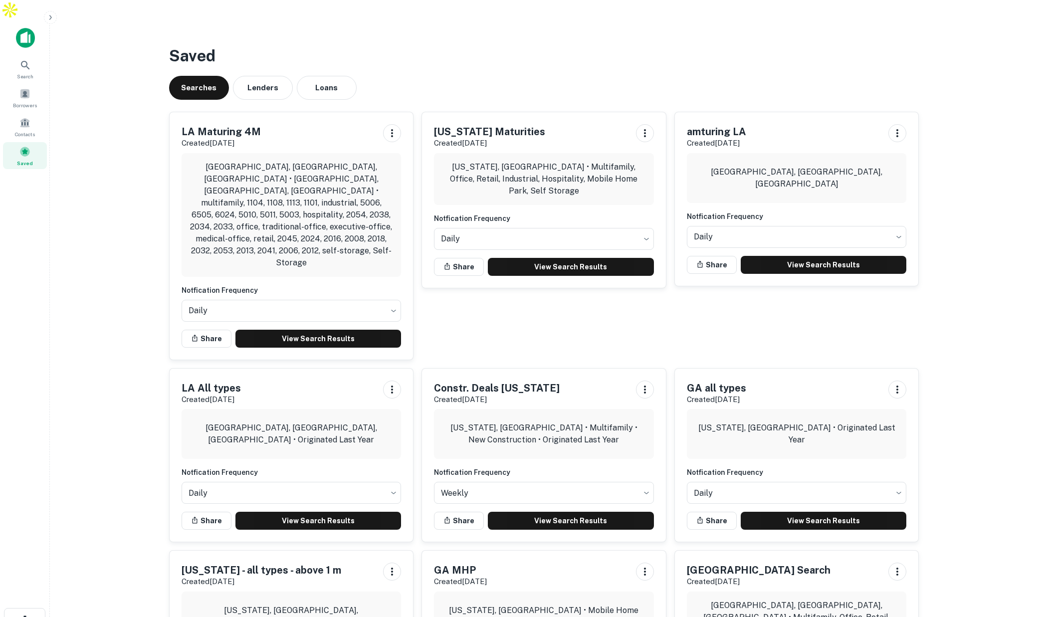
scroll to position [11, 0]
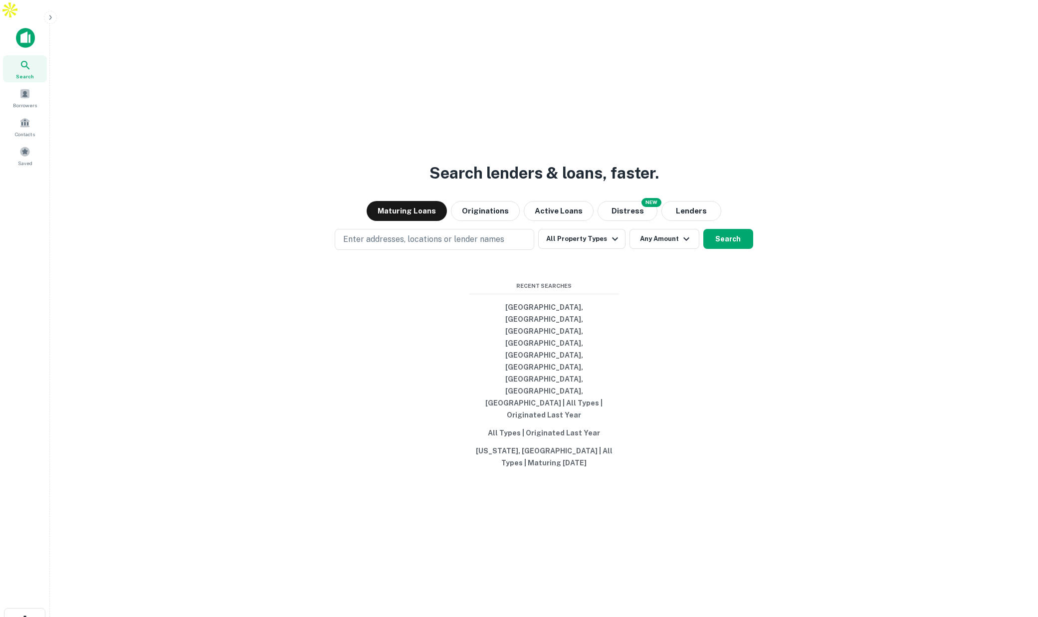
click at [50, 15] on icon "button" at bounding box center [50, 17] width 8 height 8
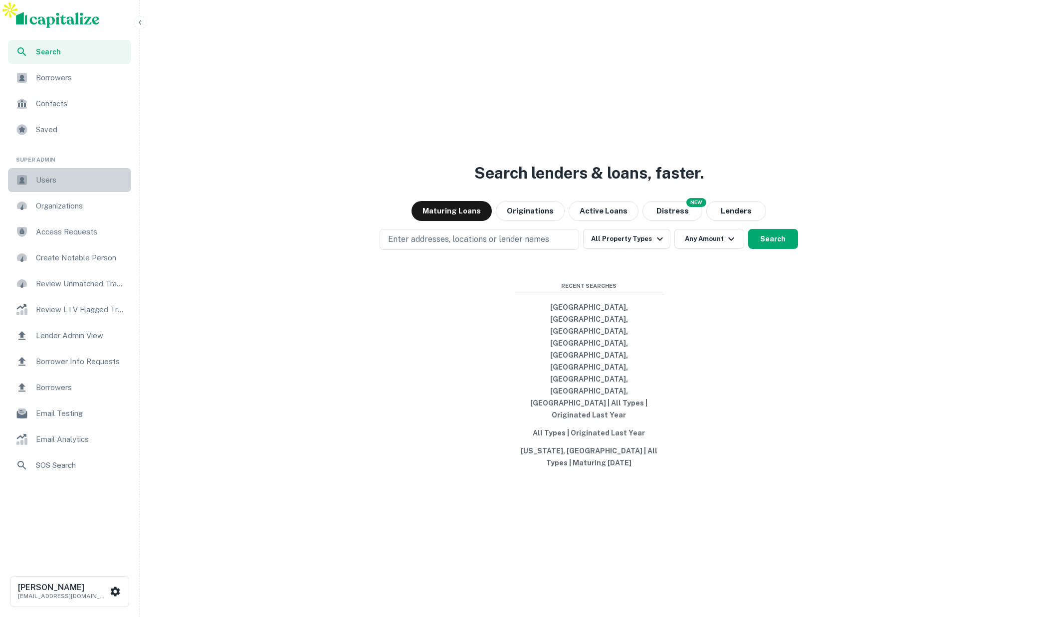
click at [66, 189] on div "Users" at bounding box center [69, 180] width 123 height 24
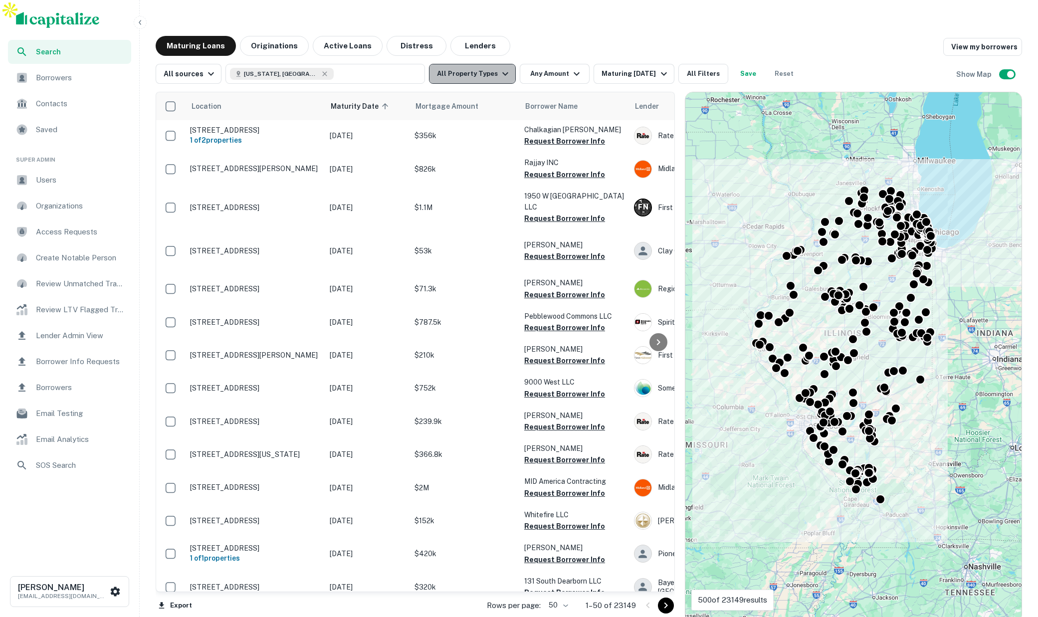
click at [491, 64] on button "All Property Types" at bounding box center [472, 74] width 87 height 20
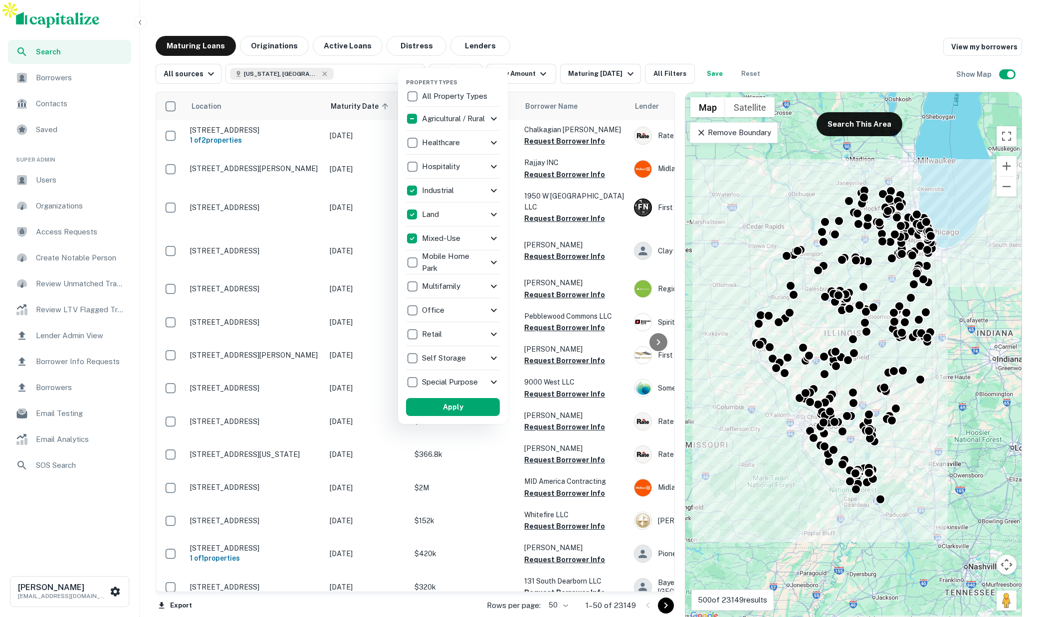
click at [477, 406] on button "Apply" at bounding box center [453, 407] width 94 height 18
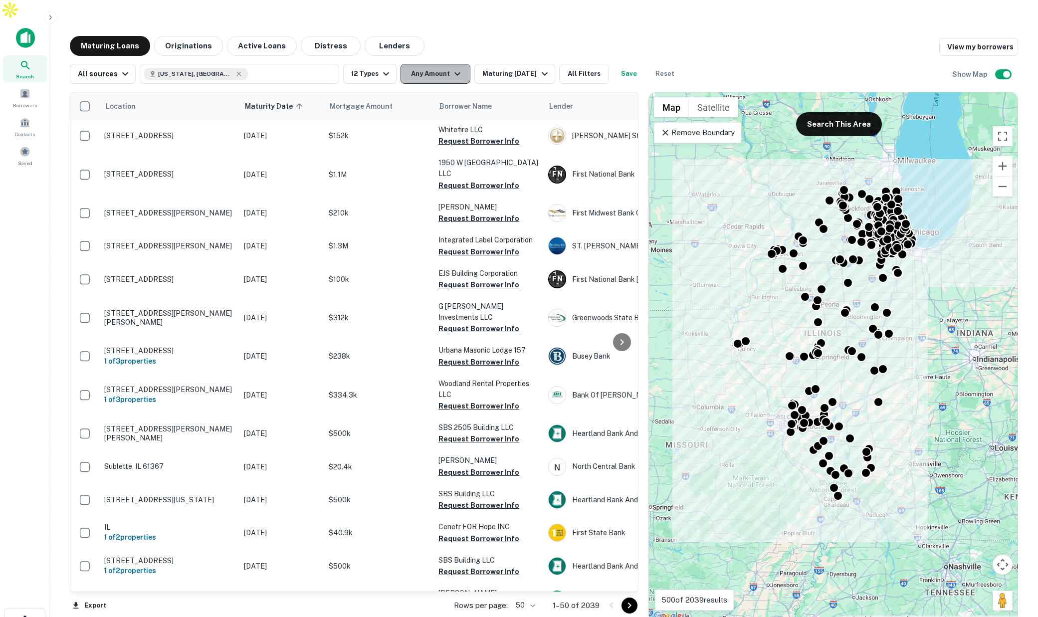
click at [453, 68] on icon "button" at bounding box center [458, 74] width 12 height 12
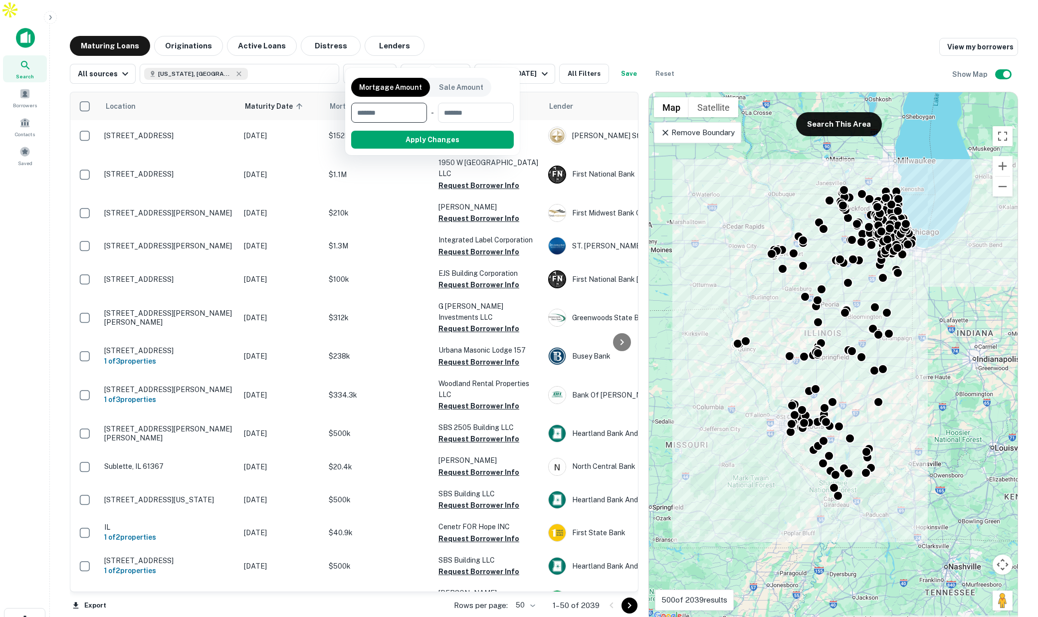
click at [378, 53] on div at bounding box center [519, 308] width 1038 height 617
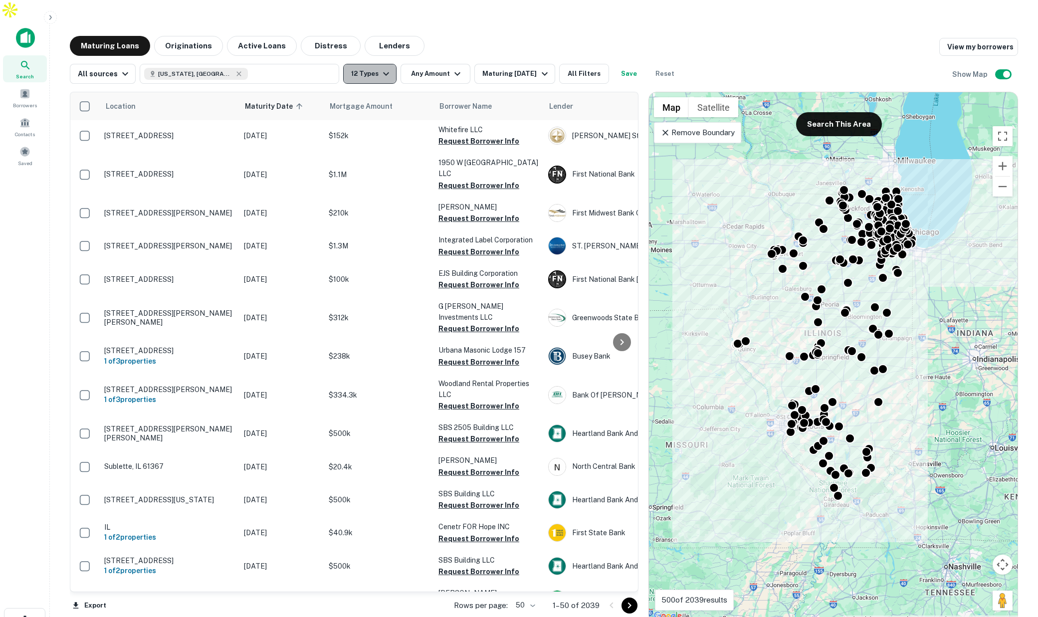
click at [363, 64] on button "12 Types" at bounding box center [369, 74] width 53 height 20
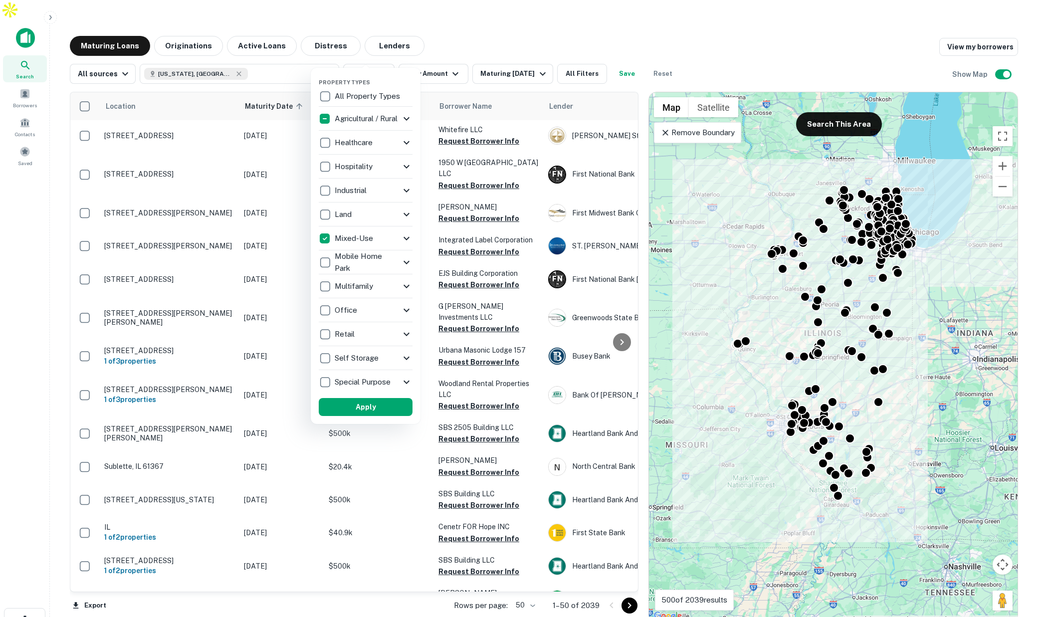
click at [380, 238] on div "Mixed-Use" at bounding box center [360, 238] width 82 height 17
click at [404, 238] on icon at bounding box center [407, 239] width 12 height 12
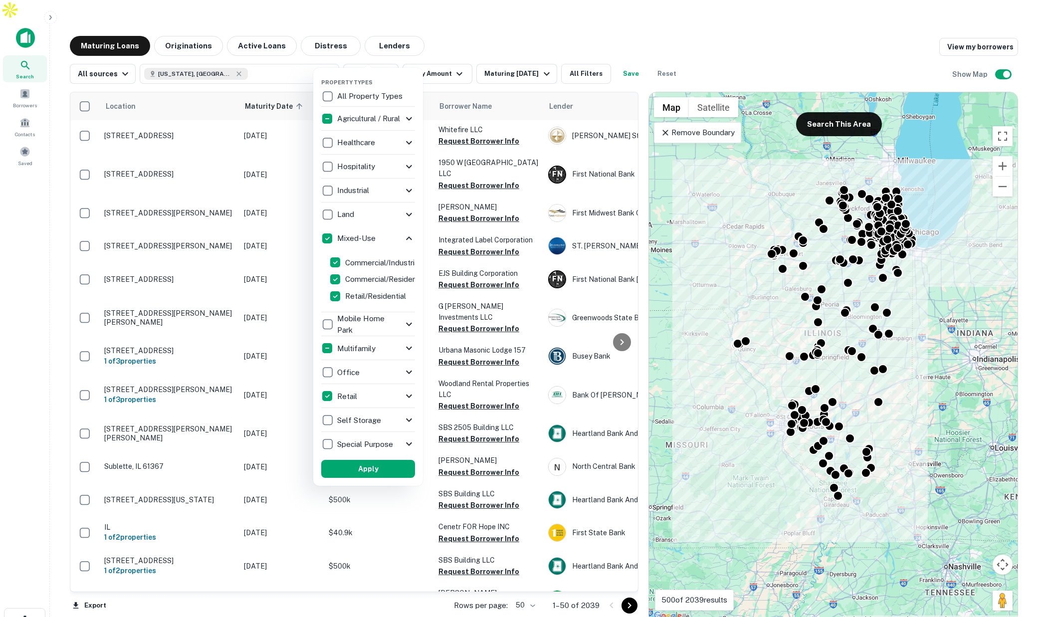
click at [386, 345] on div "Multifamily" at bounding box center [362, 348] width 82 height 17
click at [400, 345] on div "Multifamily" at bounding box center [362, 348] width 82 height 17
click at [402, 345] on icon at bounding box center [408, 348] width 12 height 12
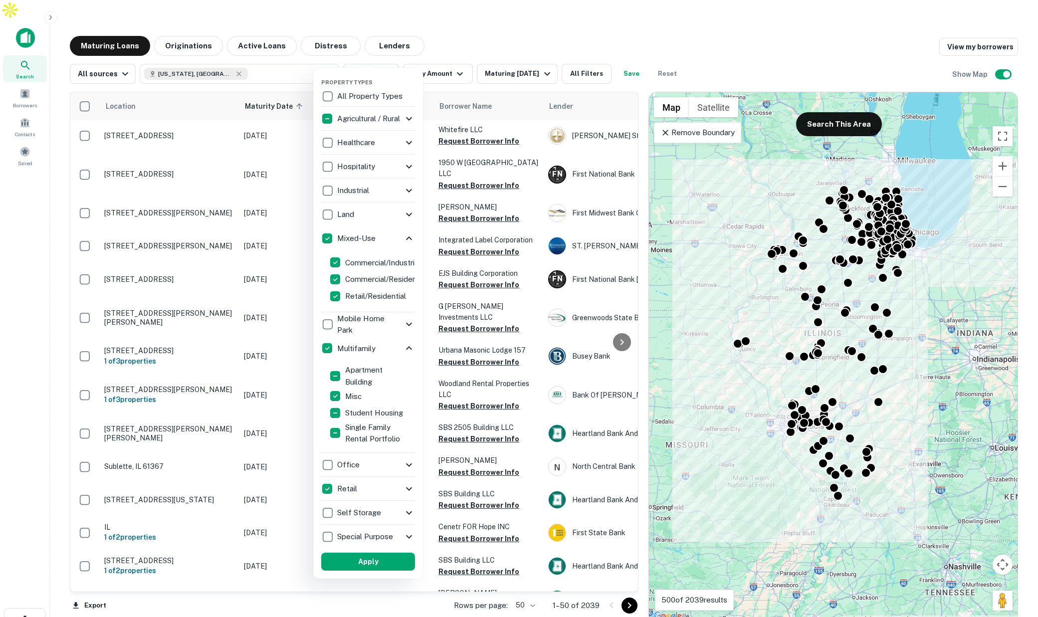
click at [680, 25] on div at bounding box center [519, 308] width 1038 height 617
